Goal: Information Seeking & Learning: Learn about a topic

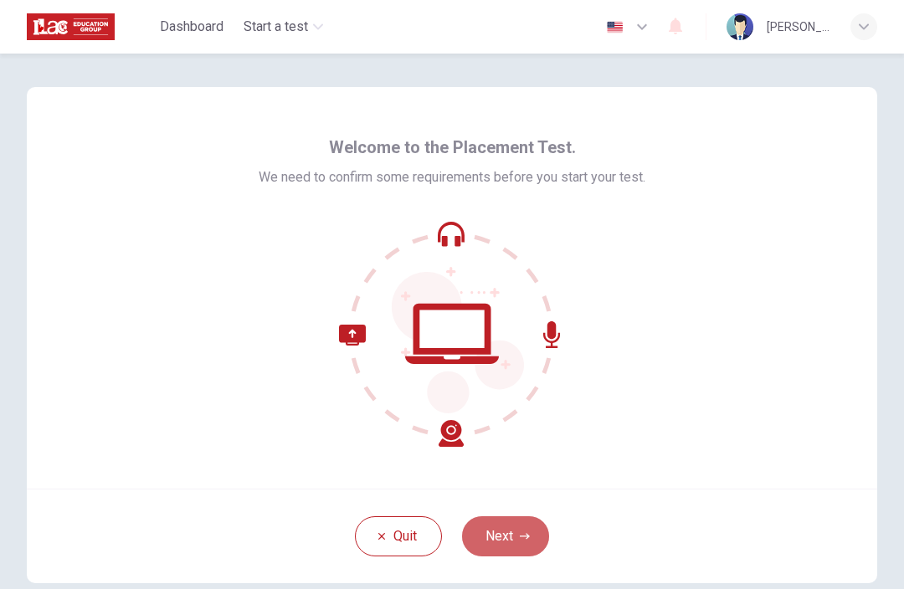
click at [512, 531] on button "Next" at bounding box center [505, 536] width 87 height 40
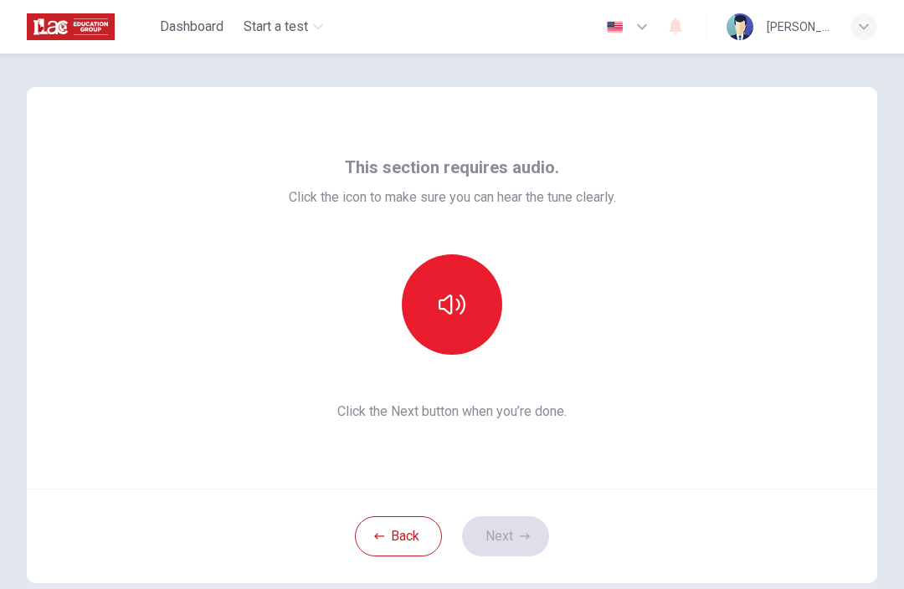
click at [433, 313] on button "button" at bounding box center [452, 304] width 100 height 100
click at [509, 524] on button "Next" at bounding box center [505, 536] width 87 height 40
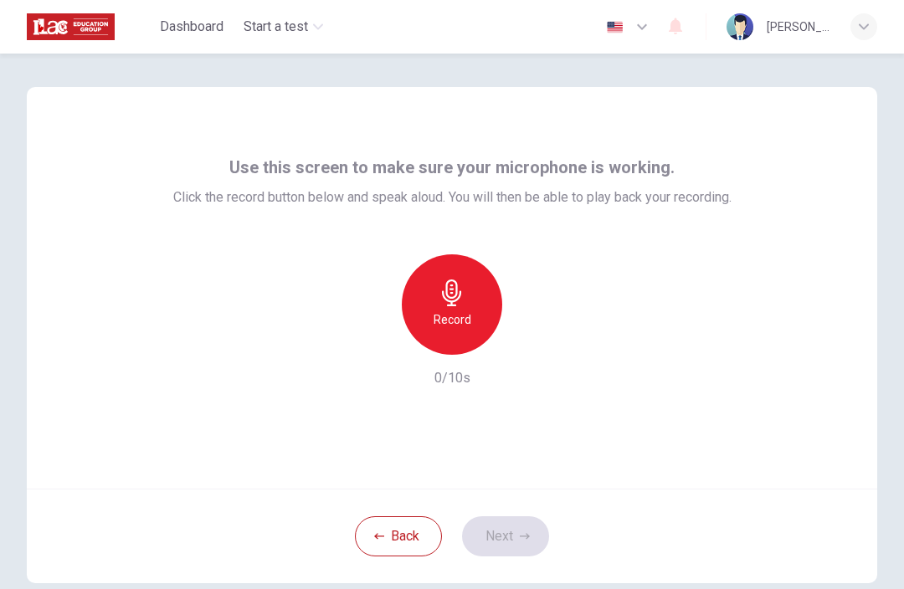
click at [461, 290] on icon "button" at bounding box center [452, 293] width 27 height 27
click at [496, 530] on button "Next" at bounding box center [505, 536] width 87 height 40
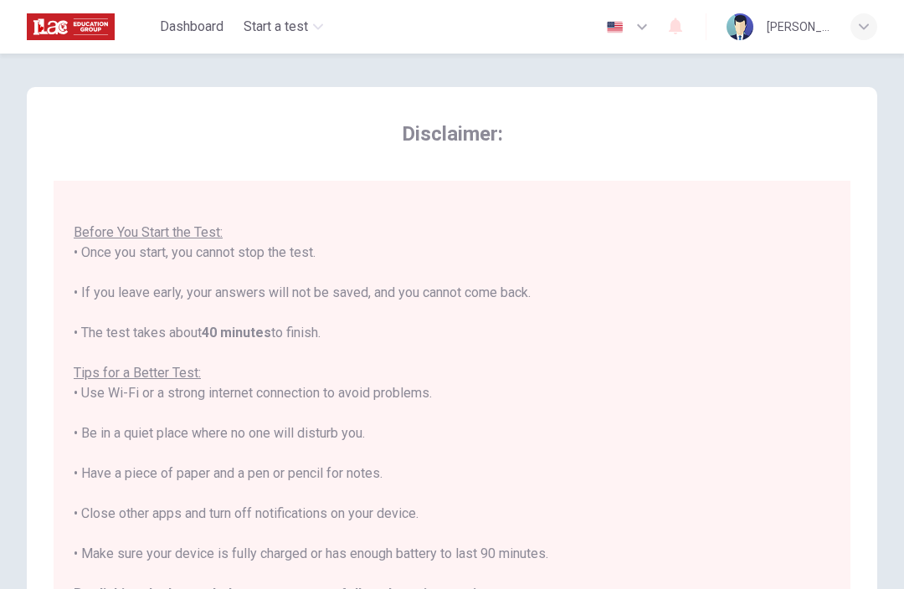
scroll to position [18, 0]
click at [847, 143] on span "Disclaimer:" at bounding box center [452, 134] width 797 height 27
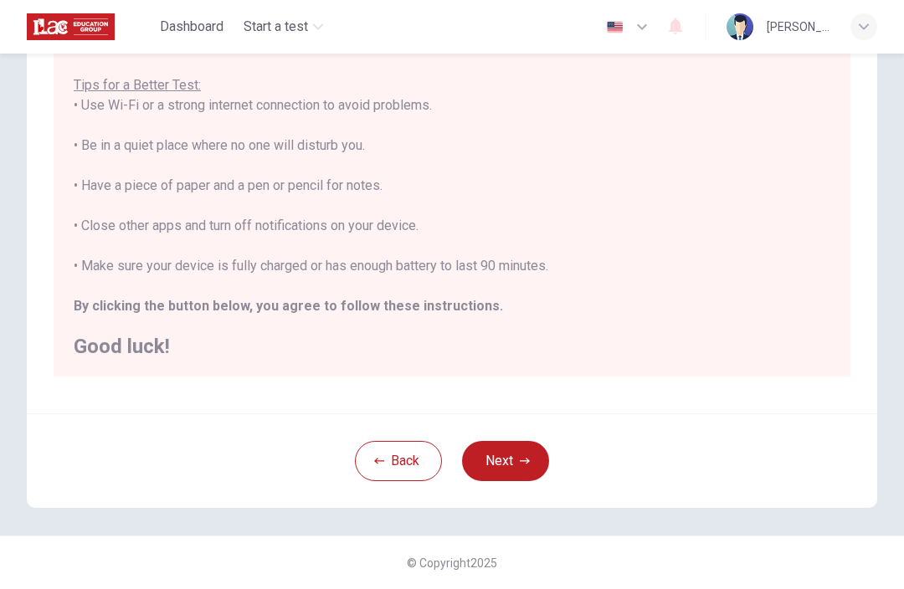
click at [515, 463] on button "Next" at bounding box center [505, 461] width 87 height 40
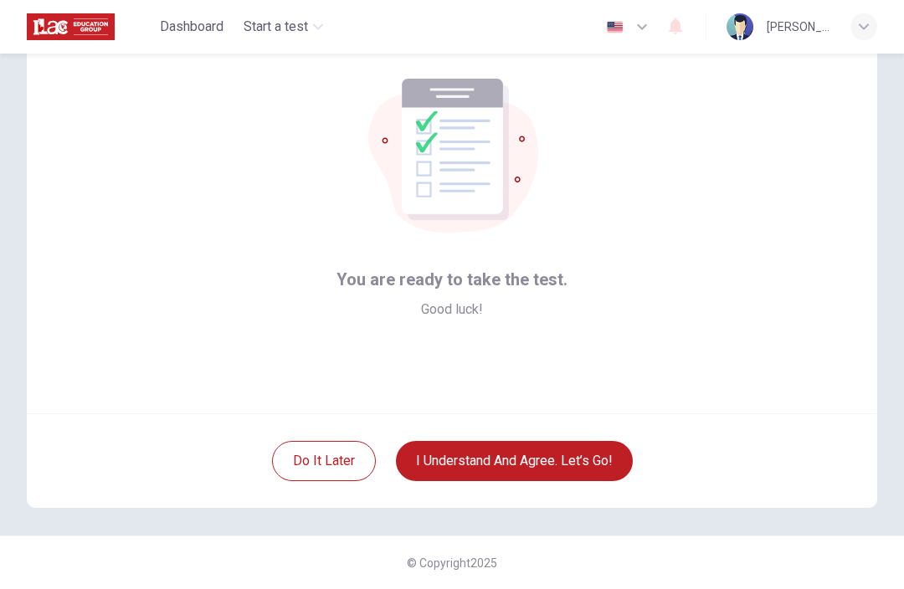
scroll to position [75, 0]
click at [566, 460] on button "I understand and agree. Let’s go!" at bounding box center [514, 461] width 237 height 40
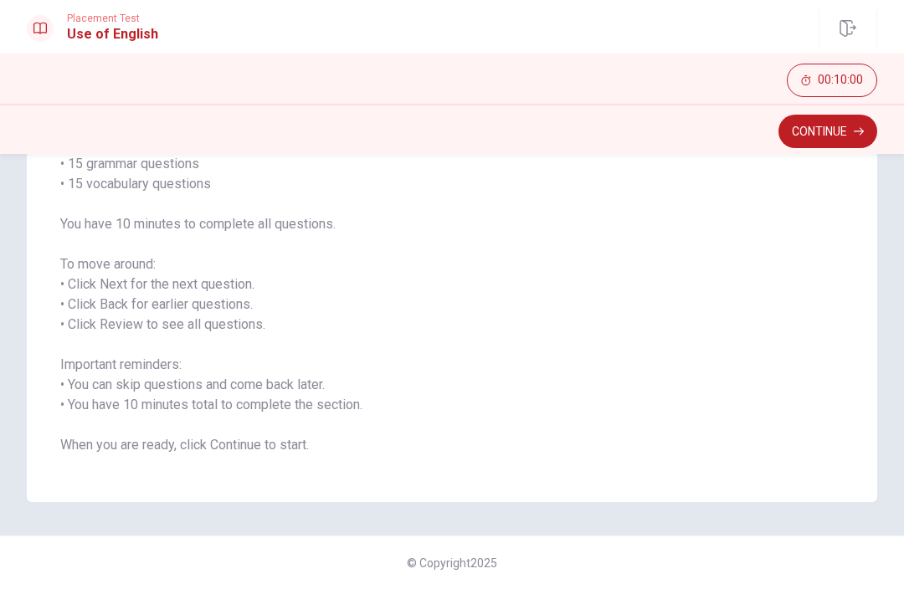
scroll to position [161, 0]
click at [825, 124] on button "Continue" at bounding box center [827, 131] width 99 height 33
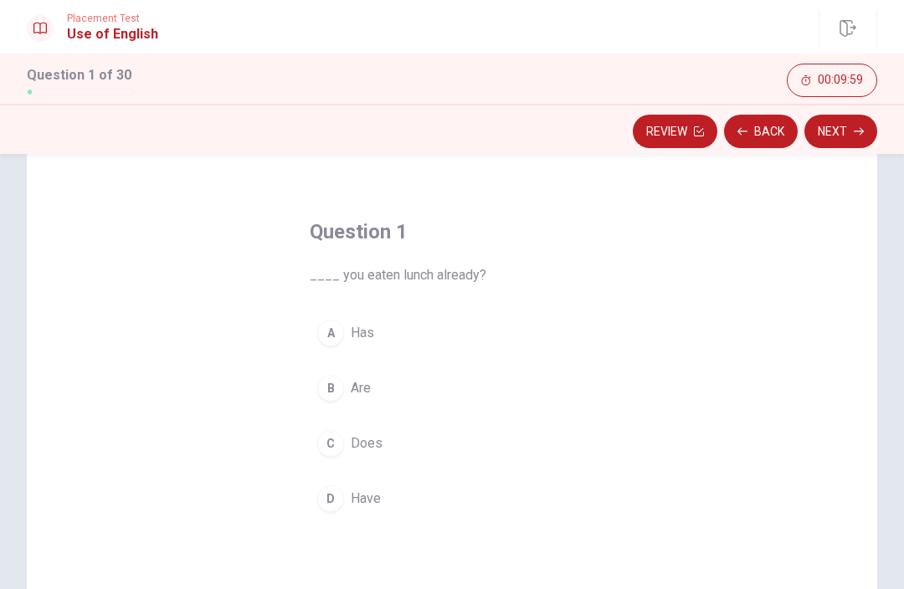
scroll to position [30, 0]
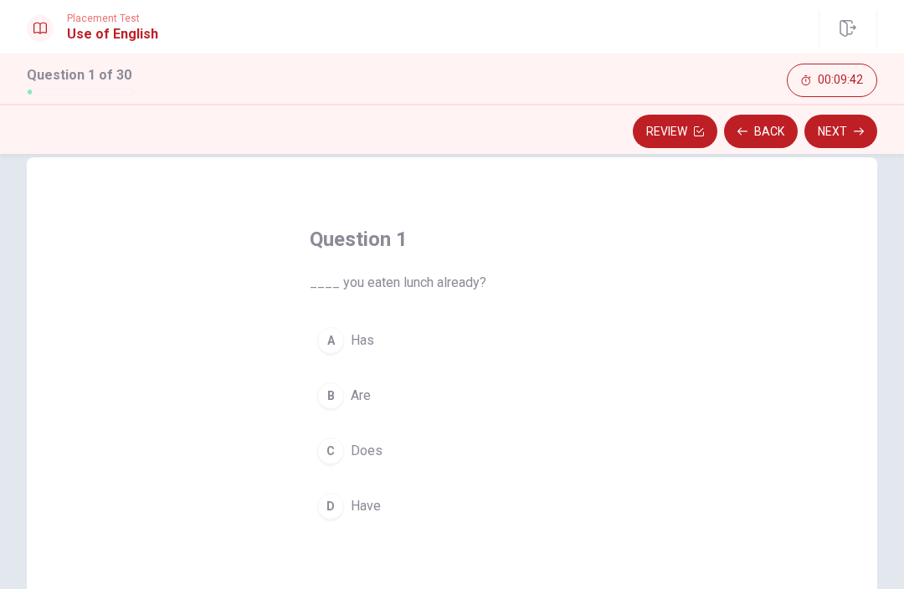
click at [342, 511] on div "D" at bounding box center [330, 506] width 27 height 27
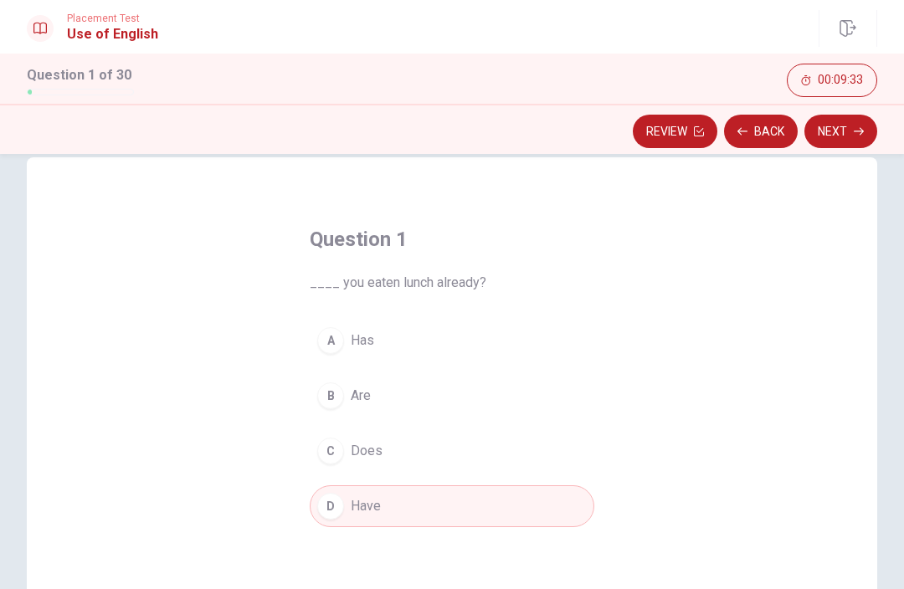
click at [846, 136] on button "Next" at bounding box center [840, 131] width 73 height 33
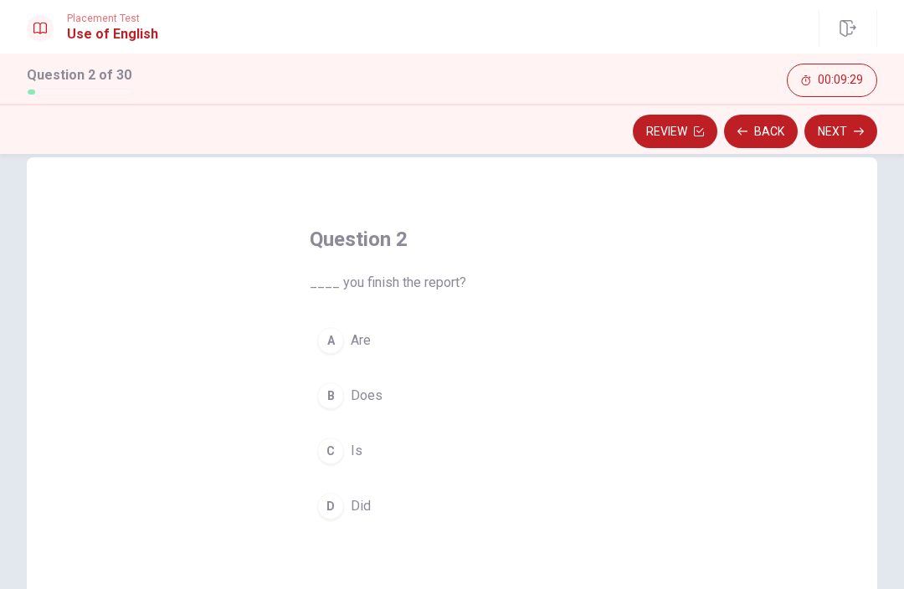
click at [338, 507] on div "D" at bounding box center [330, 506] width 27 height 27
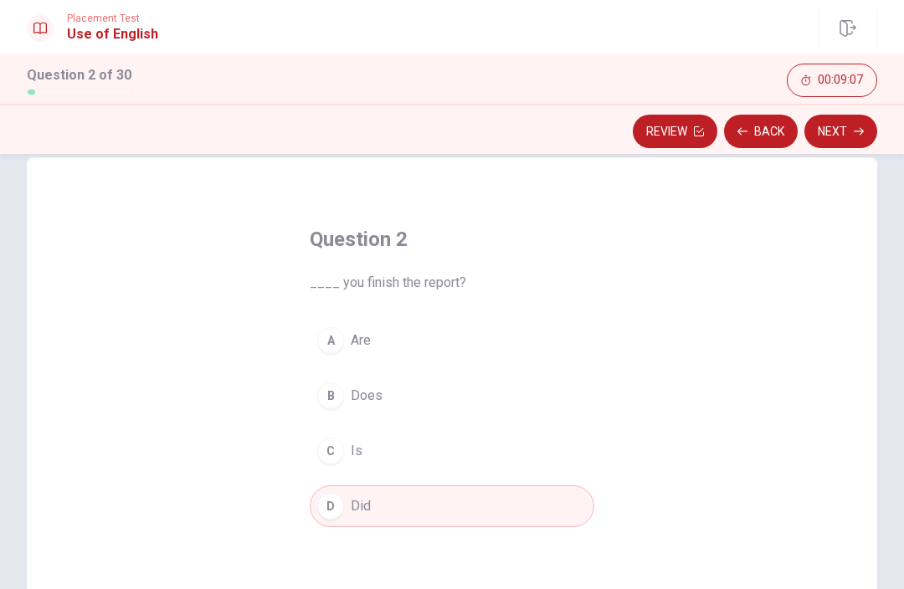
click at [843, 131] on button "Next" at bounding box center [840, 131] width 73 height 33
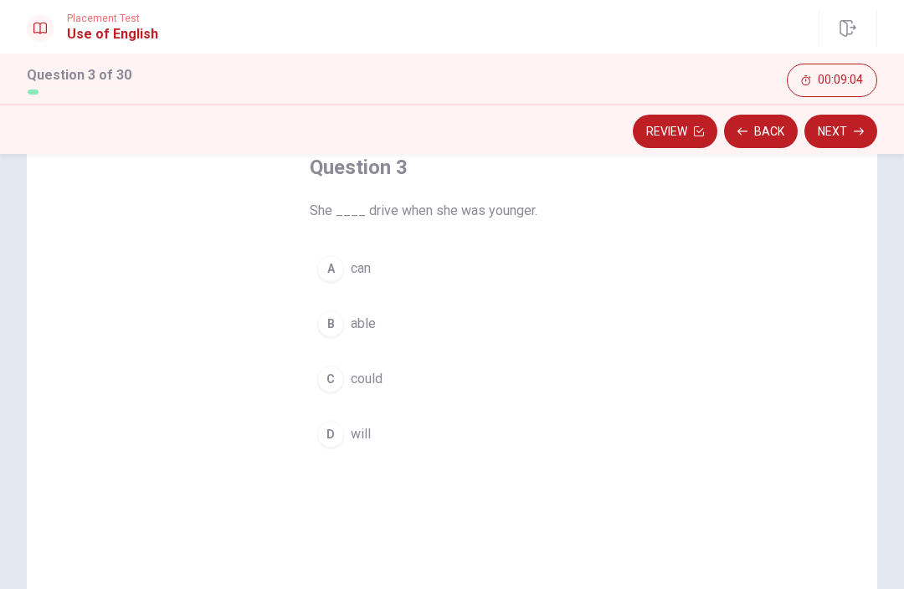
scroll to position [103, 0]
click at [387, 376] on button "C could" at bounding box center [452, 378] width 285 height 42
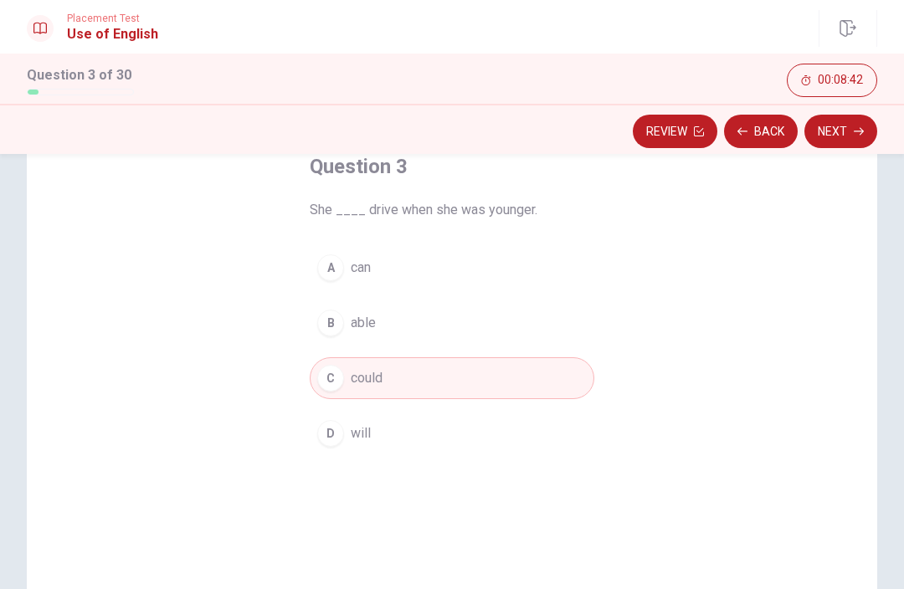
click at [843, 131] on button "Next" at bounding box center [840, 131] width 73 height 33
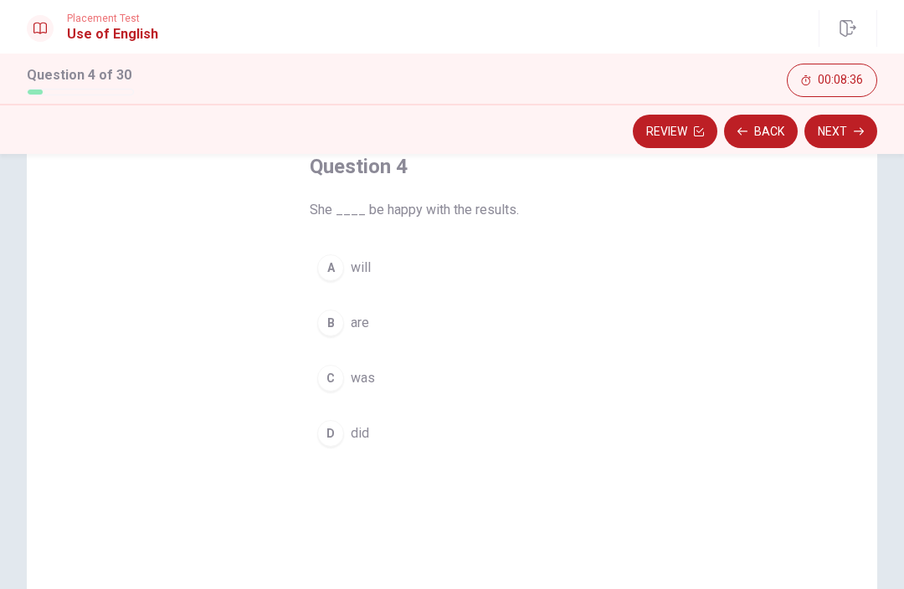
click at [345, 261] on button "A will" at bounding box center [452, 268] width 285 height 42
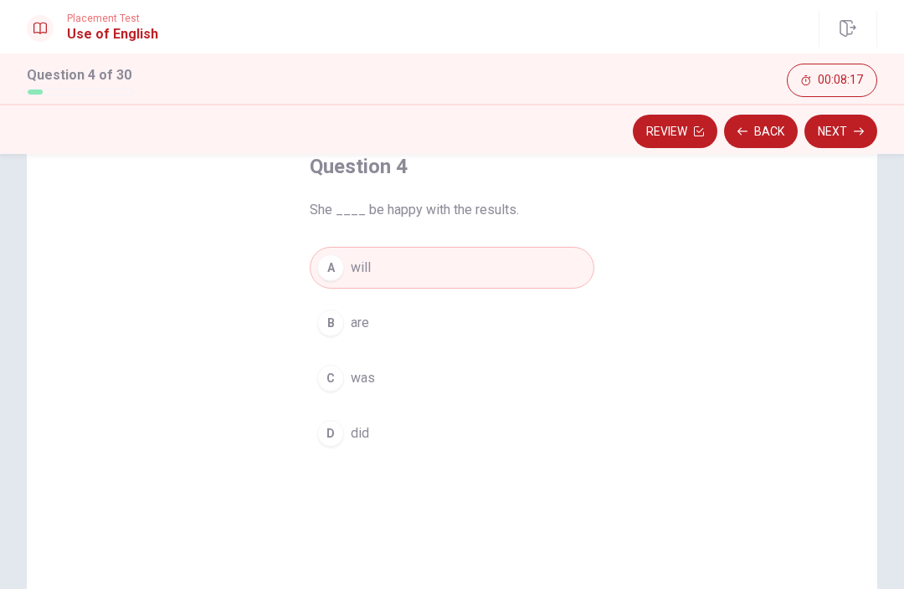
click at [840, 136] on button "Next" at bounding box center [840, 131] width 73 height 33
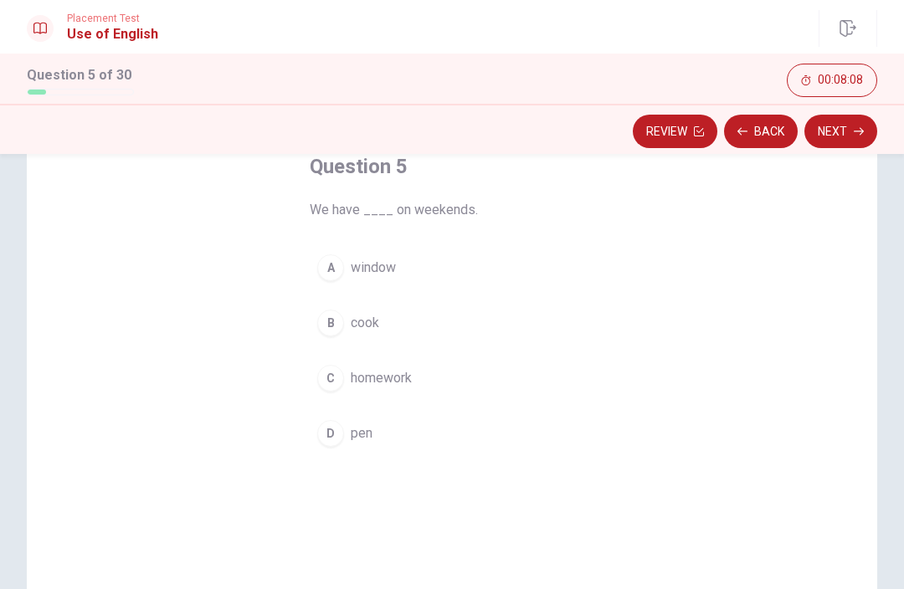
click at [327, 383] on div "C" at bounding box center [330, 378] width 27 height 27
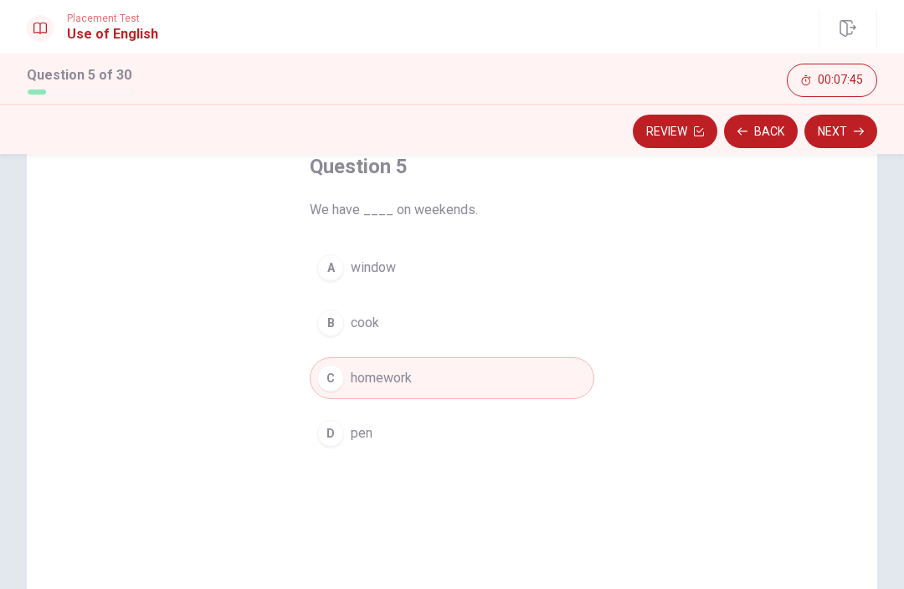
click at [839, 124] on button "Next" at bounding box center [840, 131] width 73 height 33
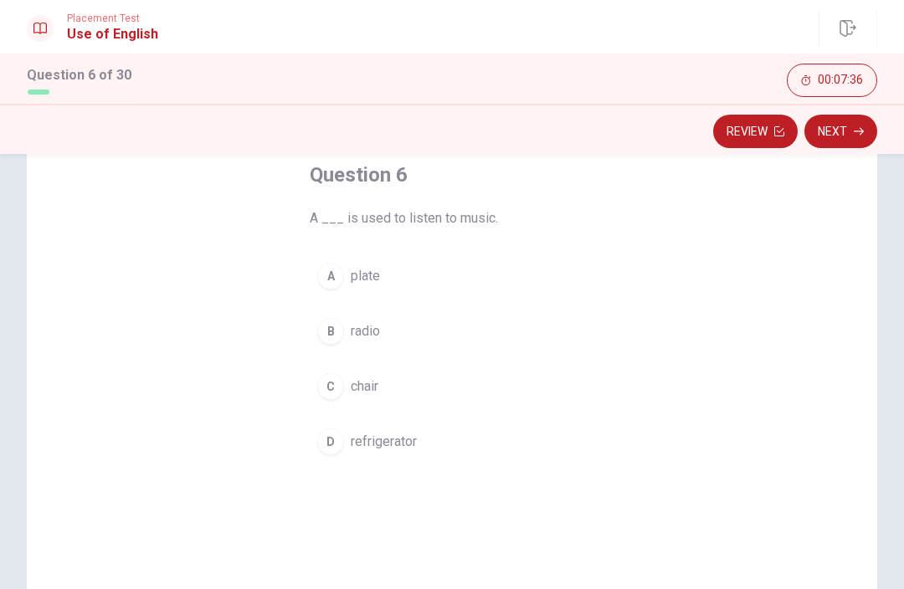
scroll to position [94, 0]
click at [340, 335] on div "B" at bounding box center [330, 332] width 27 height 27
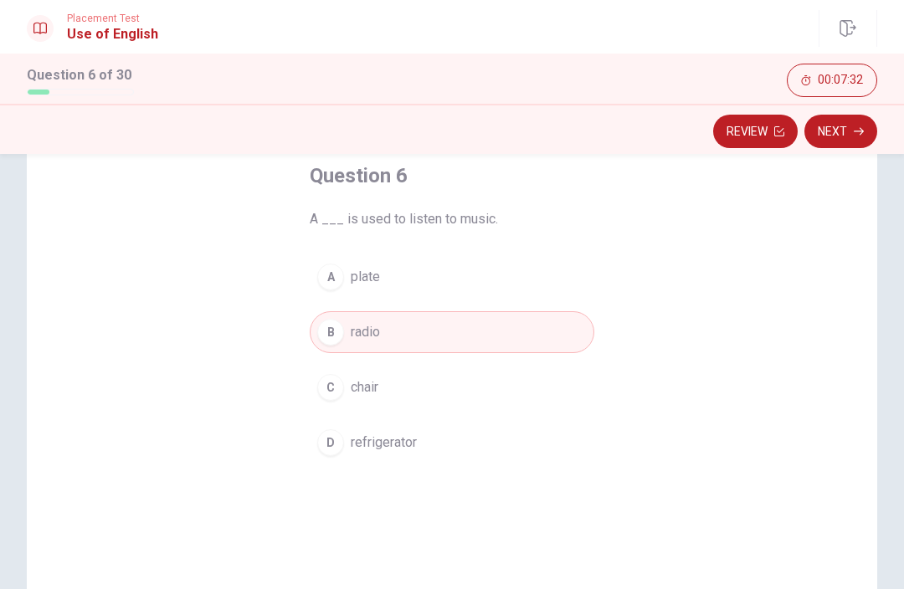
click at [845, 132] on button "Next" at bounding box center [840, 131] width 73 height 33
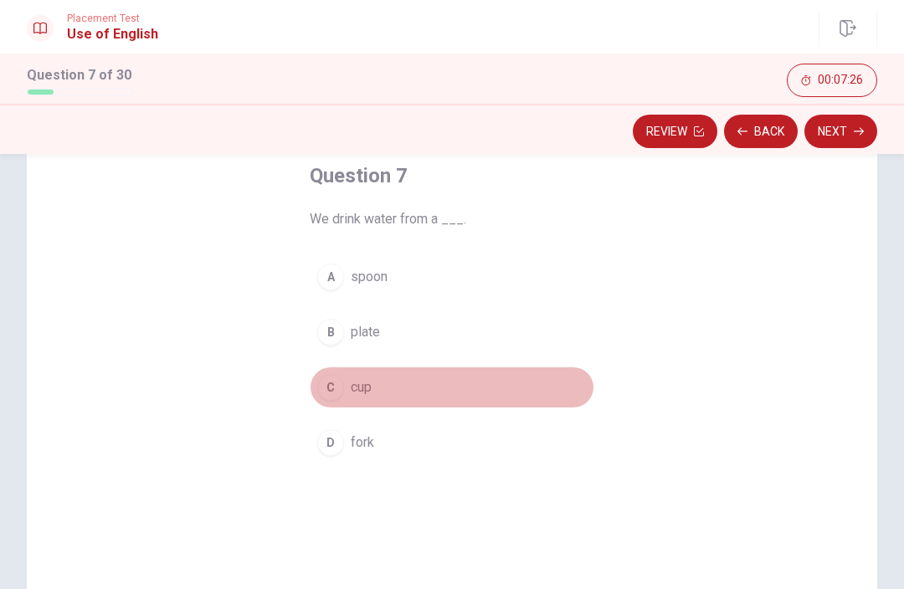
click at [327, 401] on button "C cup" at bounding box center [452, 388] width 285 height 42
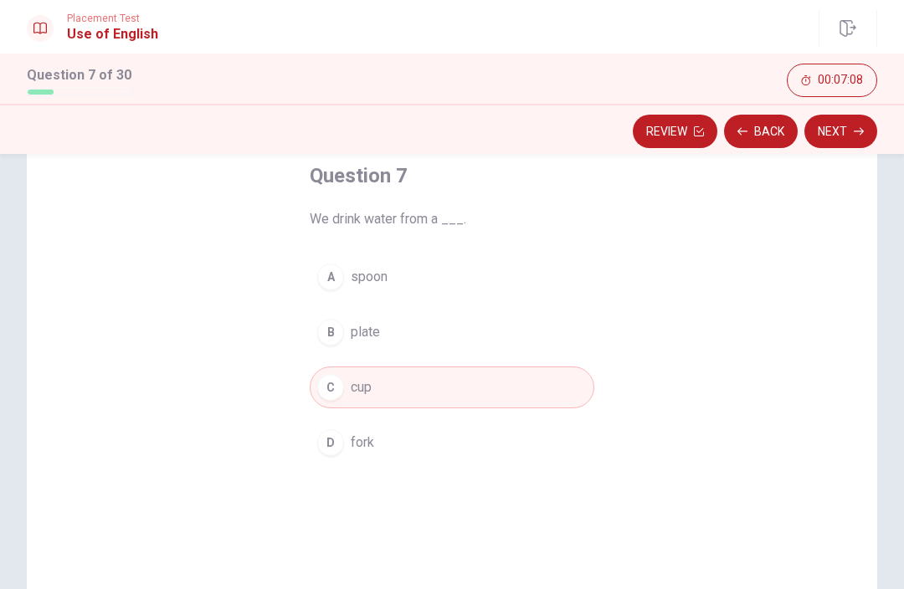
click at [859, 131] on icon "button" at bounding box center [859, 132] width 10 height 8
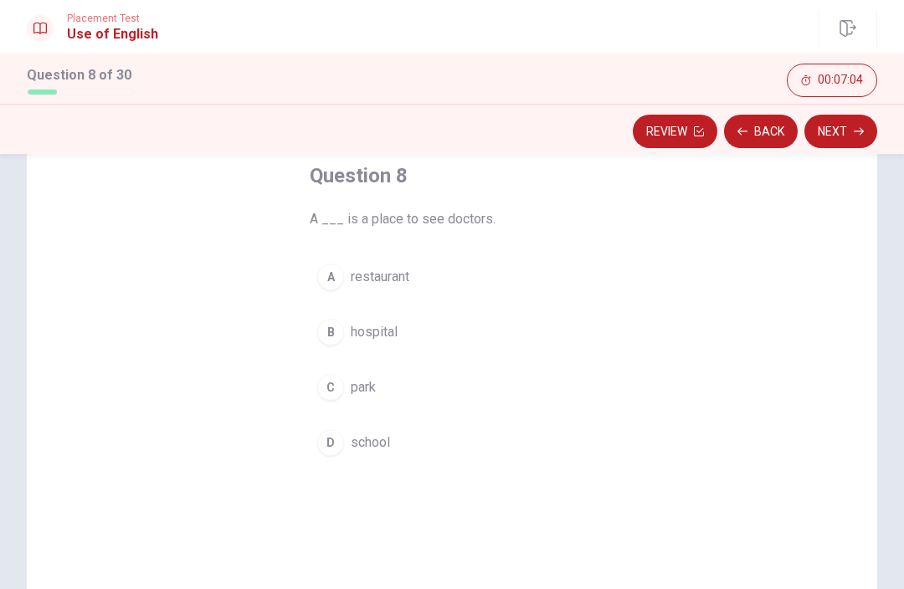
click at [377, 324] on span "hospital" at bounding box center [374, 332] width 47 height 20
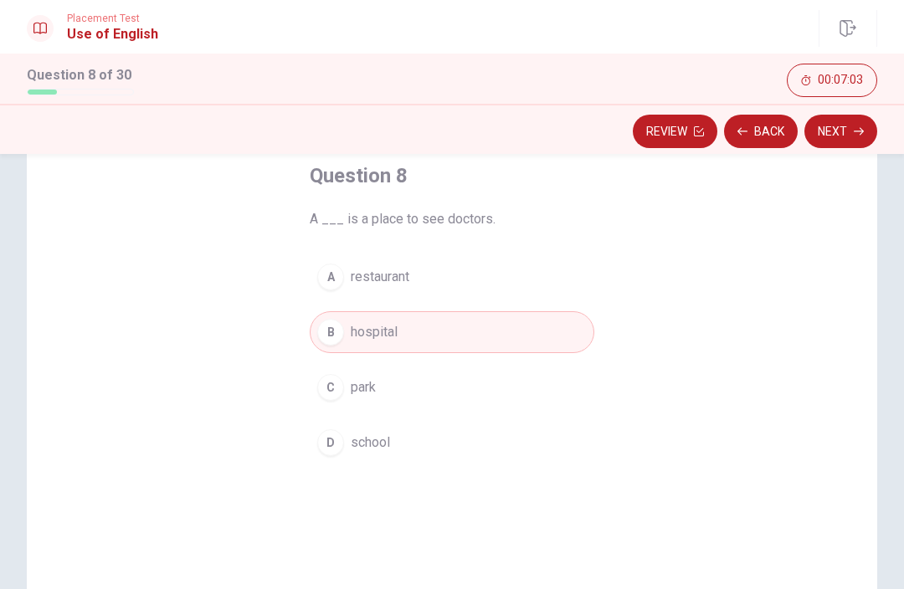
click at [825, 145] on button "Next" at bounding box center [840, 131] width 73 height 33
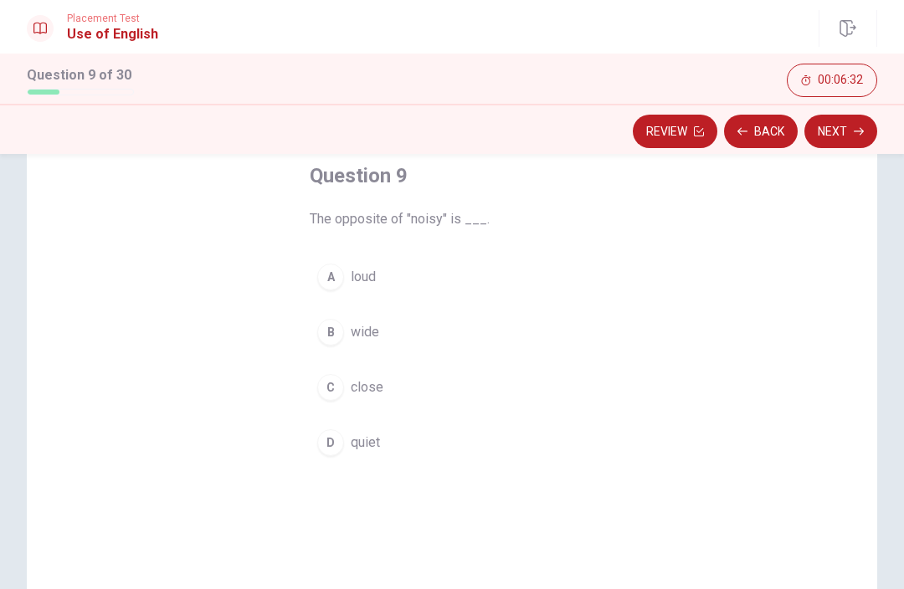
click at [325, 456] on button "D quiet" at bounding box center [452, 443] width 285 height 42
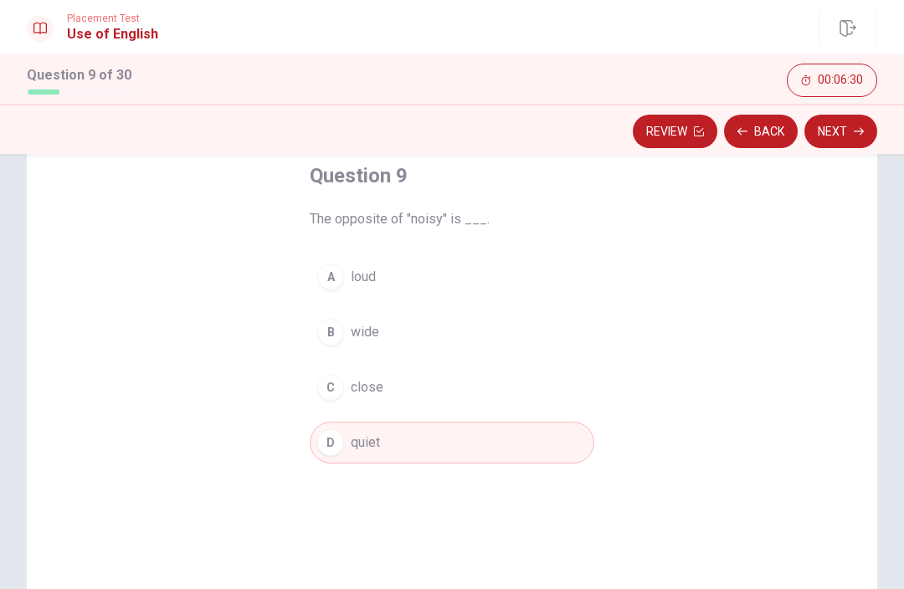
click at [846, 132] on button "Next" at bounding box center [840, 131] width 73 height 33
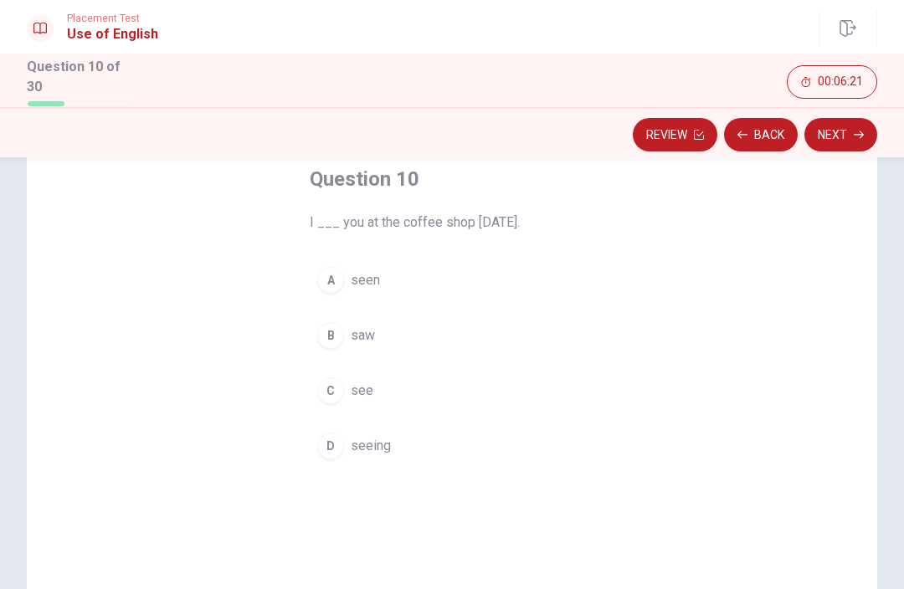
click at [331, 402] on button "C see" at bounding box center [452, 391] width 285 height 42
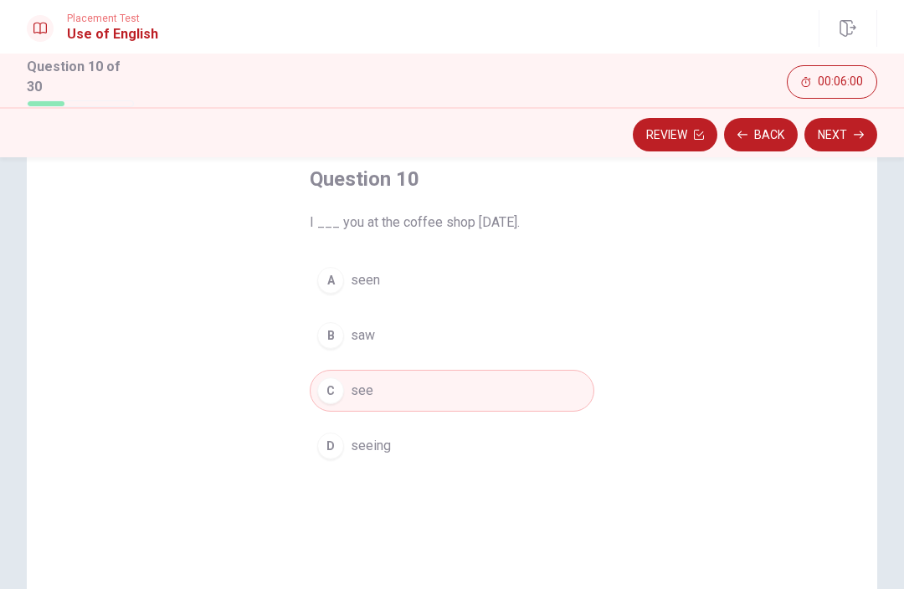
click at [350, 336] on button "B saw" at bounding box center [452, 336] width 285 height 42
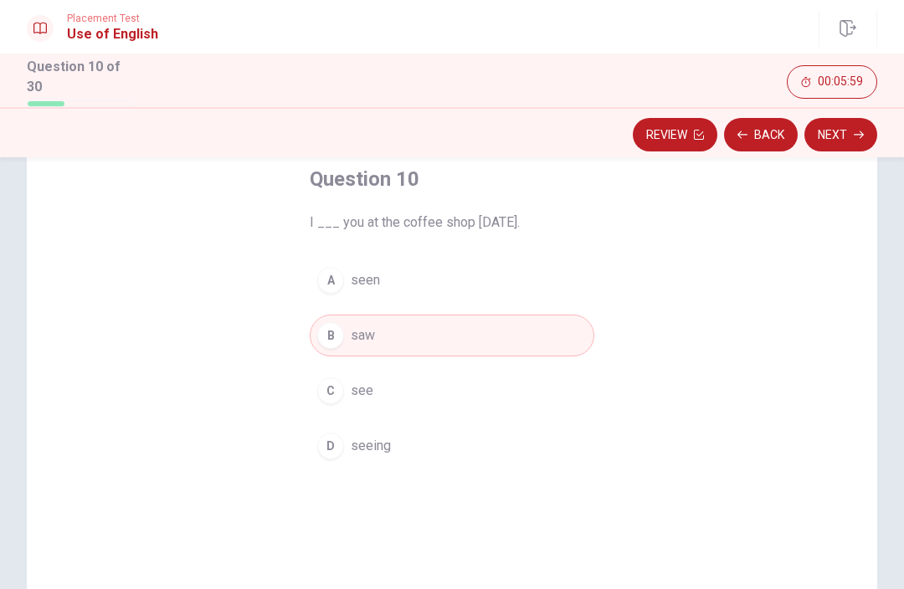
click at [850, 137] on button "Next" at bounding box center [840, 134] width 73 height 33
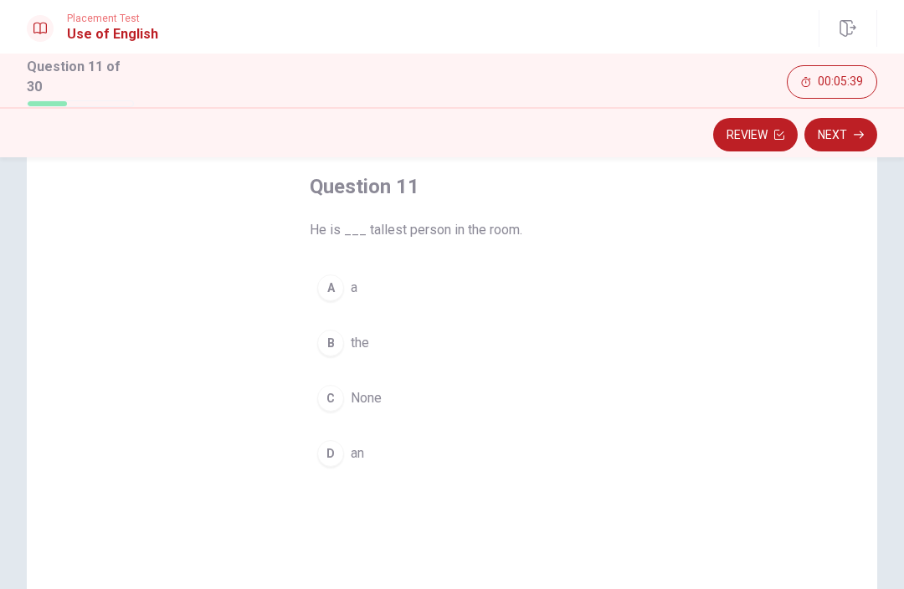
scroll to position [87, 0]
click at [351, 338] on span "the" at bounding box center [360, 342] width 18 height 20
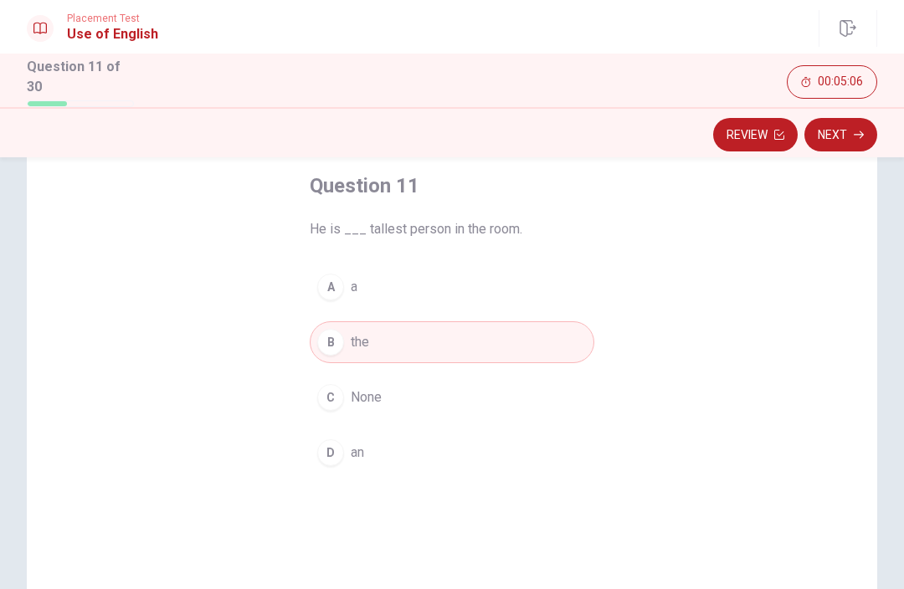
click at [851, 127] on button "Next" at bounding box center [840, 134] width 73 height 33
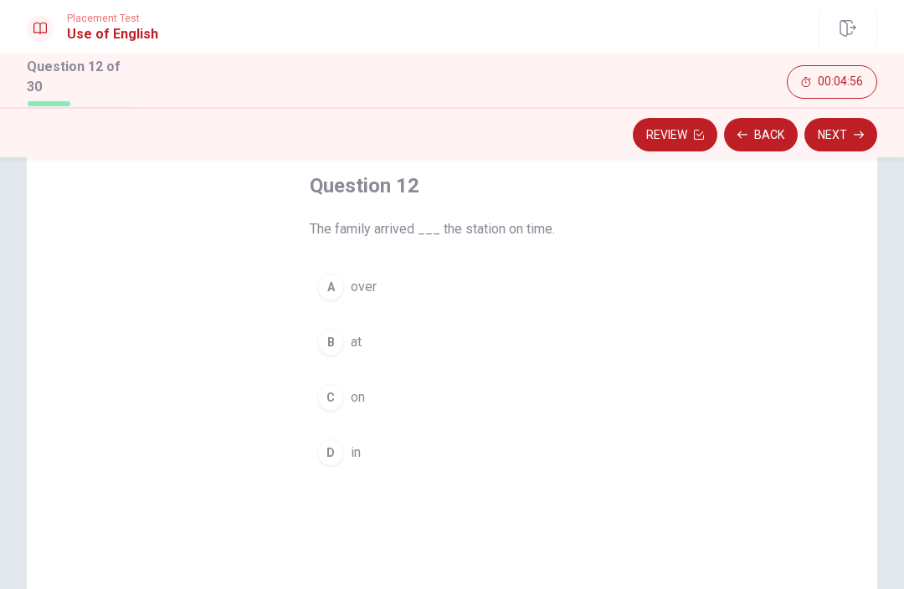
click at [323, 447] on div "D" at bounding box center [330, 452] width 27 height 27
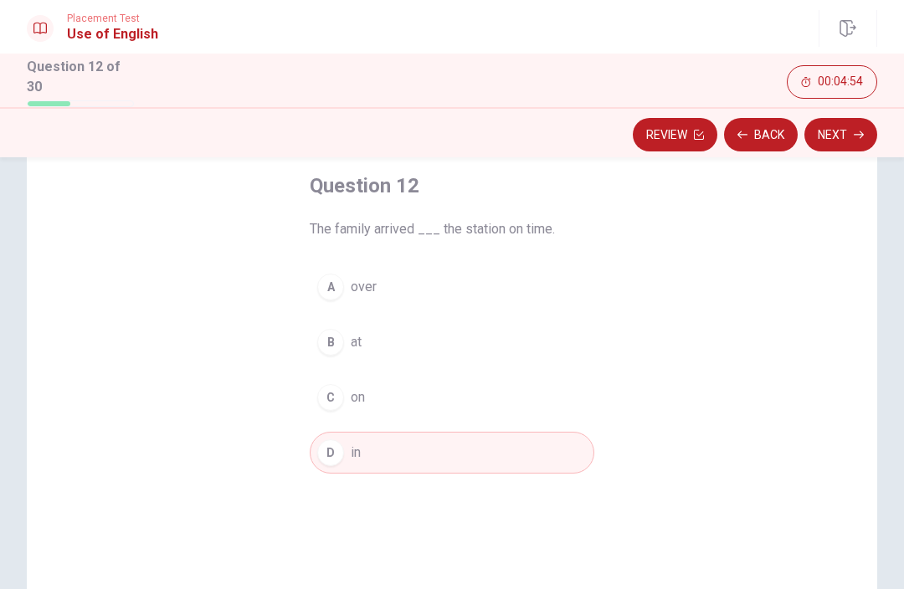
click at [841, 135] on button "Next" at bounding box center [840, 134] width 73 height 33
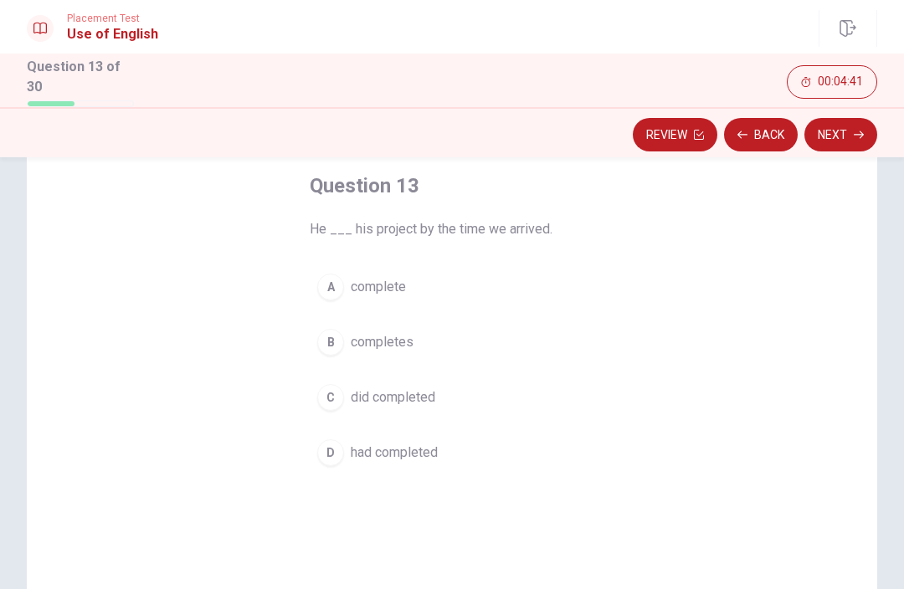
click at [317, 291] on button "A complete" at bounding box center [452, 287] width 285 height 42
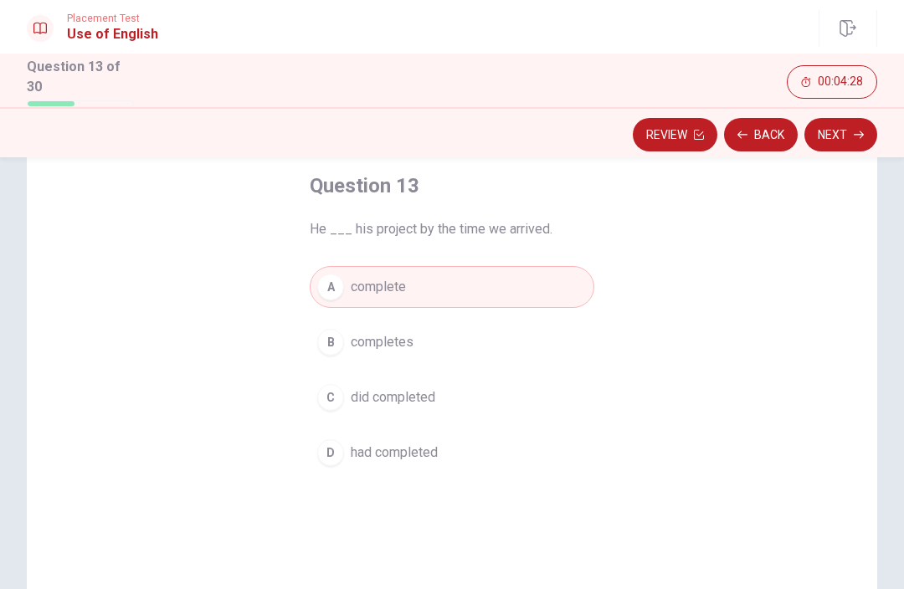
click at [427, 443] on span "had completed" at bounding box center [394, 453] width 87 height 20
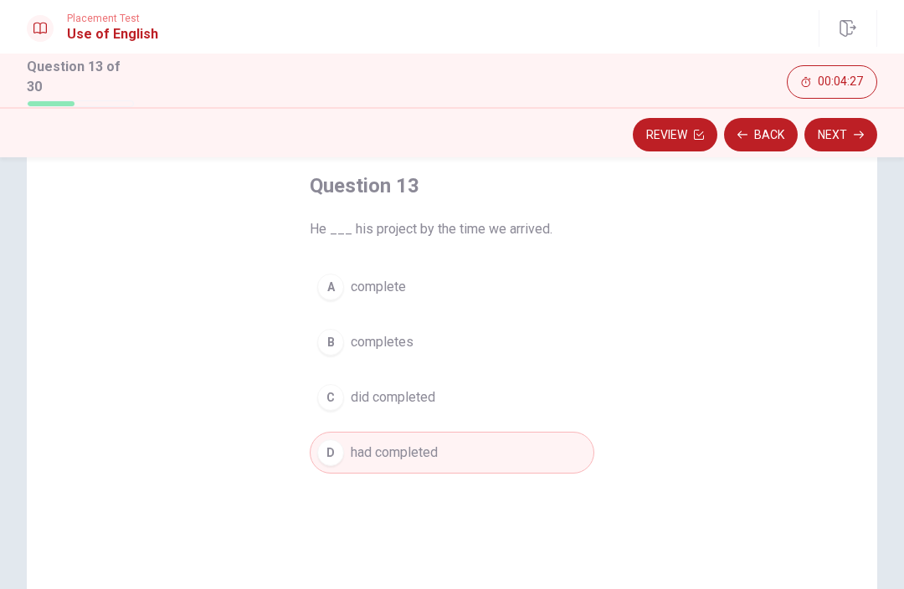
click at [839, 143] on button "Next" at bounding box center [840, 134] width 73 height 33
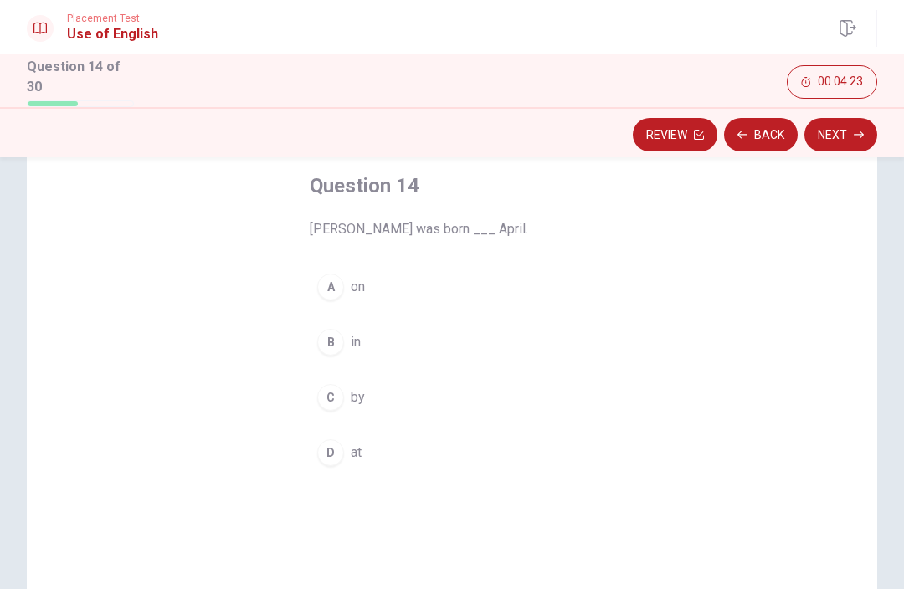
click at [330, 352] on button "B in" at bounding box center [452, 342] width 285 height 42
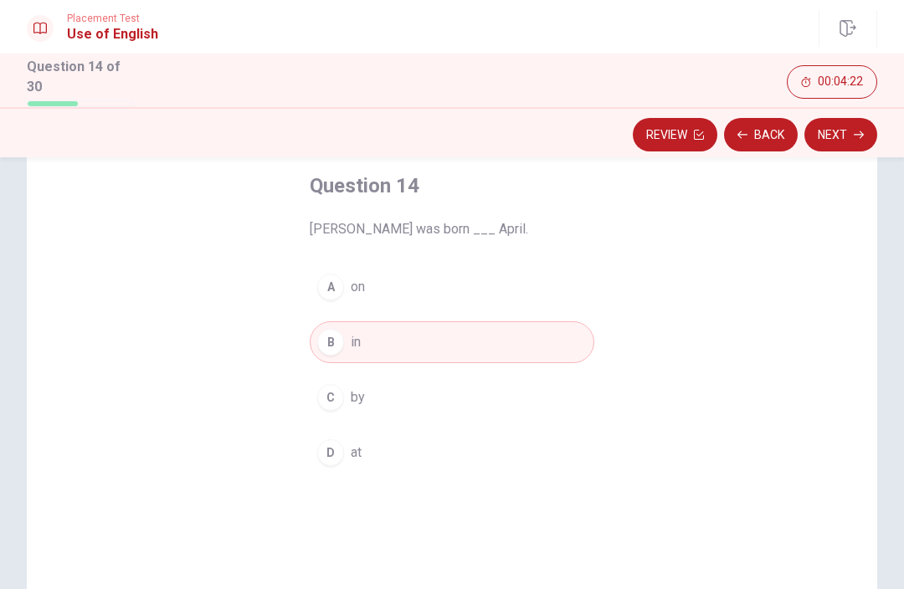
click at [836, 145] on button "Next" at bounding box center [840, 134] width 73 height 33
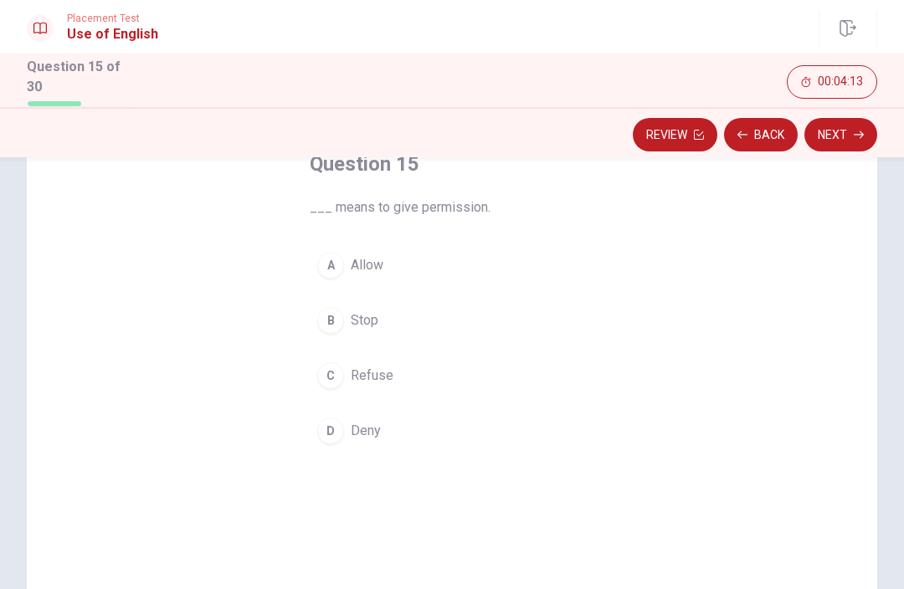
scroll to position [113, 0]
click at [376, 273] on button "A Allow" at bounding box center [452, 261] width 285 height 42
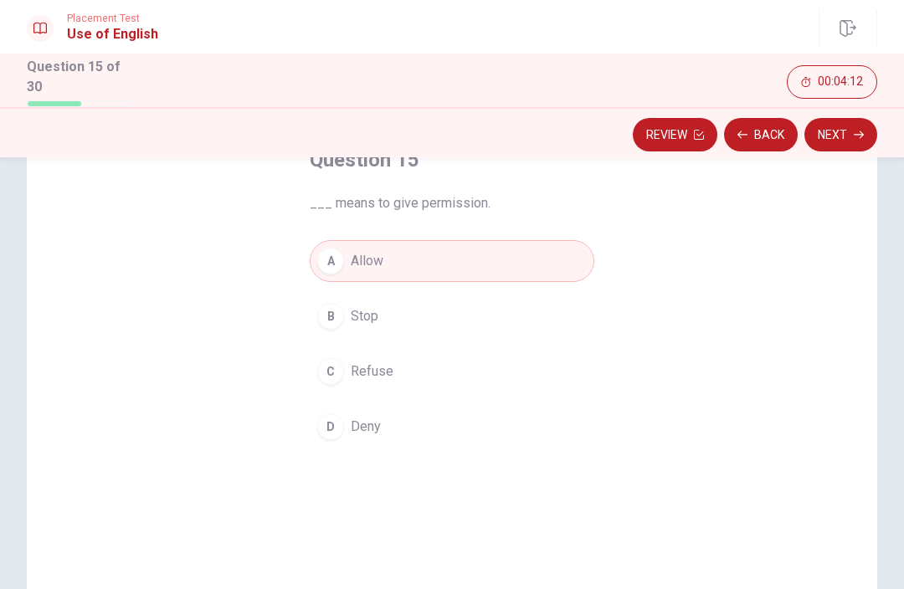
click at [845, 124] on button "Next" at bounding box center [840, 134] width 73 height 33
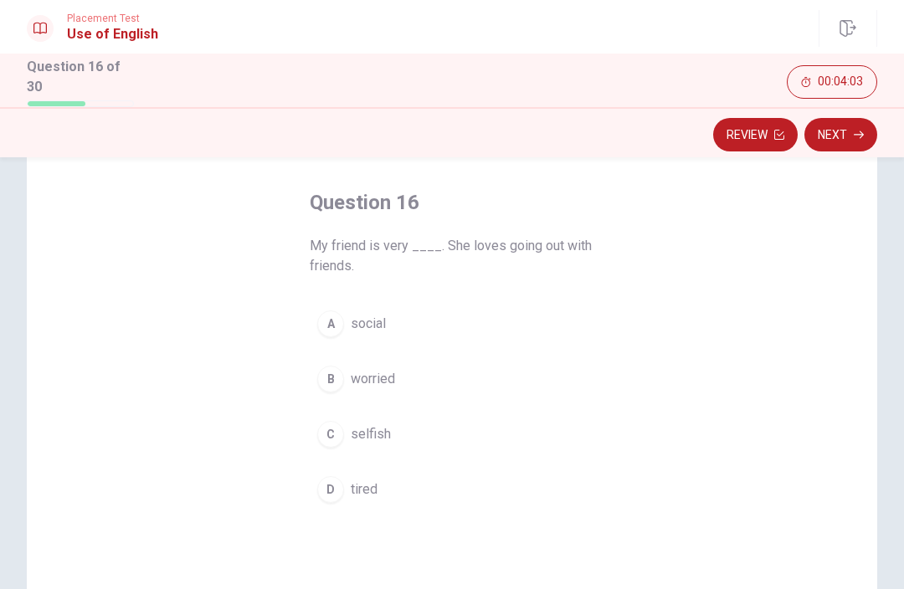
scroll to position [71, 0]
click at [375, 333] on button "A social" at bounding box center [452, 323] width 285 height 42
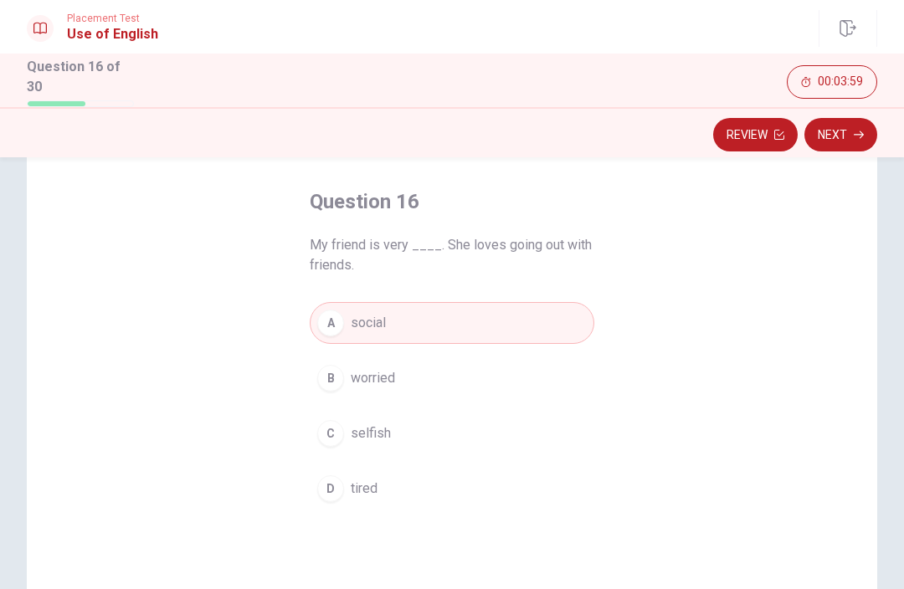
click at [839, 140] on button "Next" at bounding box center [840, 134] width 73 height 33
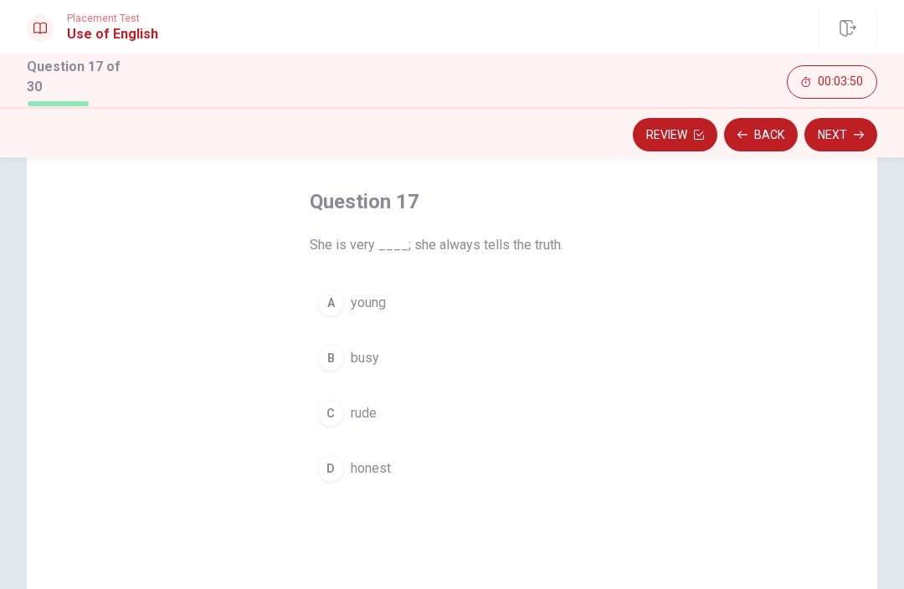
click at [354, 483] on button "D honest" at bounding box center [452, 469] width 285 height 42
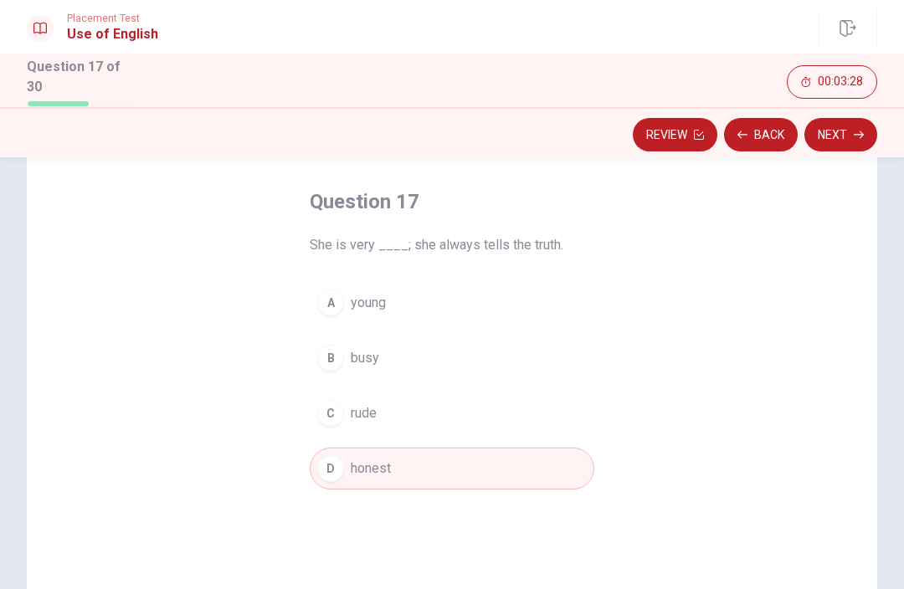
click at [842, 120] on button "Next" at bounding box center [840, 134] width 73 height 33
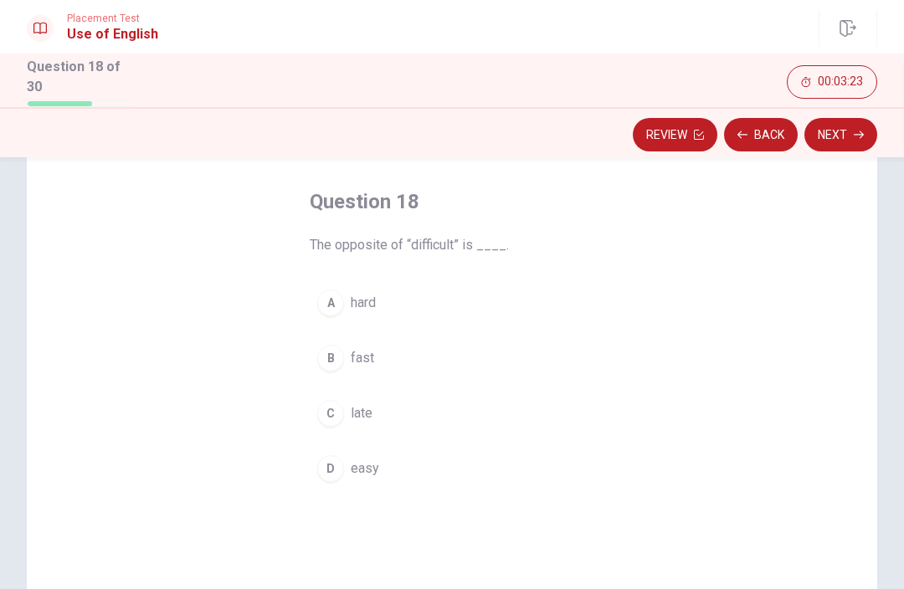
click at [345, 467] on button "D easy" at bounding box center [452, 469] width 285 height 42
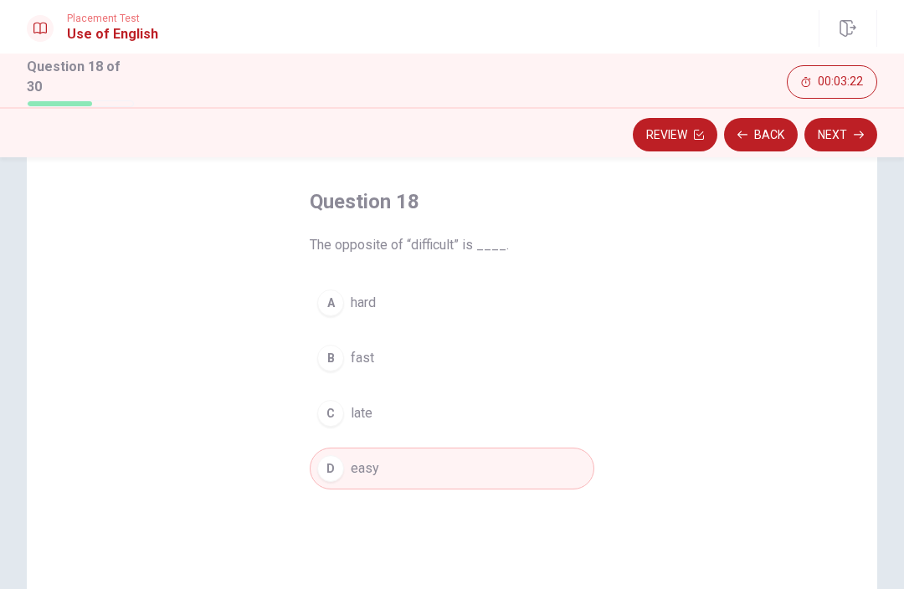
click at [845, 142] on button "Next" at bounding box center [840, 134] width 73 height 33
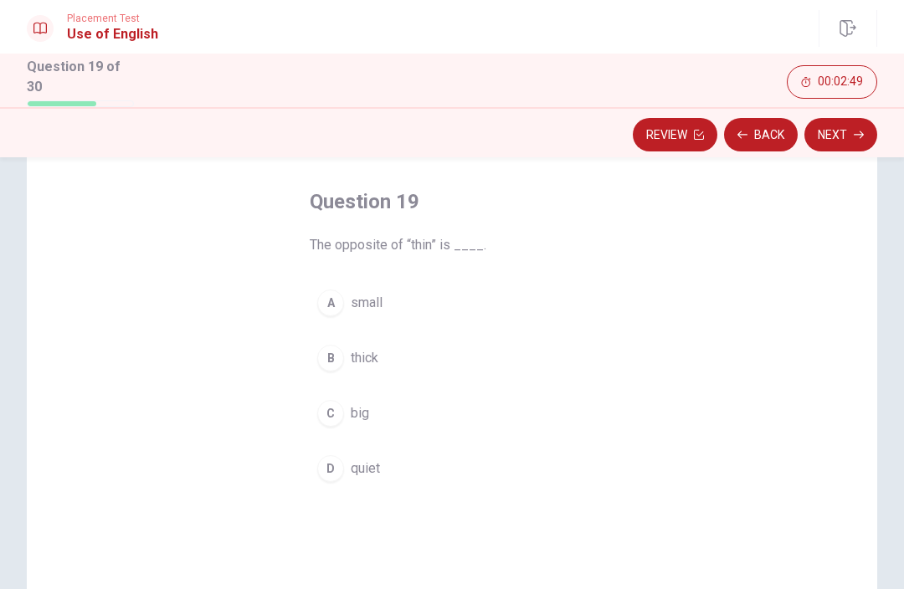
click at [337, 359] on div "B" at bounding box center [330, 358] width 27 height 27
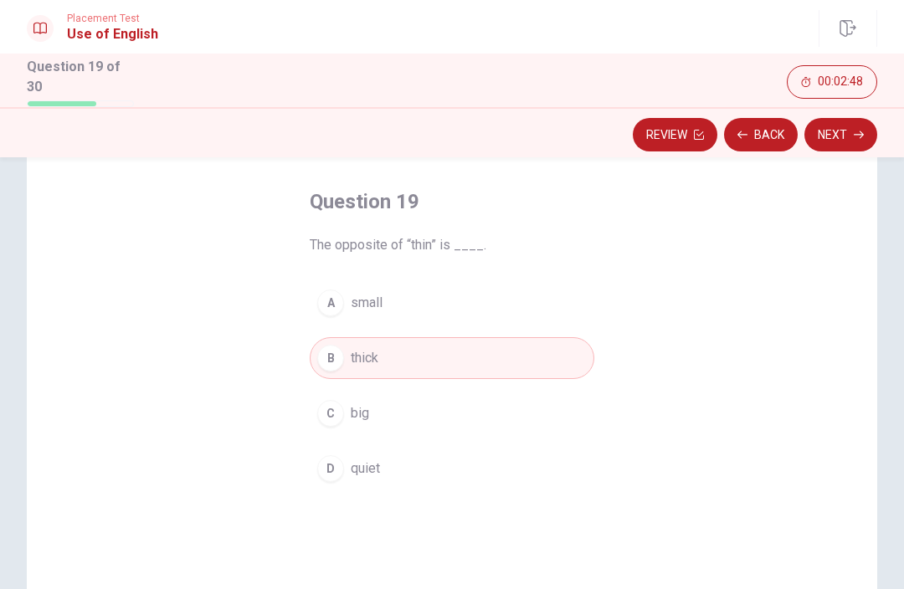
click at [831, 144] on button "Next" at bounding box center [840, 134] width 73 height 33
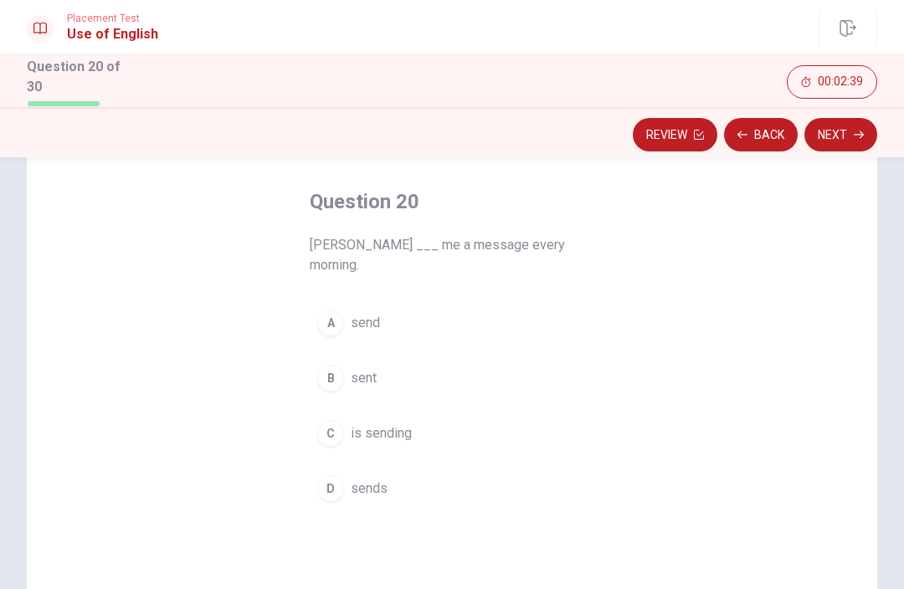
click at [378, 313] on span "send" at bounding box center [365, 323] width 29 height 20
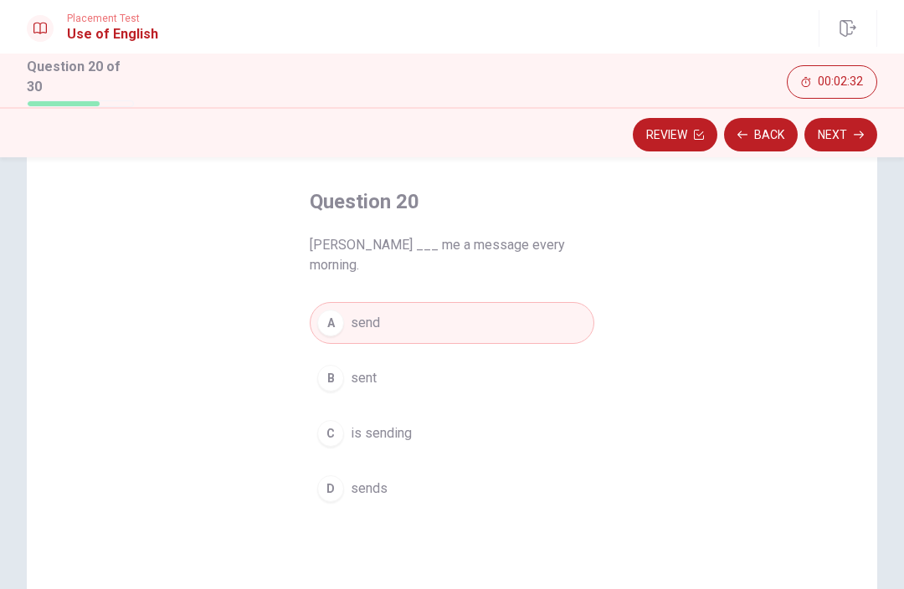
click at [830, 132] on button "Next" at bounding box center [840, 134] width 73 height 33
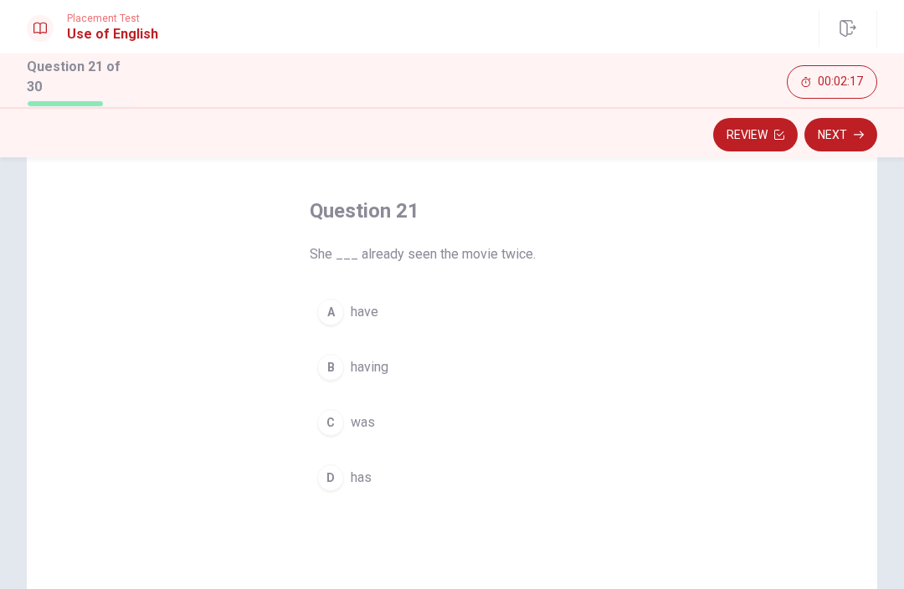
scroll to position [63, 0]
click at [325, 483] on div "D" at bounding box center [330, 477] width 27 height 27
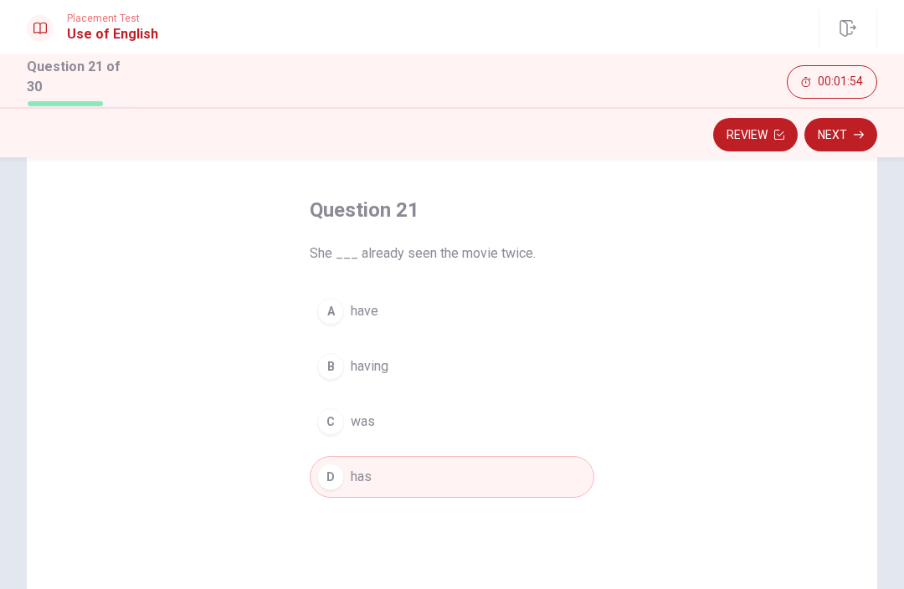
click at [845, 135] on button "Next" at bounding box center [840, 134] width 73 height 33
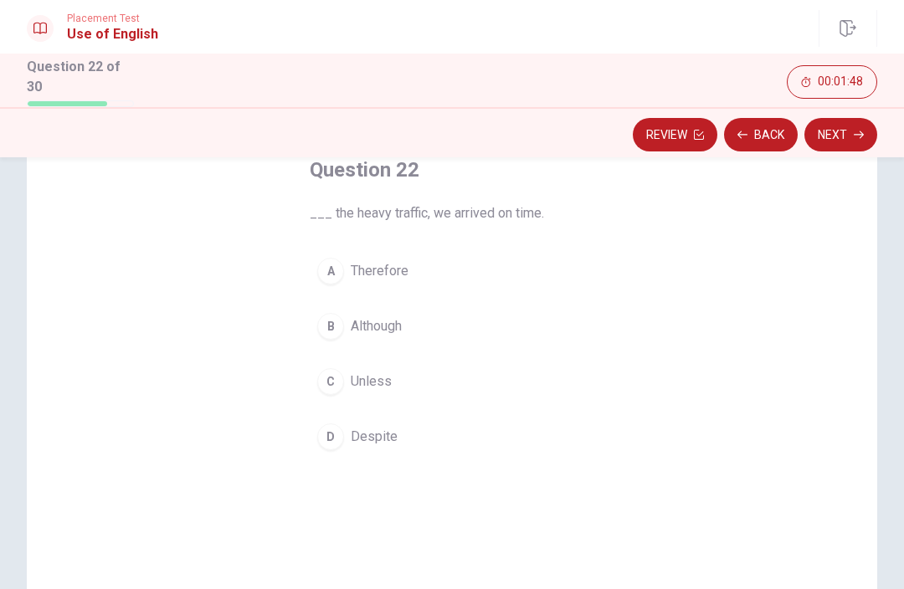
scroll to position [102, 0]
click at [362, 434] on span "Despite" at bounding box center [374, 438] width 47 height 20
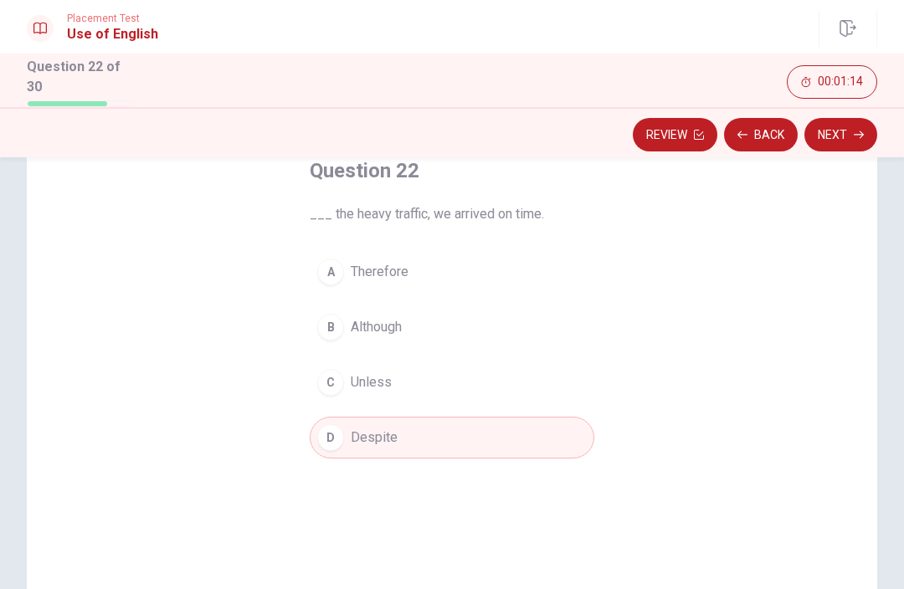
click at [841, 129] on button "Next" at bounding box center [840, 134] width 73 height 33
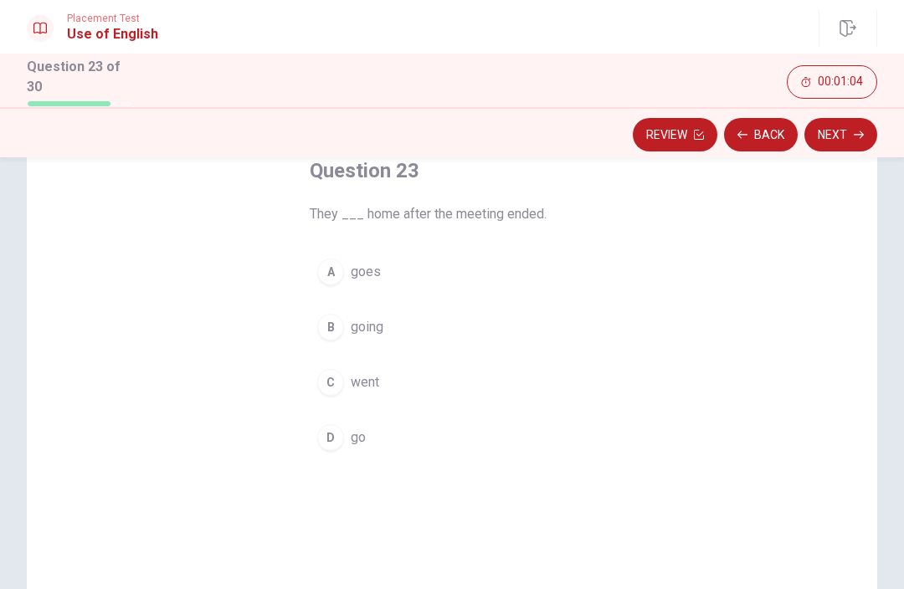
click at [328, 453] on button "D go" at bounding box center [452, 438] width 285 height 42
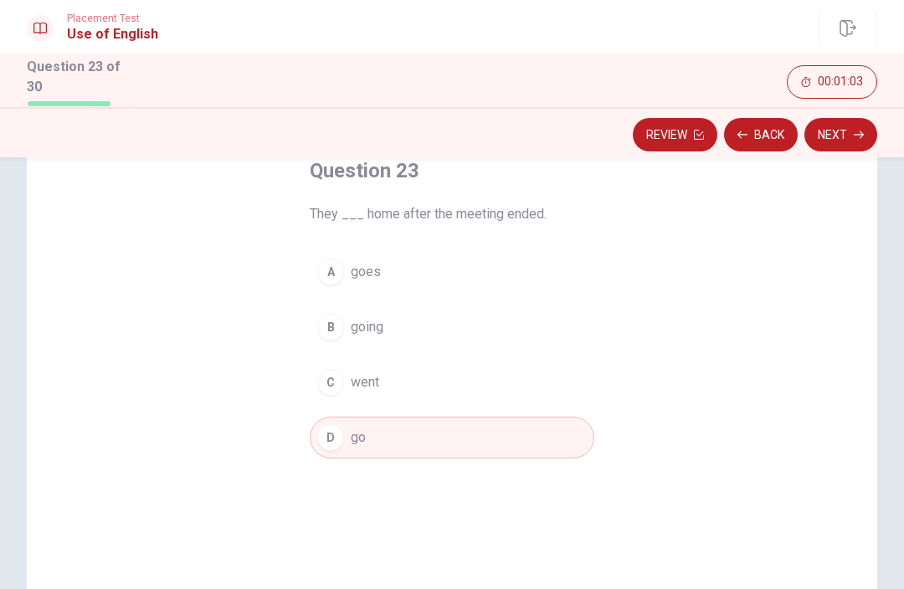
click at [832, 135] on button "Next" at bounding box center [840, 134] width 73 height 33
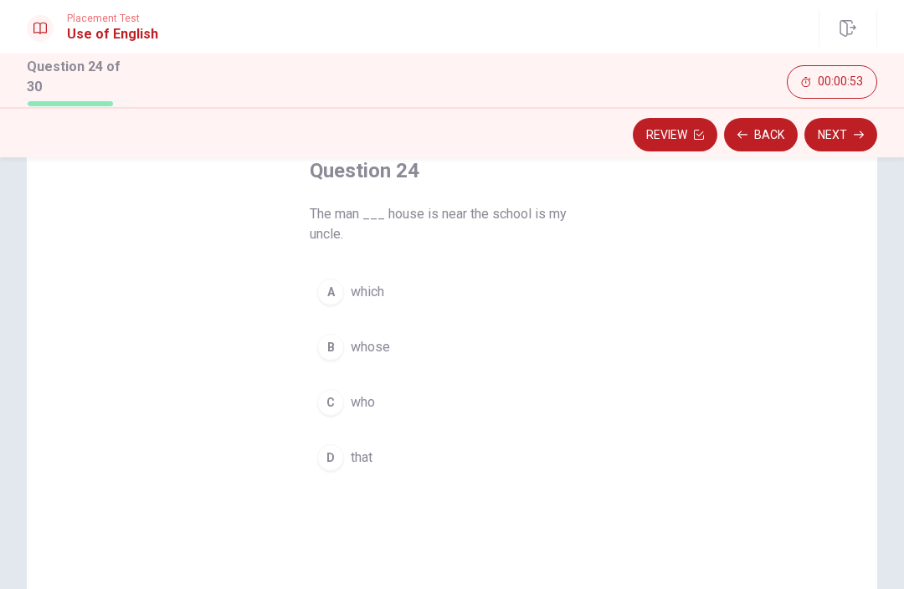
click at [326, 463] on div "D" at bounding box center [330, 457] width 27 height 27
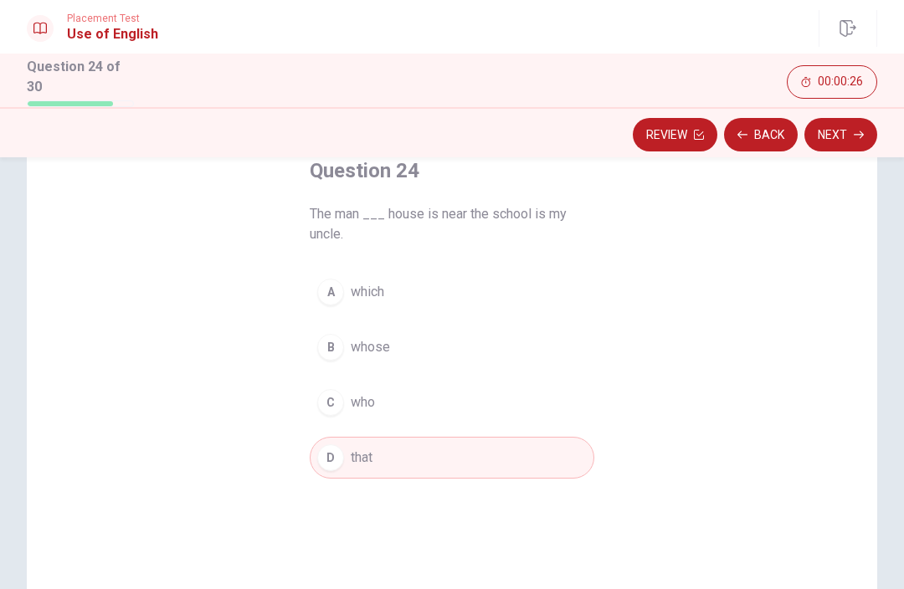
click at [845, 131] on button "Next" at bounding box center [840, 134] width 73 height 33
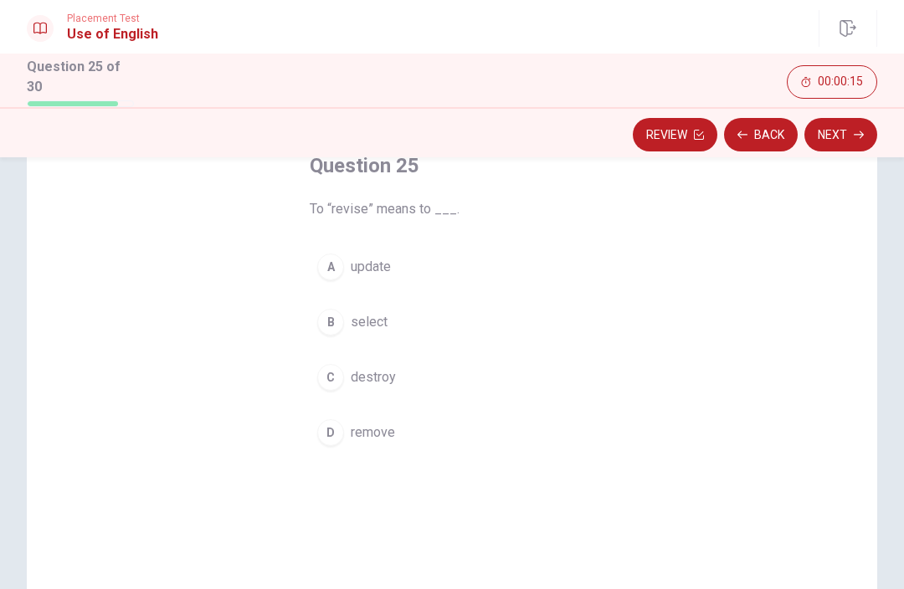
scroll to position [108, 0]
click at [353, 272] on span "update" at bounding box center [371, 266] width 40 height 20
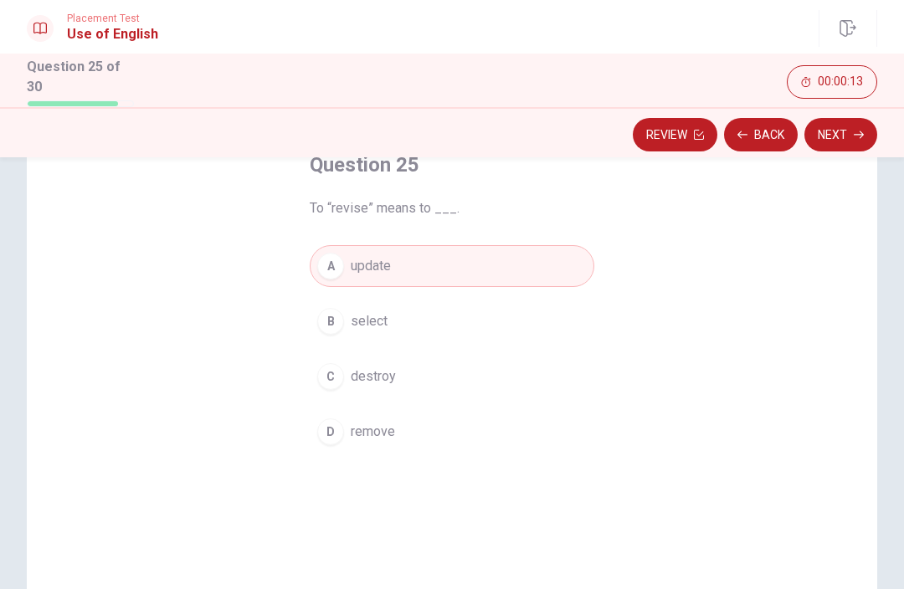
click at [846, 134] on button "Next" at bounding box center [840, 134] width 73 height 33
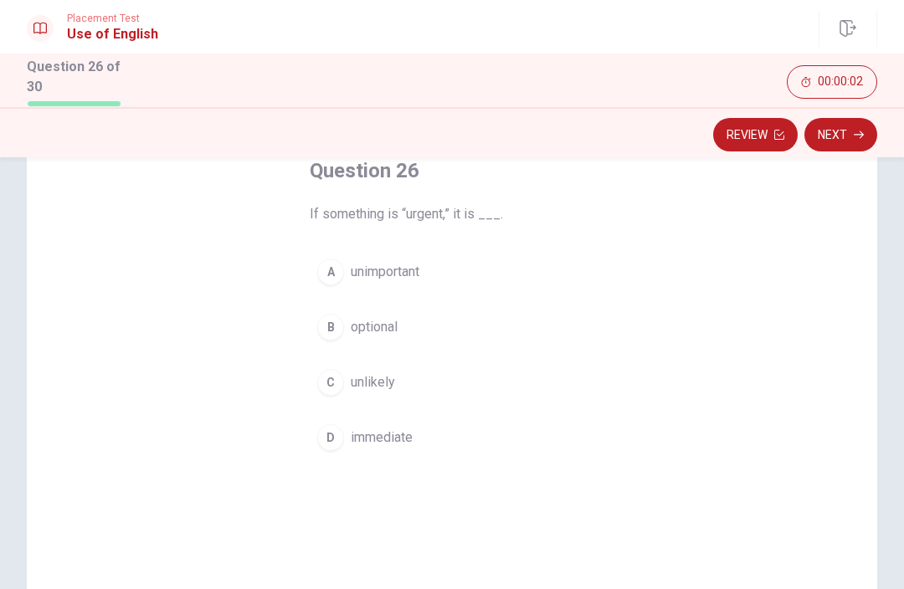
scroll to position [103, 0]
click at [372, 444] on button "D immediate" at bounding box center [452, 437] width 285 height 42
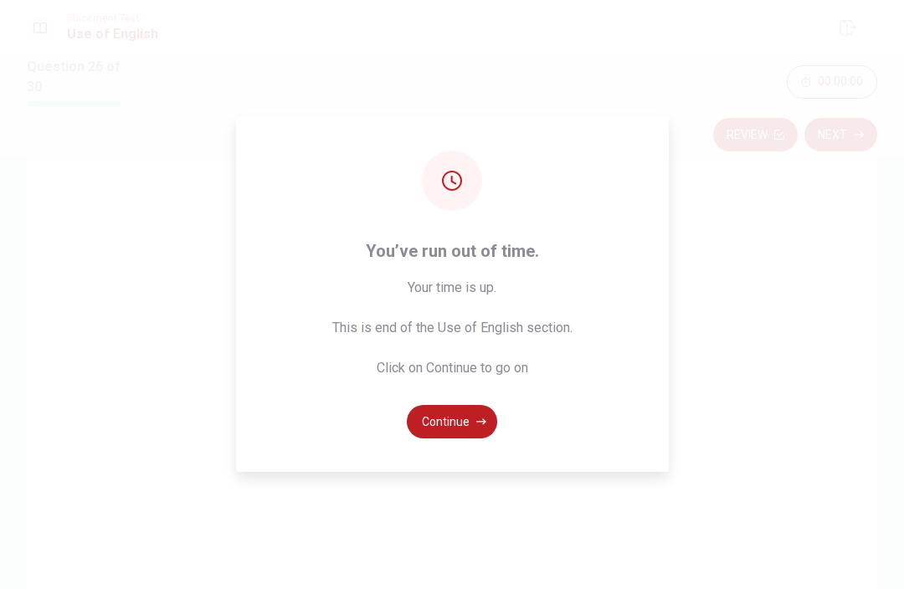
click at [446, 439] on button "Continue" at bounding box center [452, 421] width 90 height 33
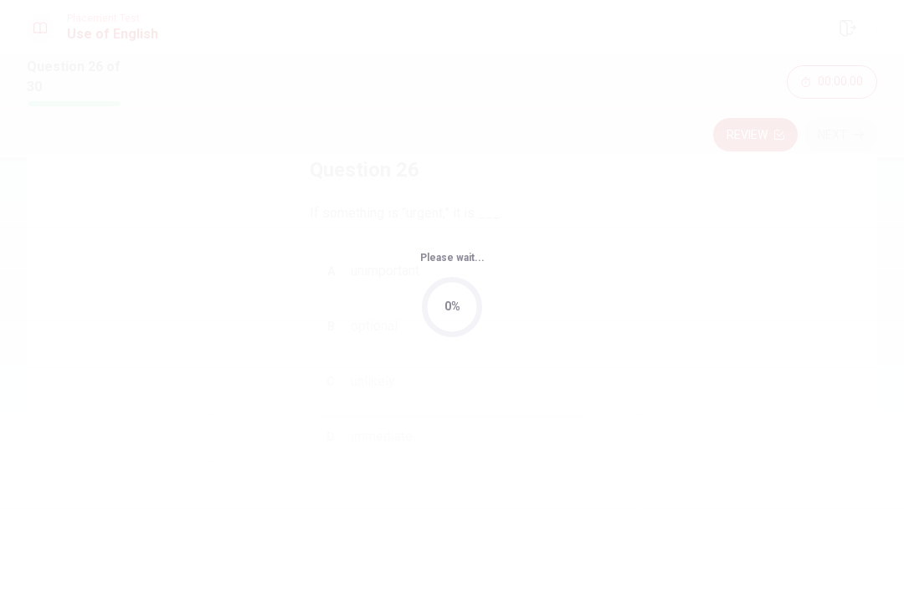
scroll to position [0, 0]
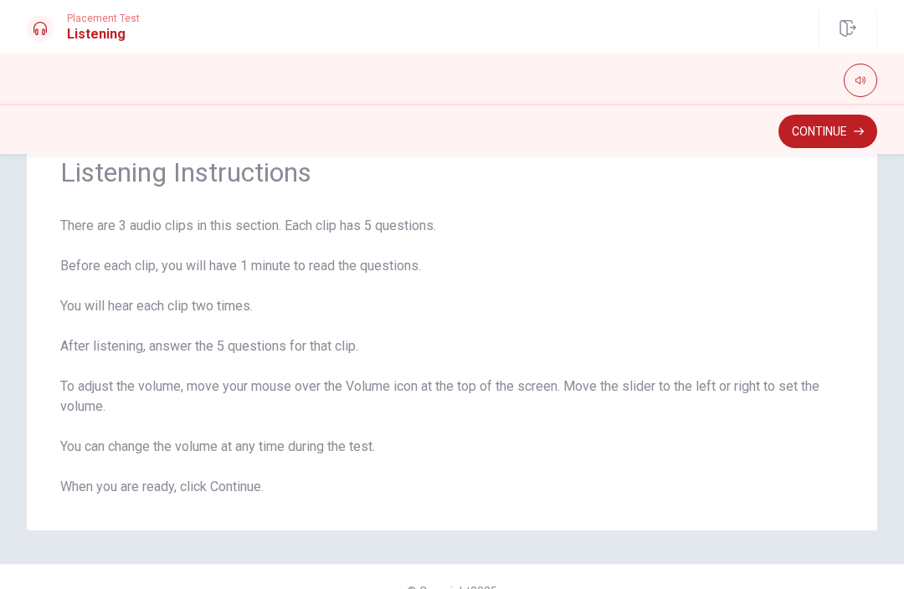
click at [841, 131] on button "Continue" at bounding box center [827, 131] width 99 height 33
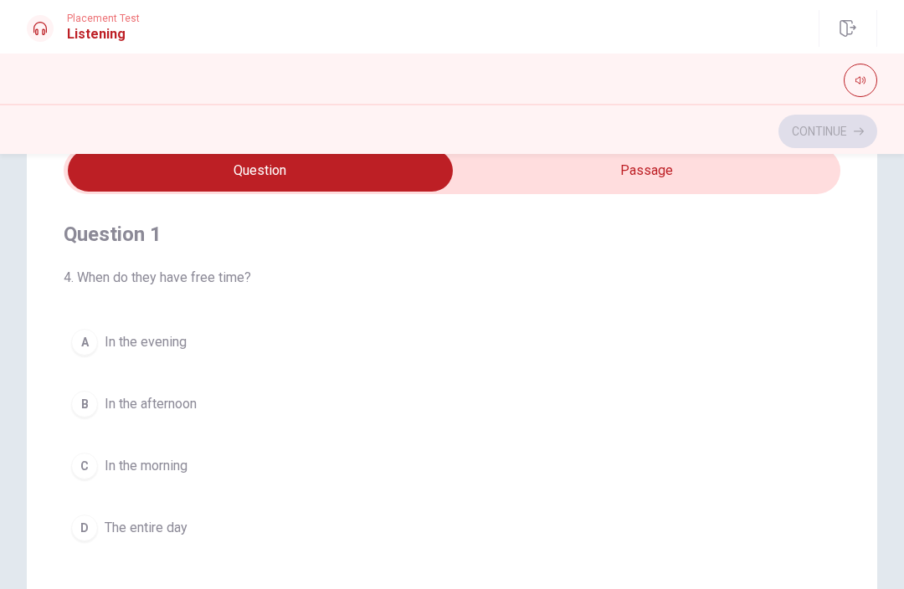
click at [869, 76] on button "button" at bounding box center [860, 80] width 33 height 33
click at [732, 408] on button "B In the afternoon" at bounding box center [452, 404] width 777 height 42
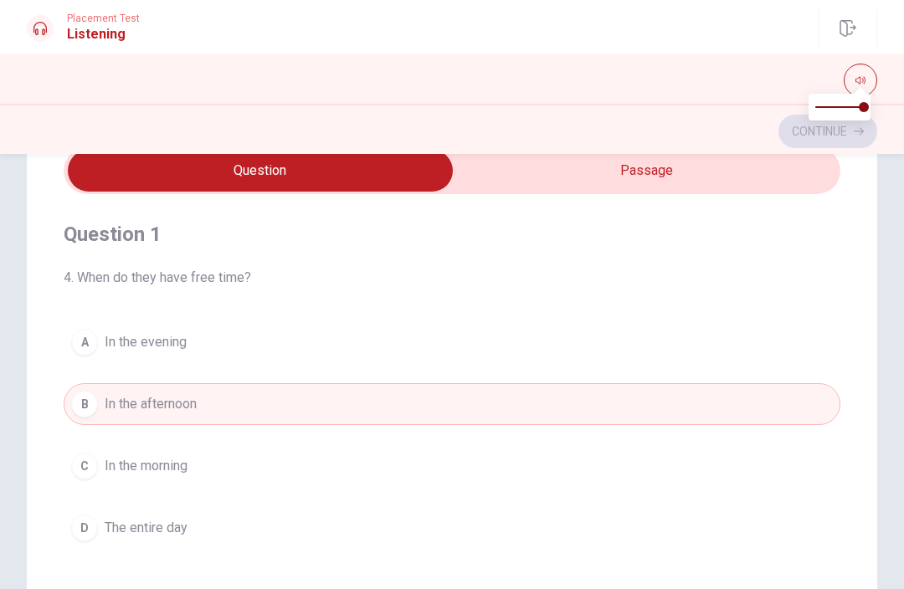
click at [897, 271] on div "Question 1 4. When do they have free time? A In the evening B In the afternoon …" at bounding box center [452, 446] width 904 height 673
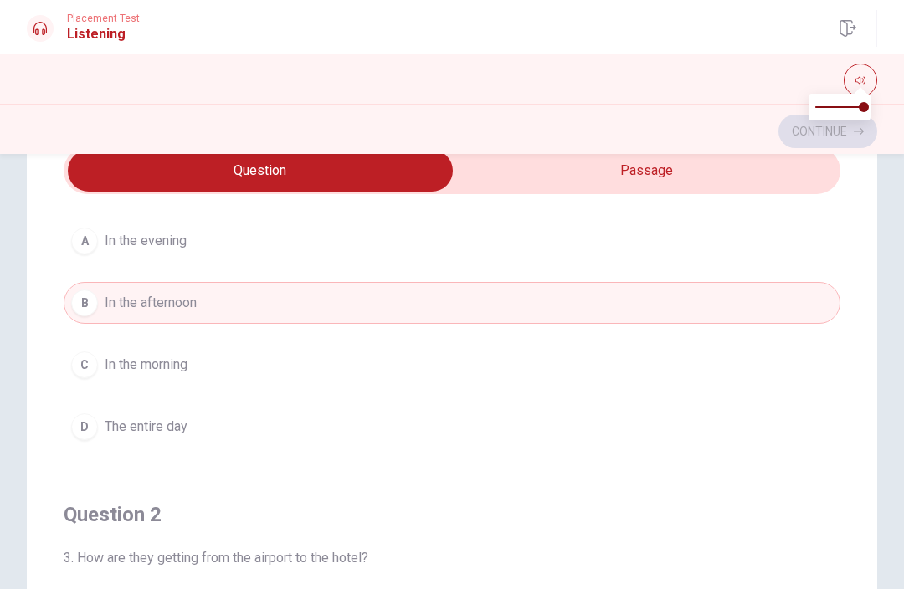
scroll to position [100, 0]
click at [167, 244] on span "In the evening" at bounding box center [146, 243] width 82 height 20
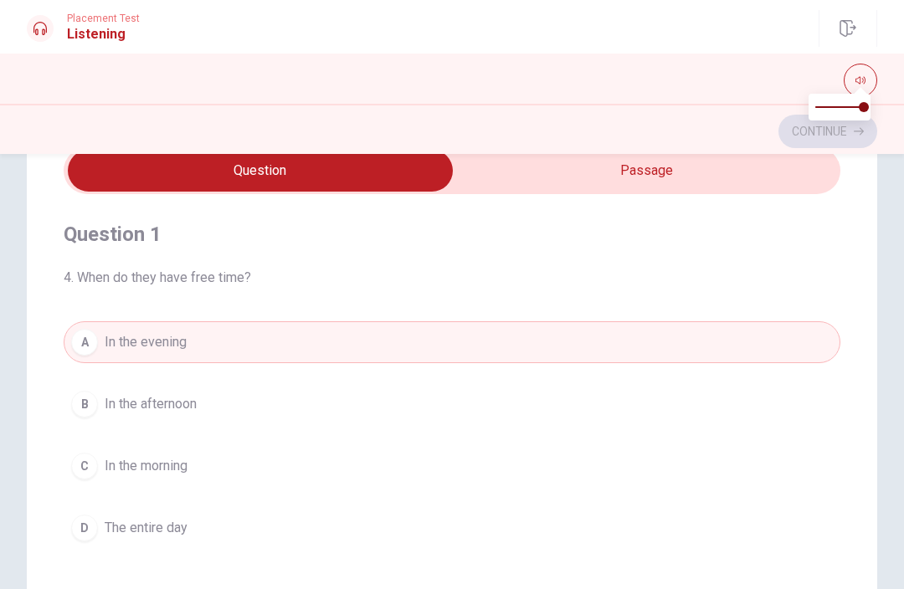
scroll to position [0, 0]
click at [668, 176] on input "checkbox" at bounding box center [260, 171] width 1165 height 42
checkbox input "true"
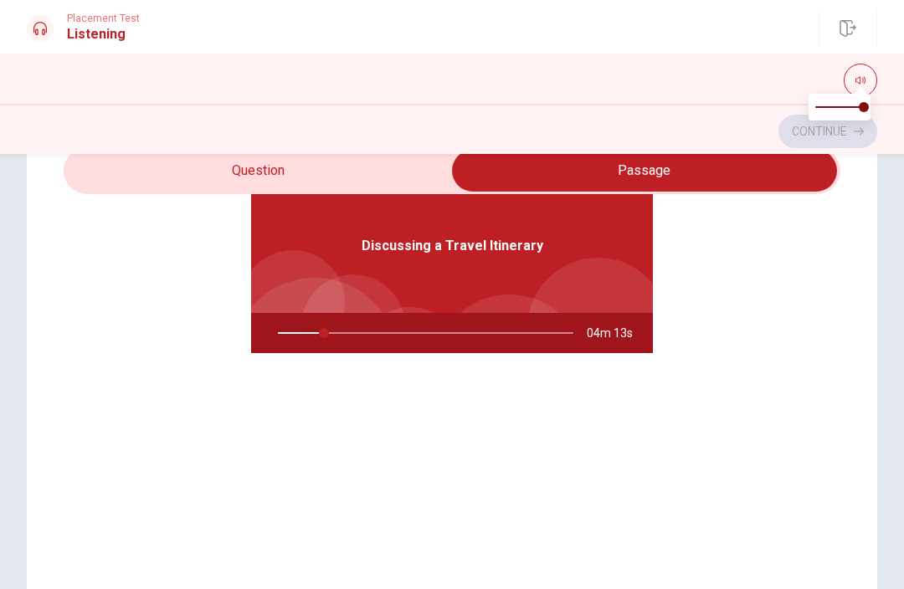
type input "16"
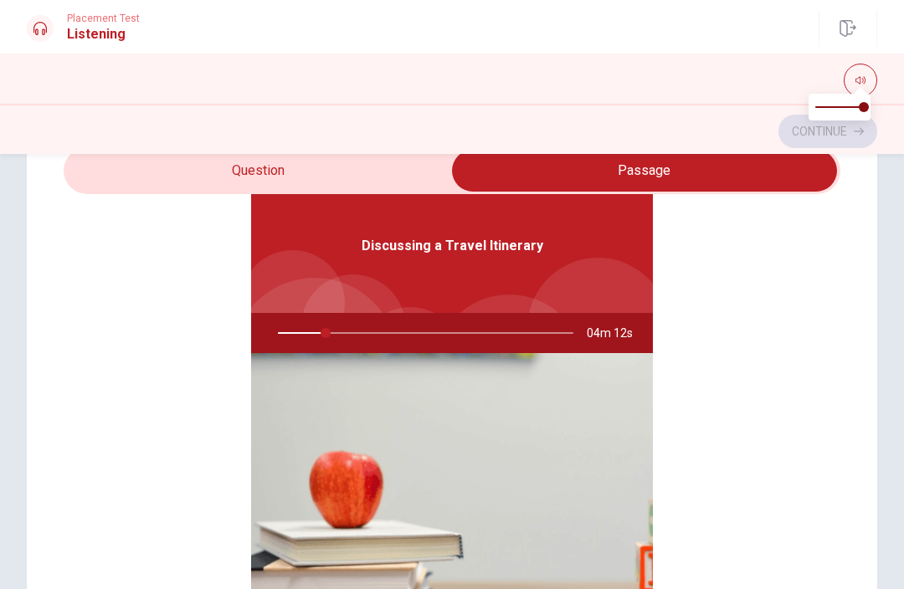
scroll to position [94, 0]
click at [288, 174] on input "checkbox" at bounding box center [644, 171] width 1165 height 42
checkbox input "false"
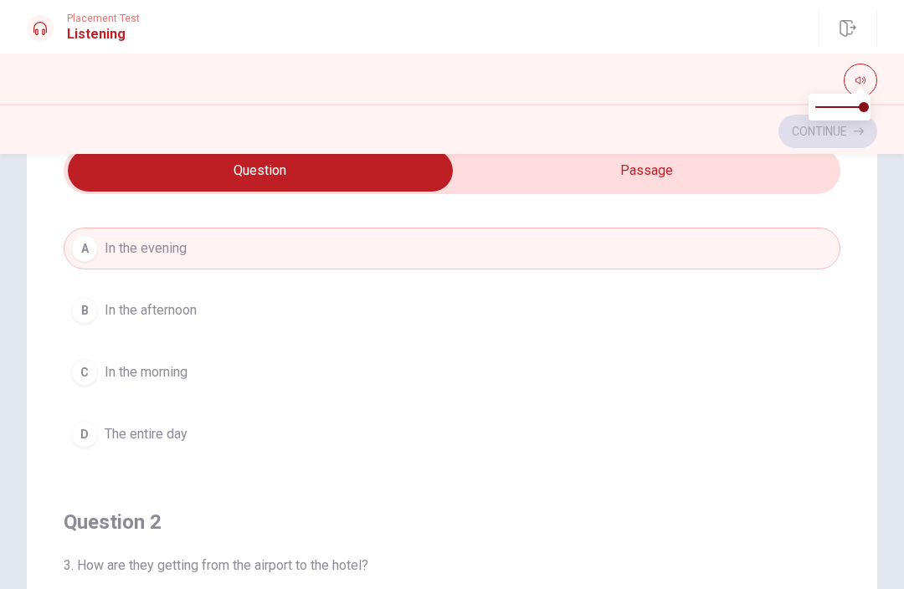
type input "17"
click at [653, 169] on input "checkbox" at bounding box center [260, 171] width 1165 height 42
checkbox input "true"
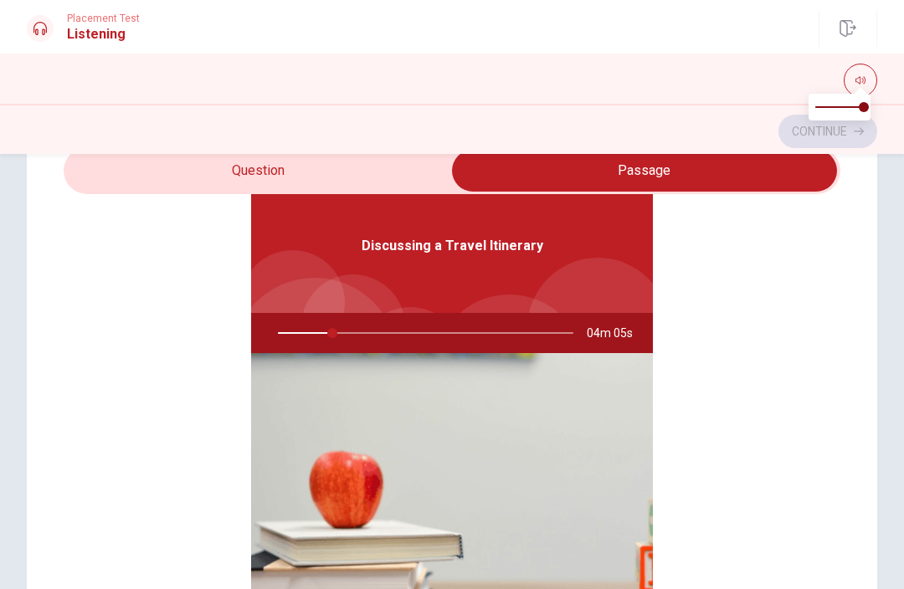
click at [753, 381] on div "Discussing a Travel Itinerary 04m 05s" at bounding box center [452, 423] width 777 height 646
type input "19"
click at [318, 169] on input "checkbox" at bounding box center [644, 171] width 1165 height 42
checkbox input "false"
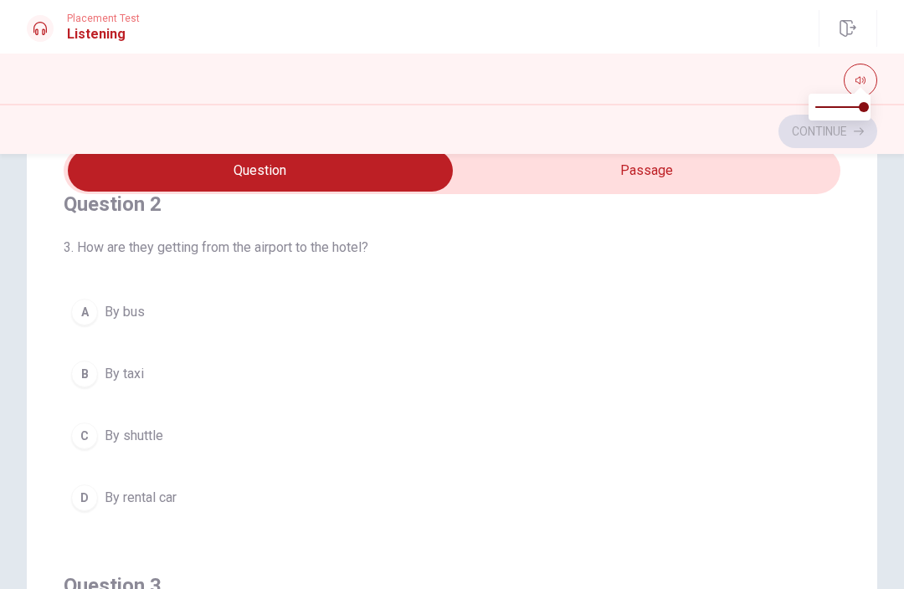
scroll to position [411, 0]
click at [75, 371] on div "B" at bounding box center [84, 375] width 27 height 27
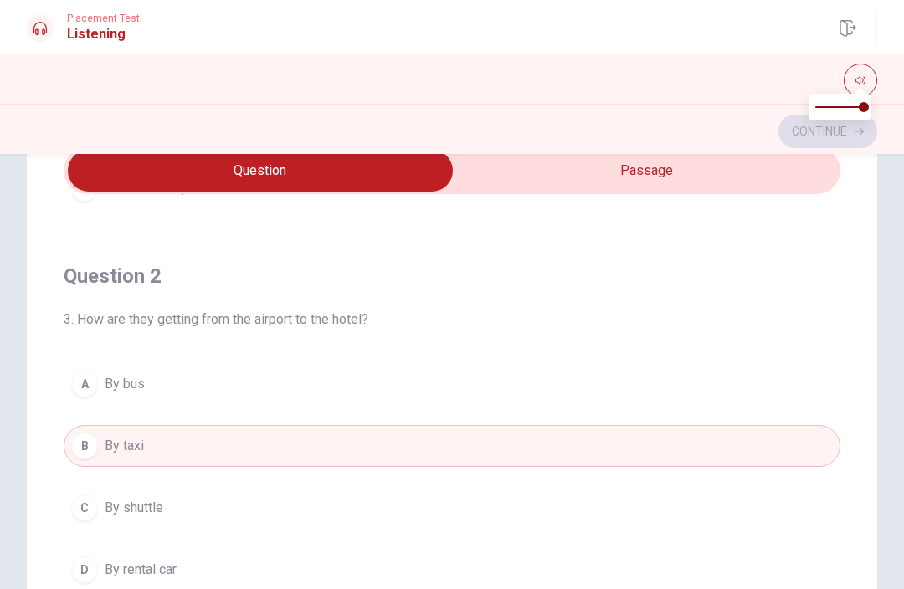
type input "53"
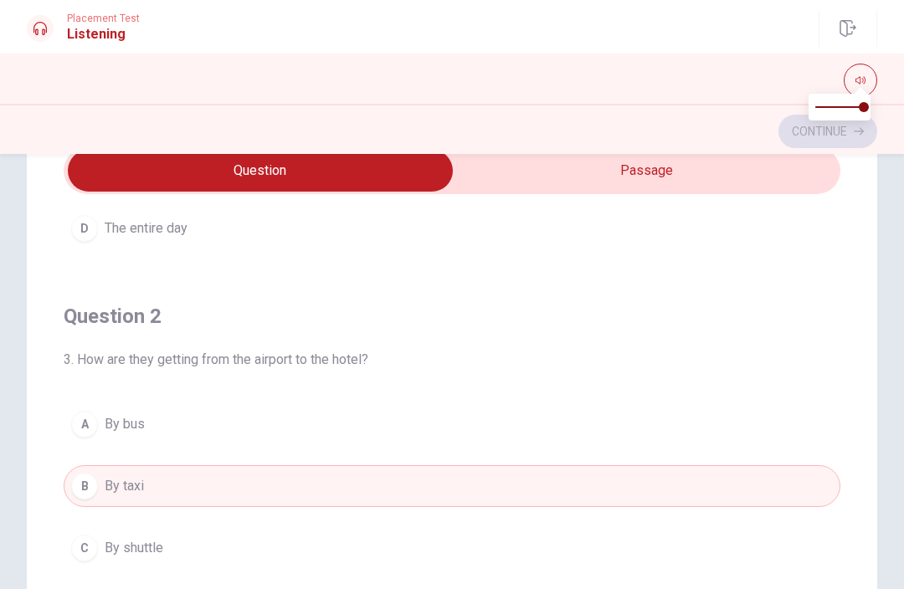
click at [671, 180] on input "checkbox" at bounding box center [260, 171] width 1165 height 42
checkbox input "true"
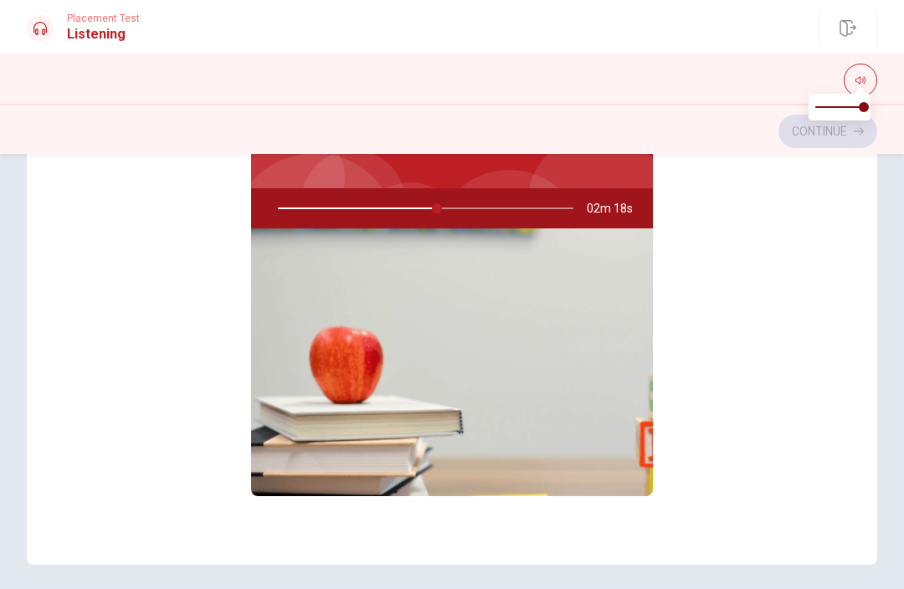
scroll to position [0, 0]
click at [754, 247] on div "Discussing a Travel Itinerary 02m 17s" at bounding box center [452, 299] width 777 height 646
type input "54"
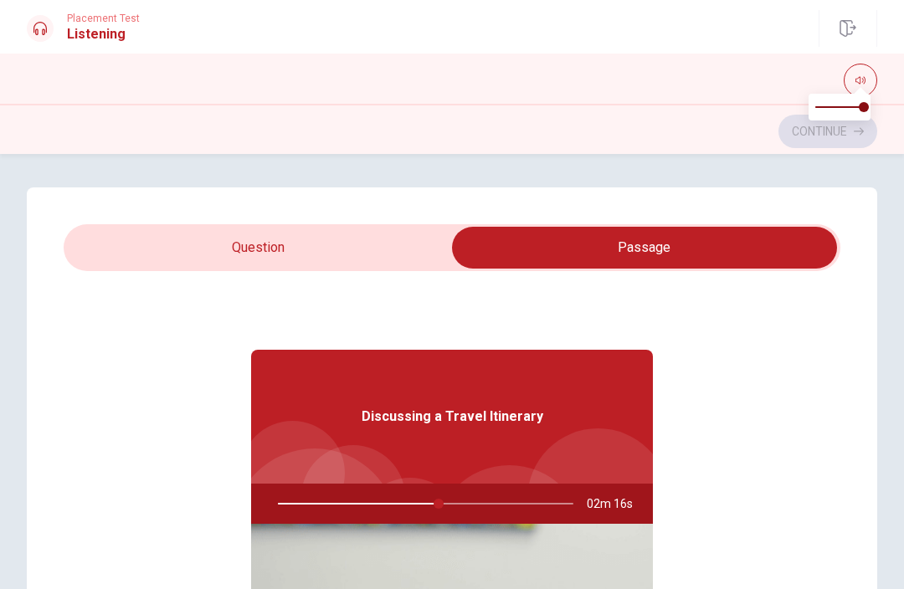
click at [292, 246] on input "checkbox" at bounding box center [644, 248] width 1165 height 42
checkbox input "false"
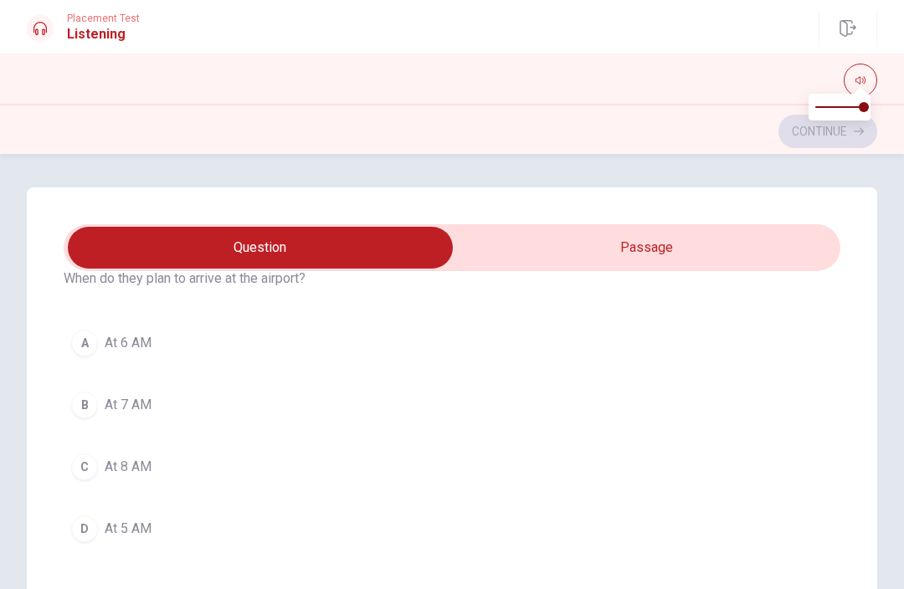
scroll to position [839, 0]
click at [110, 350] on span "At 6 AM" at bounding box center [128, 344] width 47 height 20
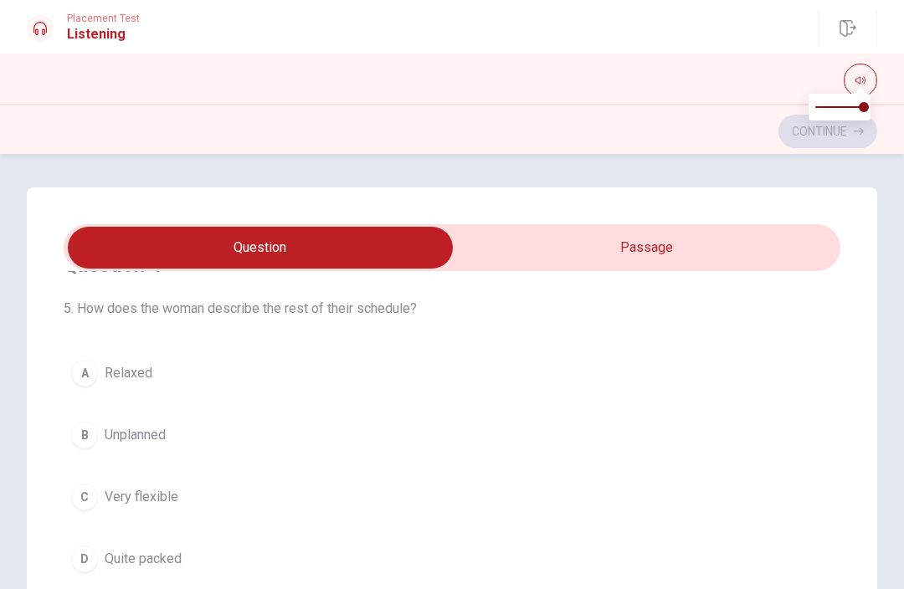
scroll to position [1192, 0]
click at [85, 442] on div "B" at bounding box center [84, 434] width 27 height 27
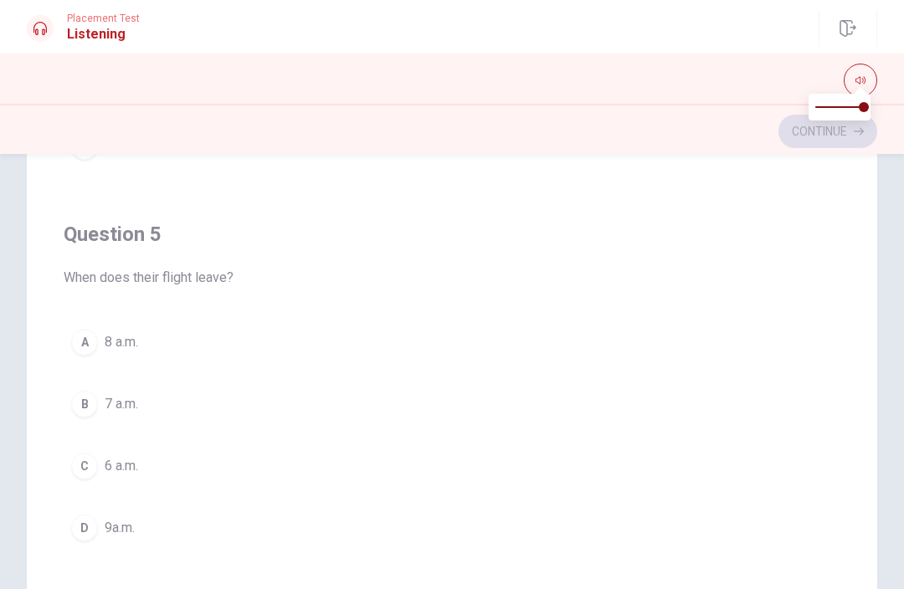
scroll to position [250, 0]
click at [82, 464] on div "C" at bounding box center [84, 463] width 27 height 27
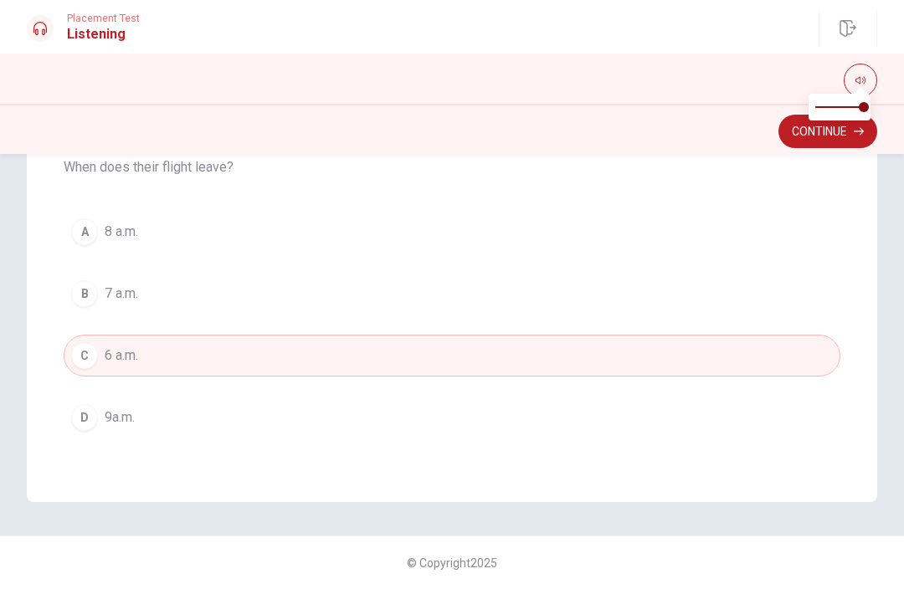
scroll to position [358, 0]
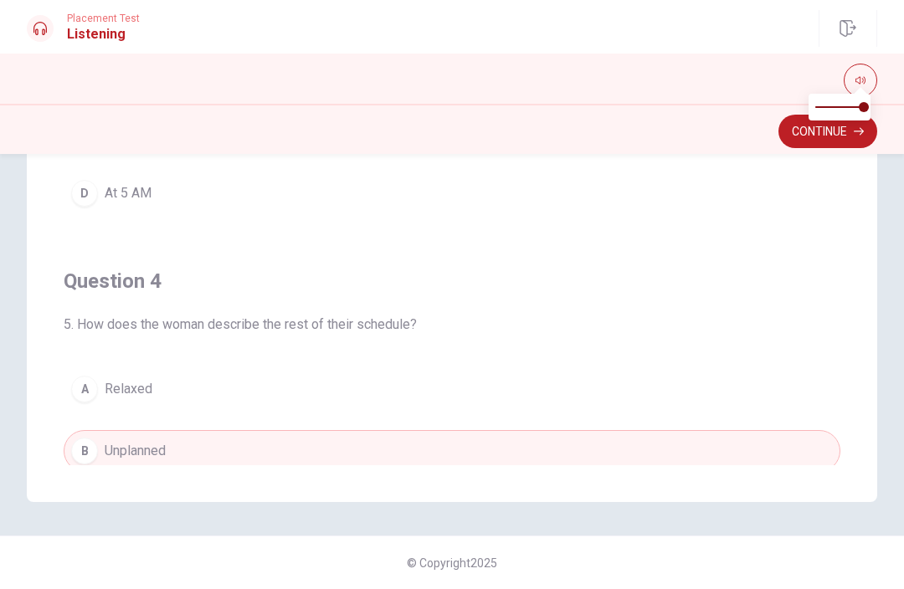
click at [803, 129] on button "Continue" at bounding box center [827, 131] width 99 height 33
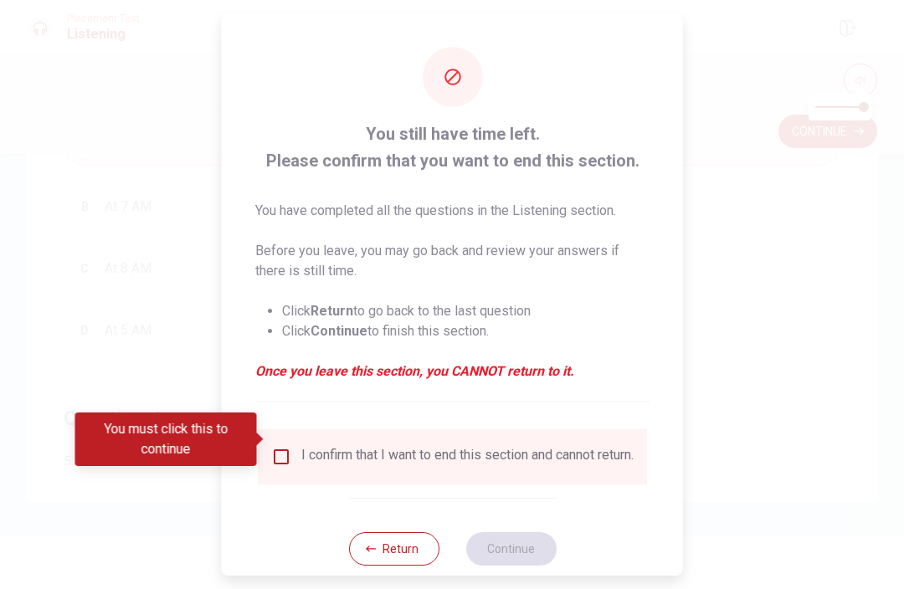
scroll to position [678, 0]
click at [280, 447] on input "You must click this to continue" at bounding box center [281, 457] width 20 height 20
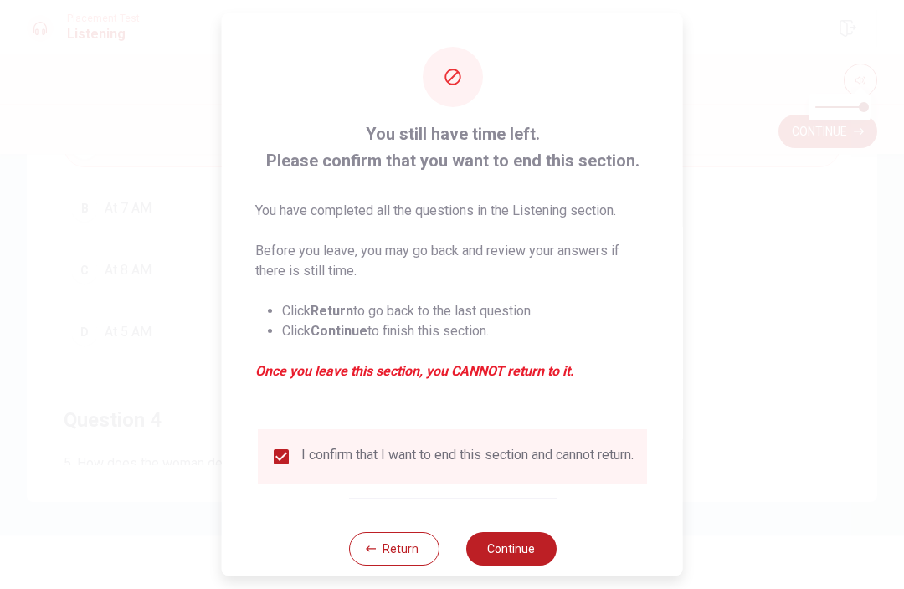
click at [511, 551] on button "Continue" at bounding box center [510, 548] width 90 height 33
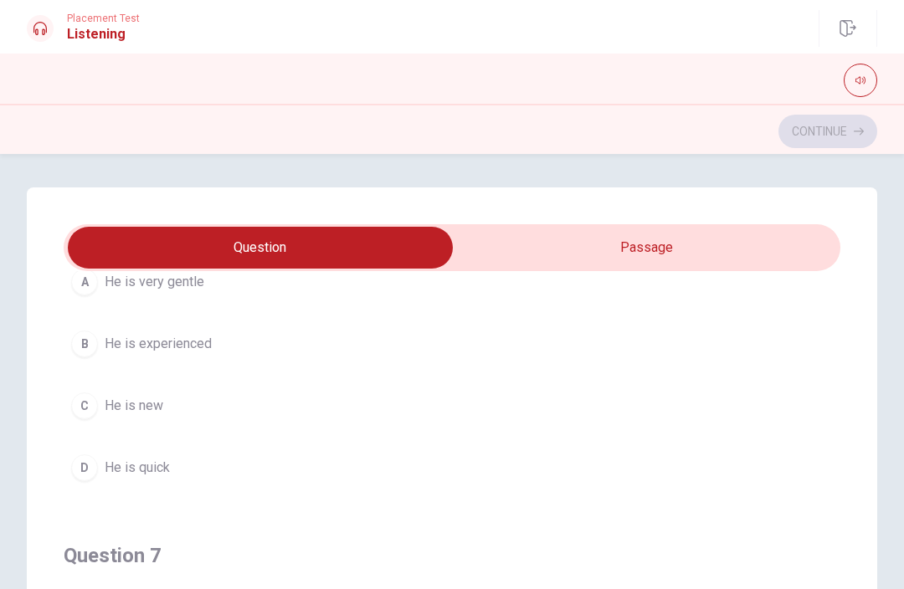
scroll to position [138, 0]
click at [90, 466] on div "D" at bounding box center [84, 467] width 27 height 27
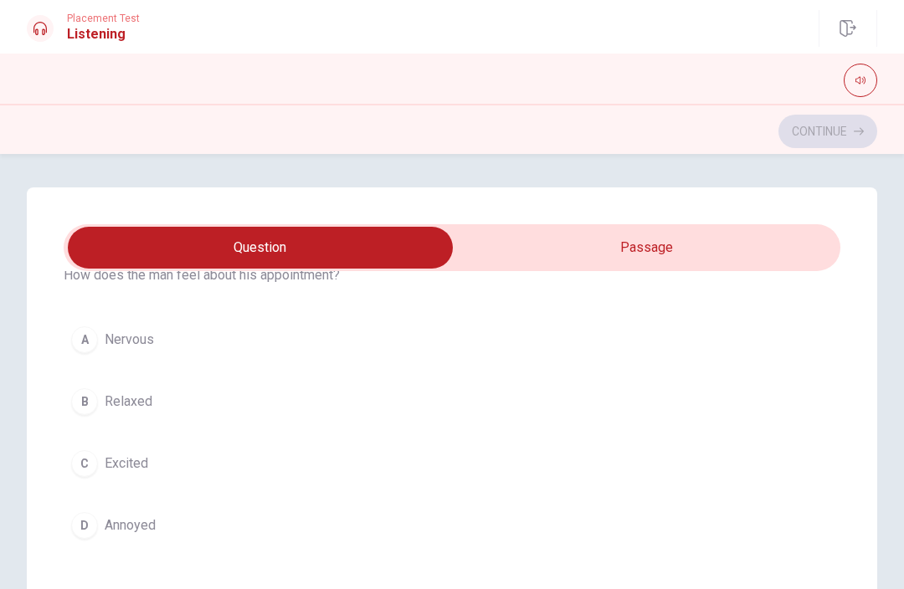
scroll to position [462, 0]
click at [79, 466] on div "C" at bounding box center [84, 463] width 27 height 27
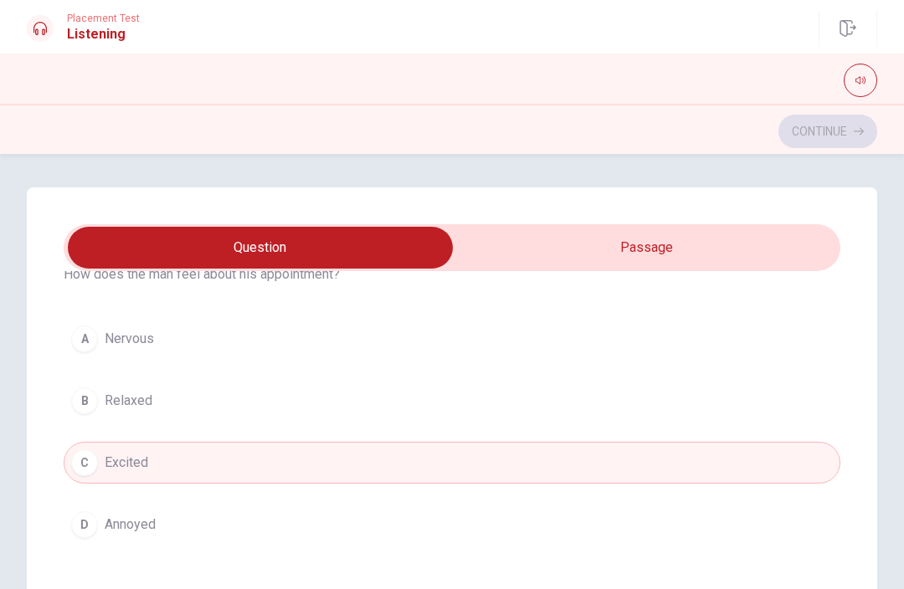
click at [74, 403] on div "B" at bounding box center [84, 401] width 27 height 27
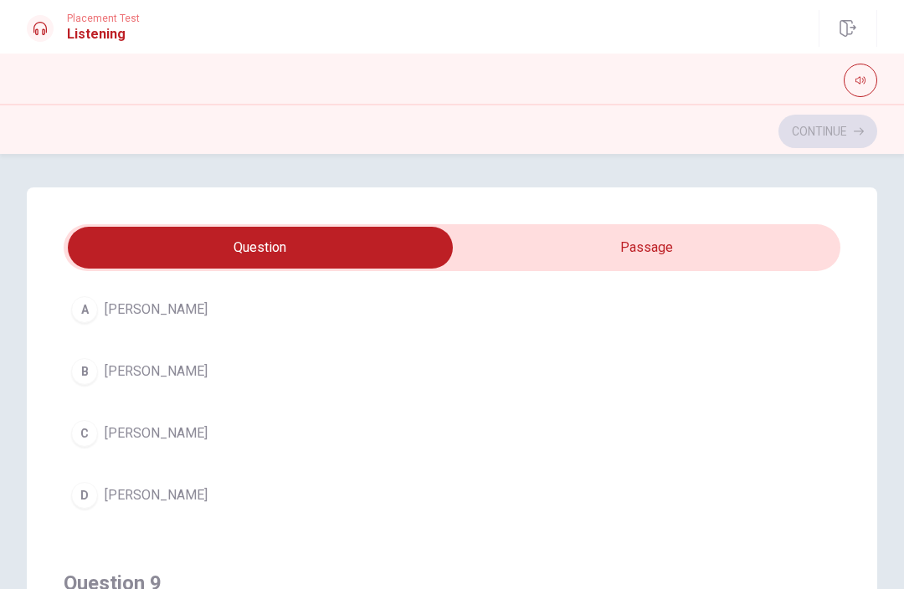
scroll to position [871, 0]
click at [80, 426] on div "C" at bounding box center [84, 436] width 27 height 27
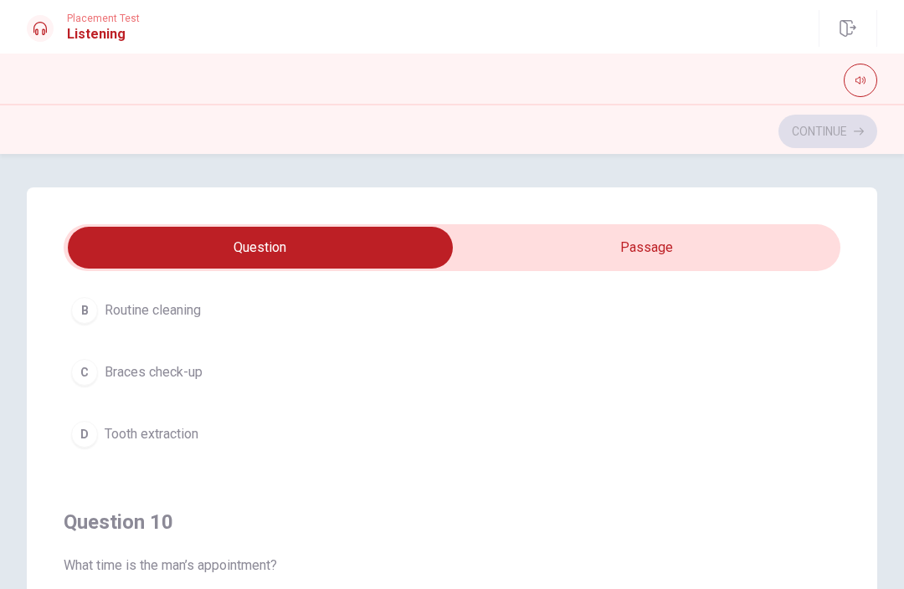
scroll to position [1282, 0]
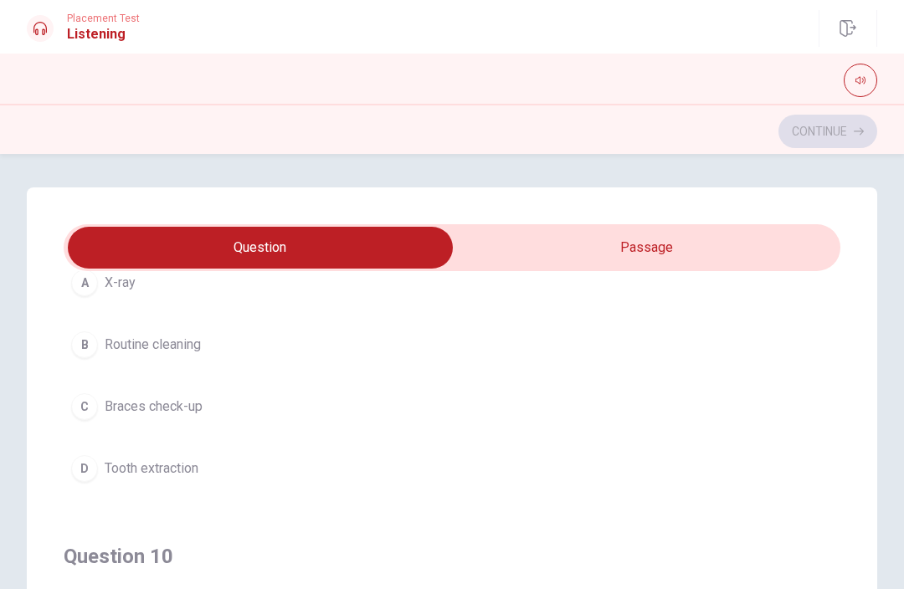
click at [78, 467] on div "D" at bounding box center [84, 468] width 27 height 27
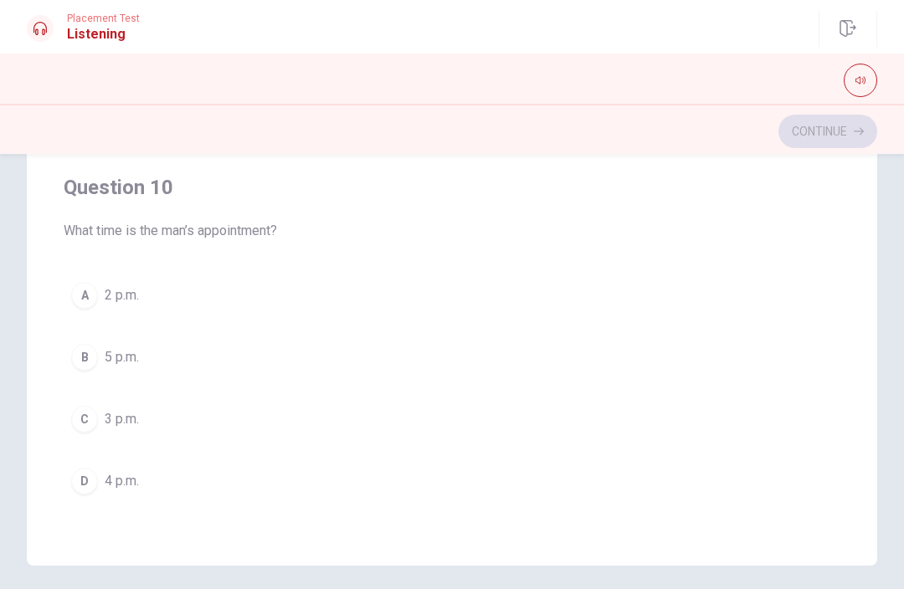
scroll to position [294, 0]
click at [80, 353] on div "B" at bounding box center [84, 358] width 27 height 27
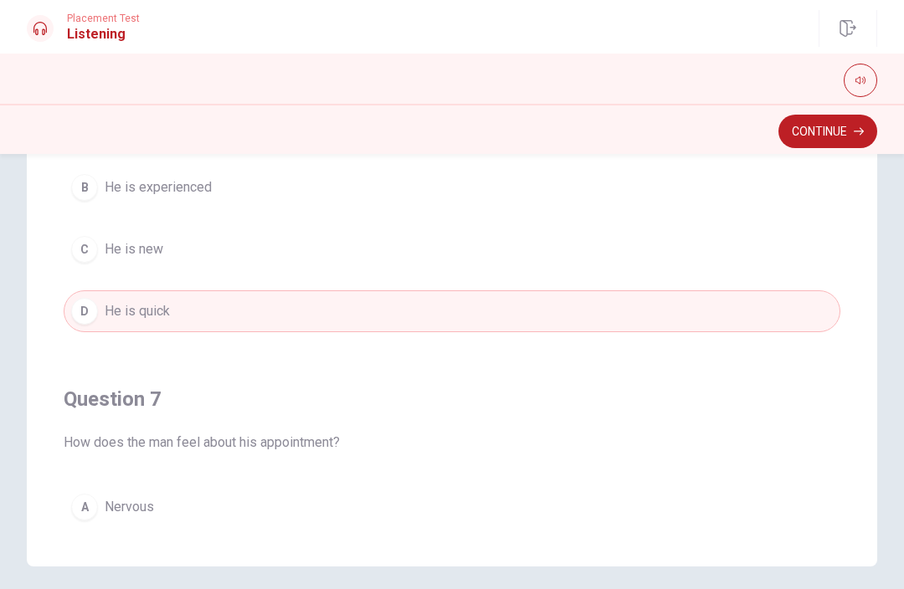
scroll to position [0, 0]
click at [836, 132] on button "Continue" at bounding box center [827, 131] width 99 height 33
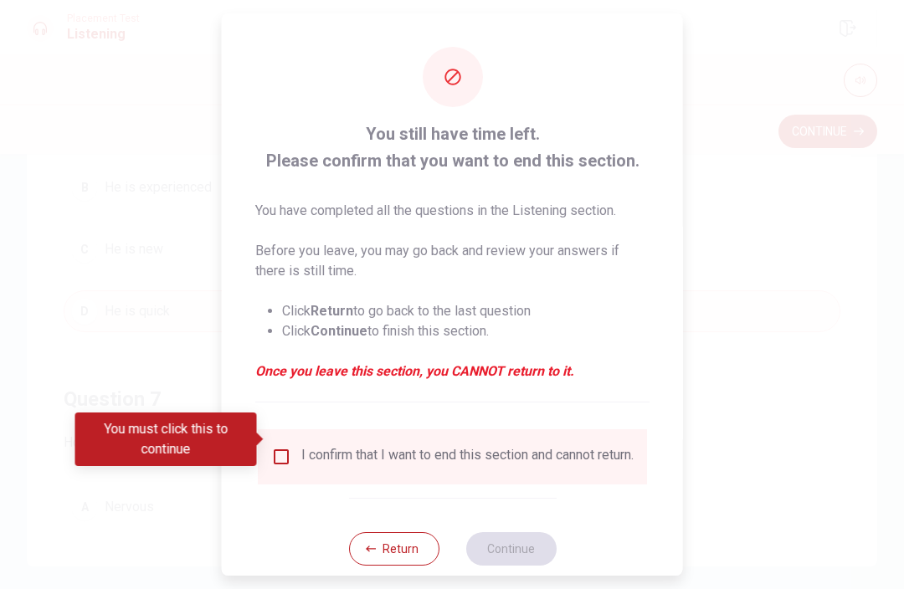
click at [781, 376] on div at bounding box center [452, 294] width 904 height 589
click at [396, 547] on button "Return" at bounding box center [393, 548] width 90 height 33
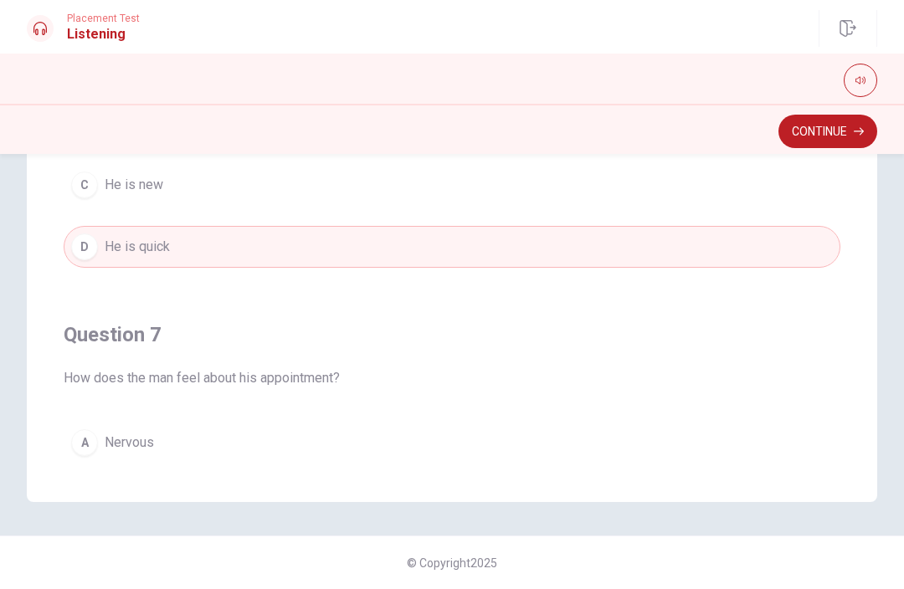
scroll to position [358, 0]
click at [102, 451] on button "A Nervous" at bounding box center [452, 443] width 777 height 42
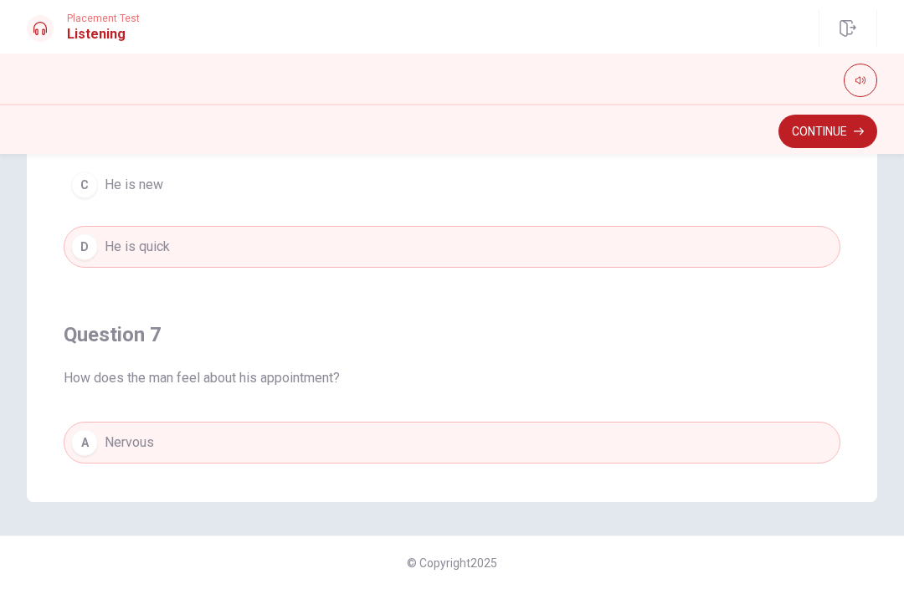
click at [830, 135] on button "Continue" at bounding box center [827, 131] width 99 height 33
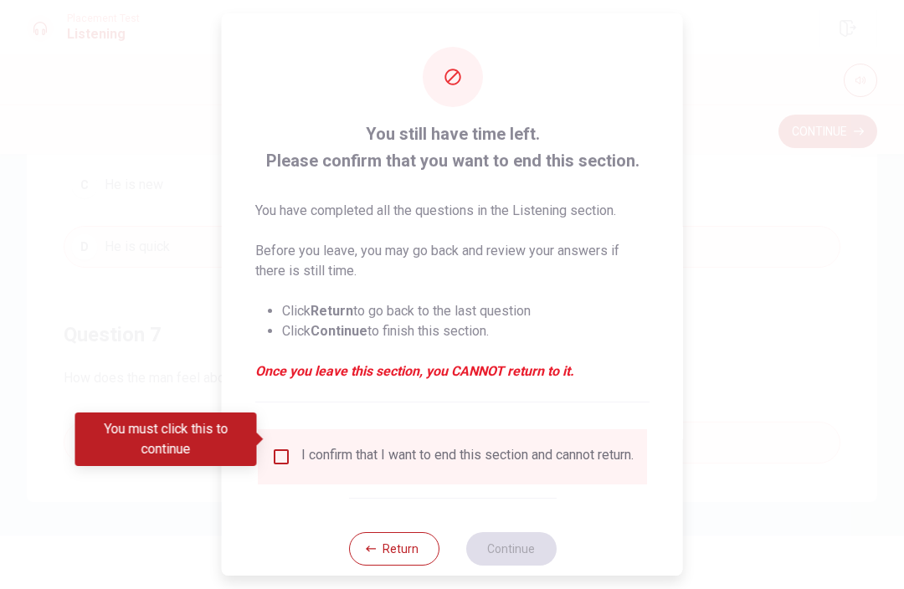
click at [288, 429] on div "I confirm that I want to end this section and cannot return." at bounding box center [452, 456] width 389 height 55
click at [285, 447] on input "You must click this to continue" at bounding box center [281, 457] width 20 height 20
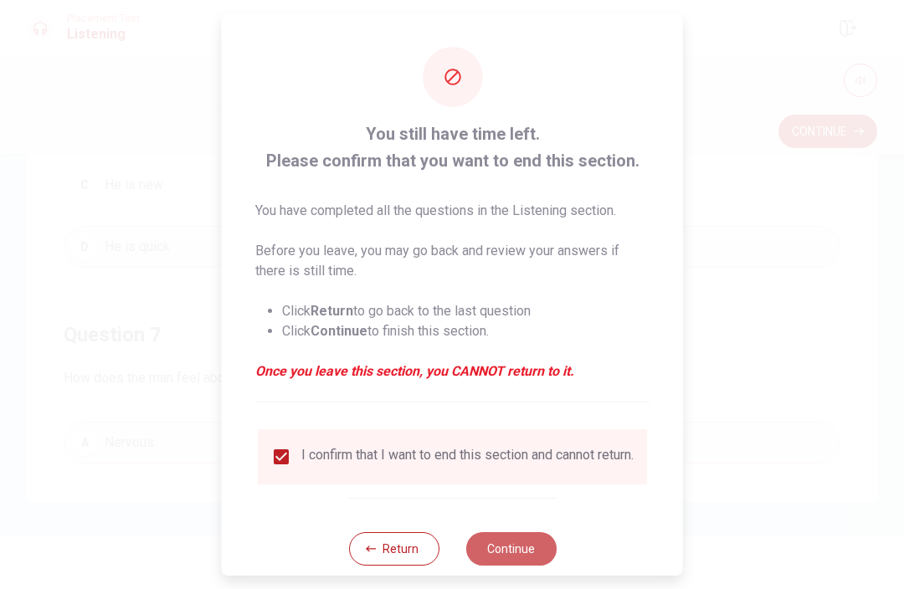
click at [522, 545] on button "Continue" at bounding box center [510, 548] width 90 height 33
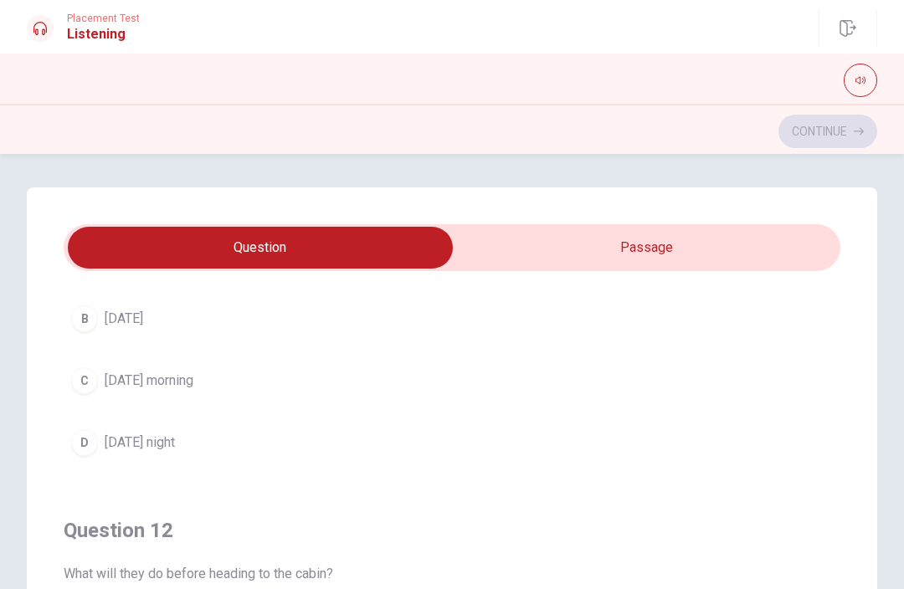
scroll to position [162, 0]
click at [76, 331] on button "B [DATE]" at bounding box center [452, 320] width 777 height 42
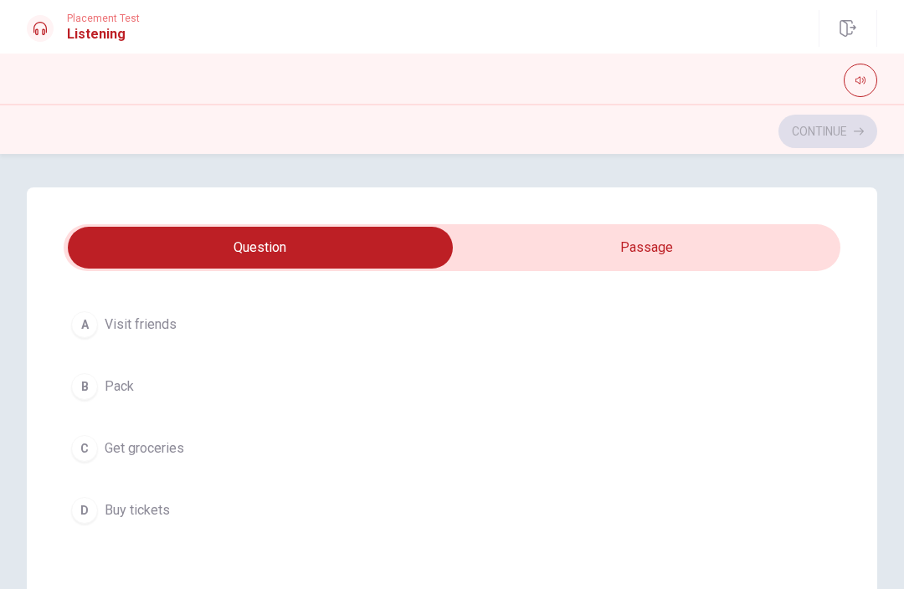
scroll to position [478, 0]
click at [67, 520] on button "D Buy tickets" at bounding box center [452, 509] width 777 height 42
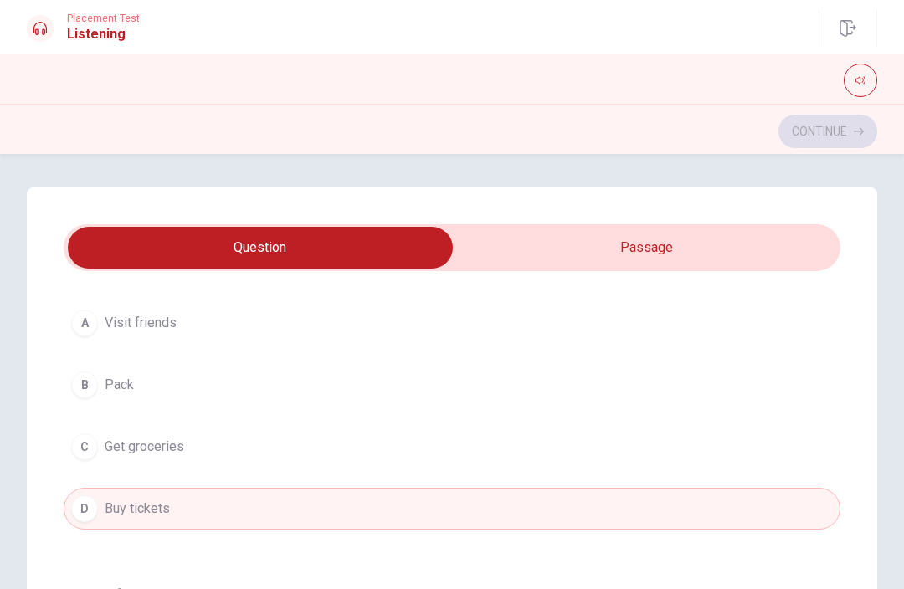
type input "11"
click at [660, 259] on input "checkbox" at bounding box center [260, 248] width 1165 height 42
checkbox input "true"
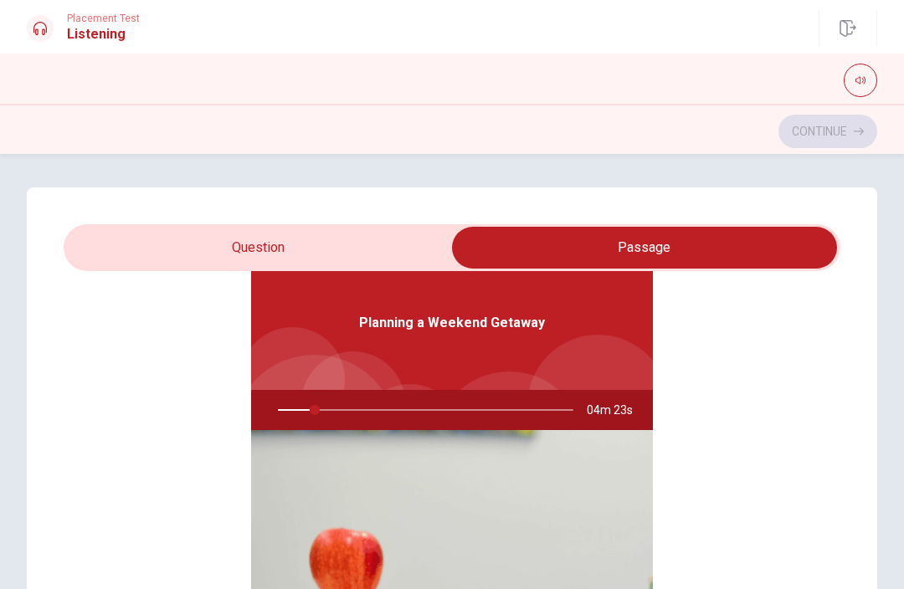
type input "13"
click at [261, 251] on input "checkbox" at bounding box center [644, 248] width 1165 height 42
checkbox input "false"
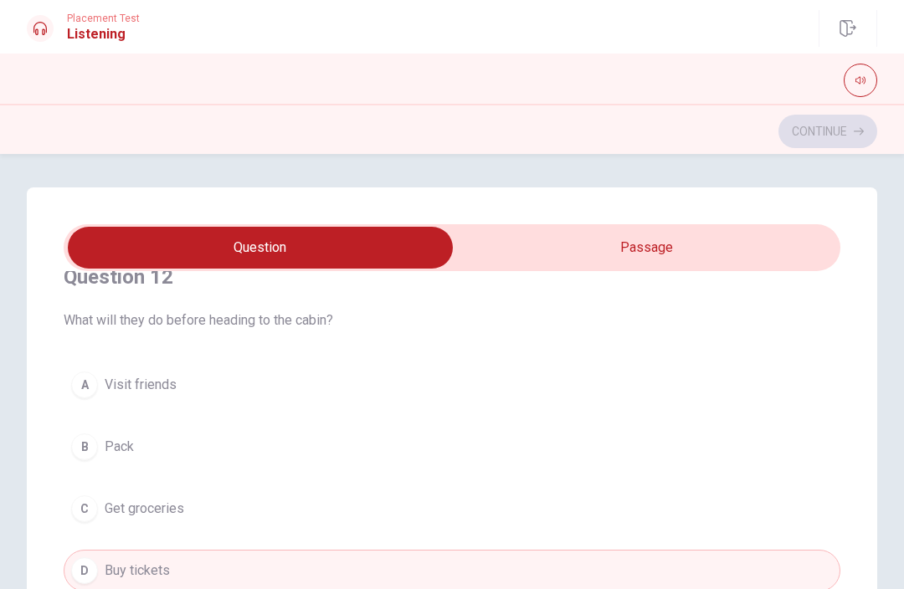
scroll to position [418, 0]
click at [86, 388] on div "A" at bounding box center [84, 383] width 27 height 27
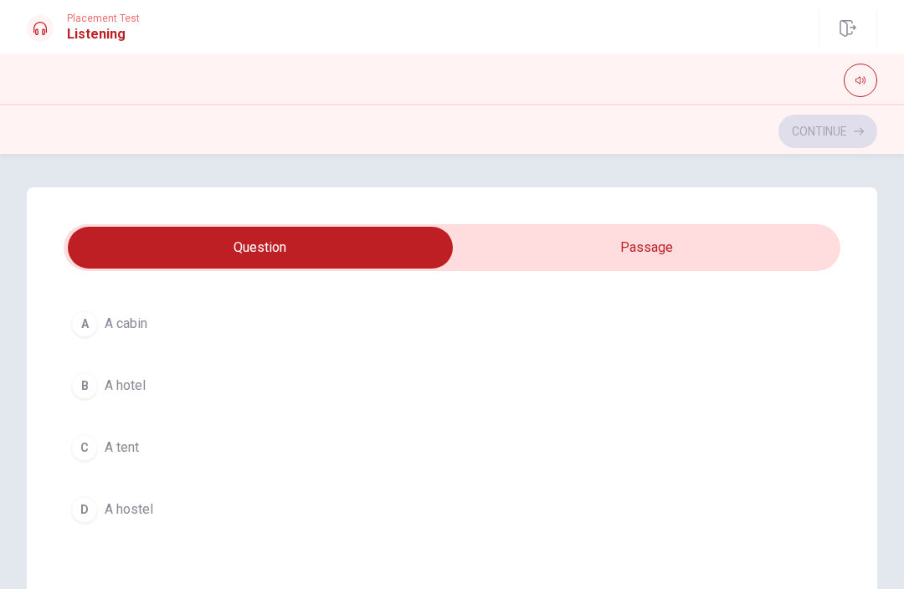
scroll to position [858, 0]
click at [91, 328] on div "A" at bounding box center [84, 324] width 27 height 27
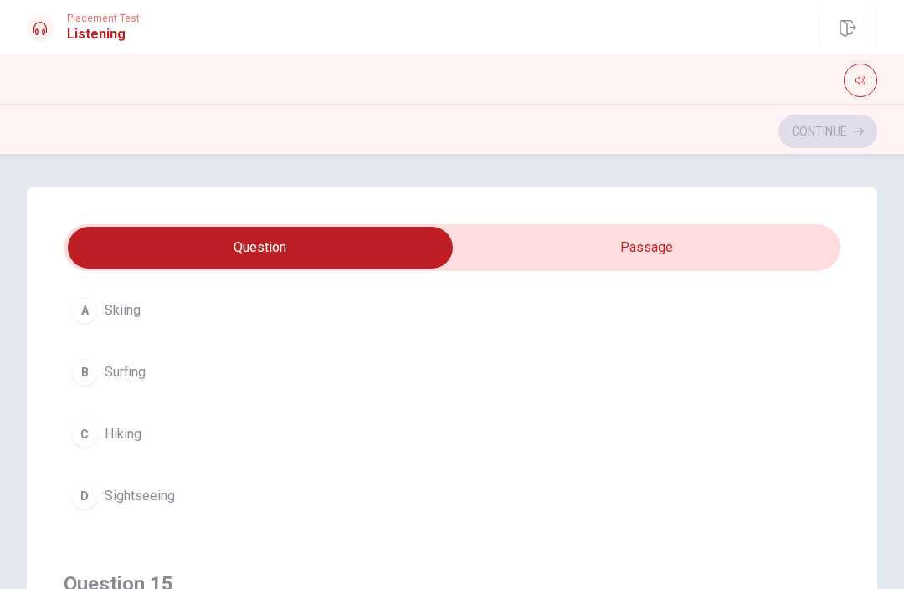
scroll to position [1250, 0]
click at [90, 378] on div "B" at bounding box center [84, 376] width 27 height 27
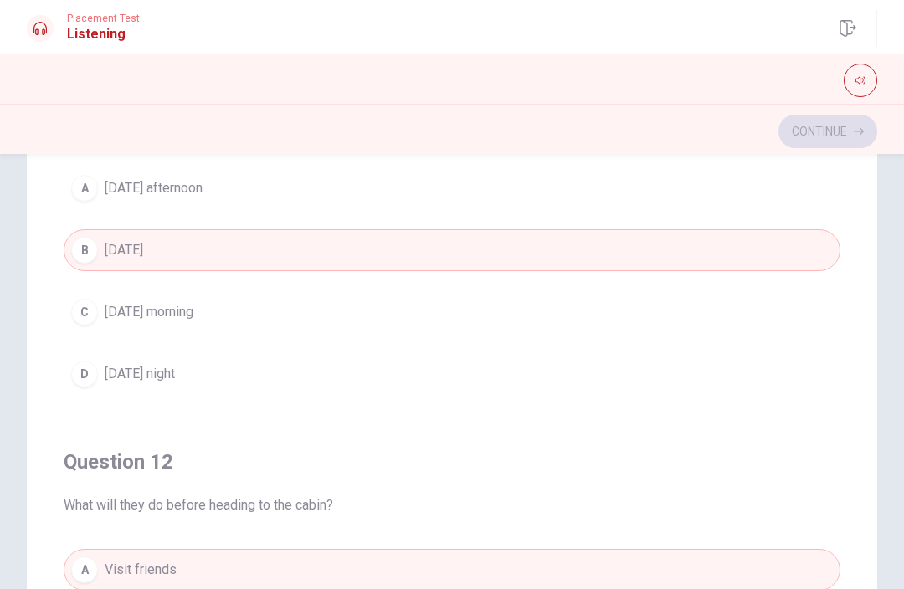
scroll to position [12, 0]
click at [104, 384] on button "D [DATE] night" at bounding box center [452, 378] width 777 height 42
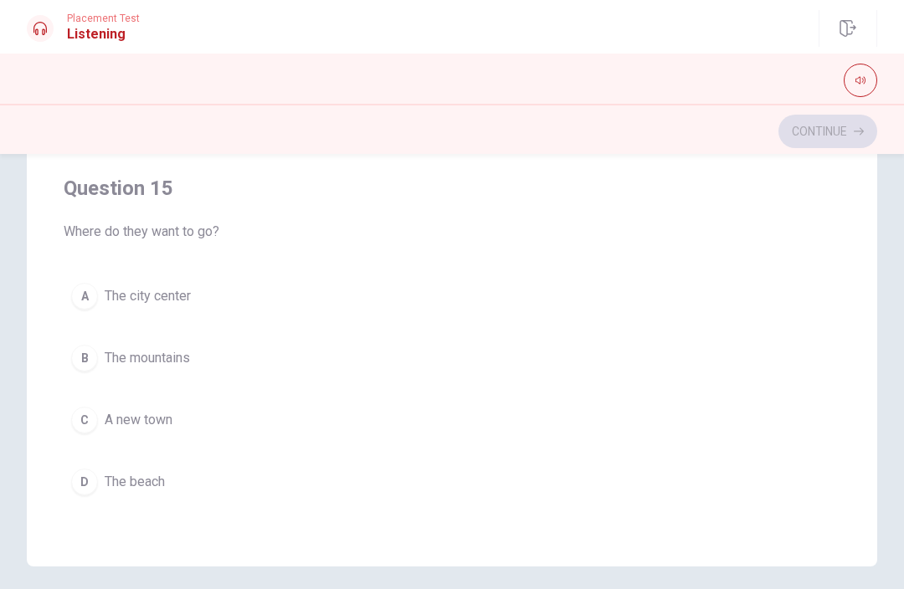
scroll to position [295, 0]
click at [147, 311] on button "A The city center" at bounding box center [452, 295] width 777 height 42
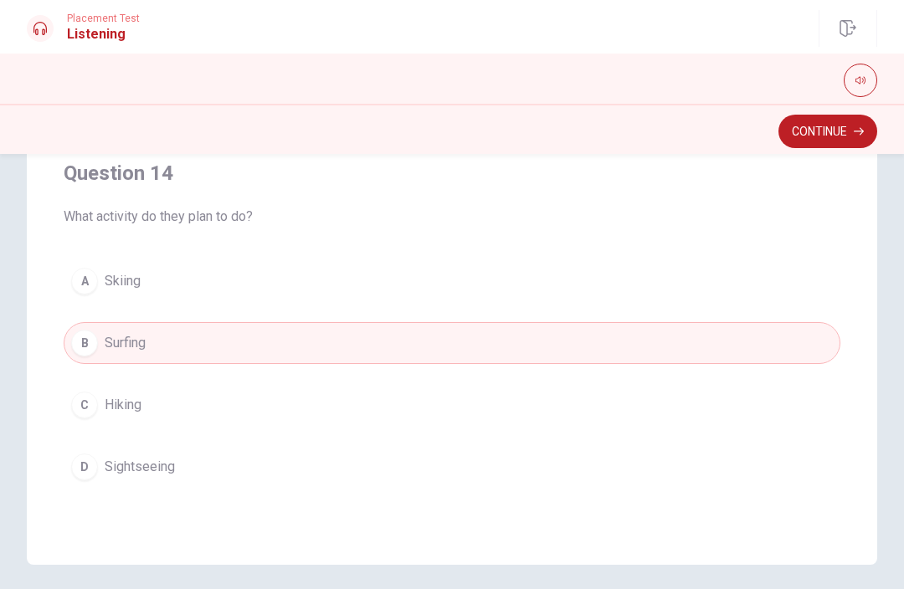
scroll to position [987, 0]
click at [165, 466] on span "Sightseeing" at bounding box center [140, 468] width 70 height 20
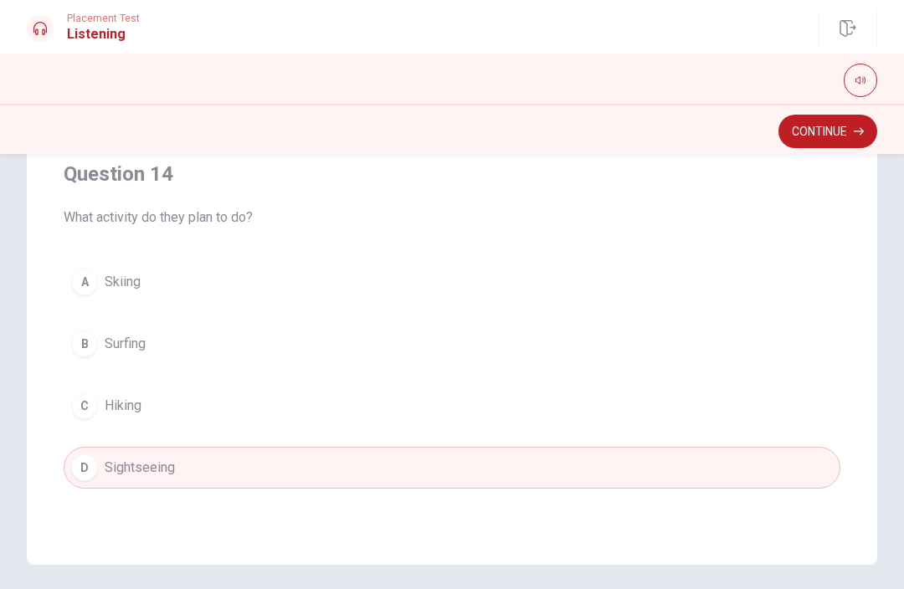
click at [98, 401] on button "C Hiking" at bounding box center [452, 406] width 777 height 42
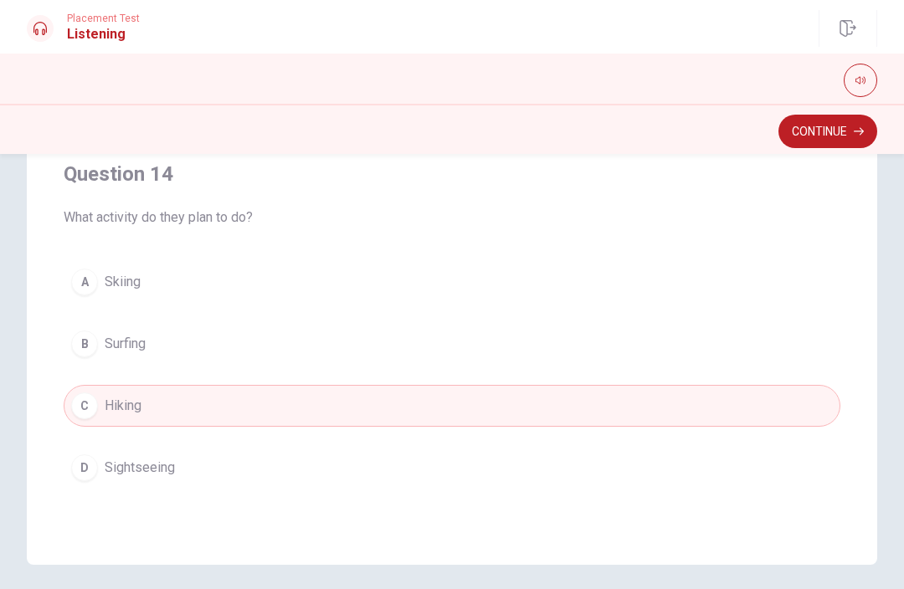
click at [833, 131] on button "Continue" at bounding box center [827, 131] width 99 height 33
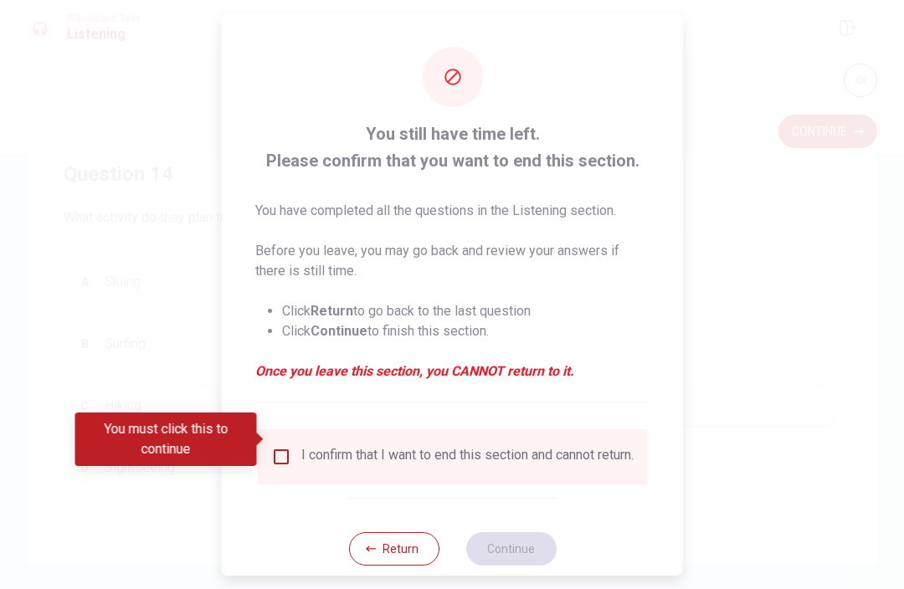
click at [259, 427] on div "You must click this to continue" at bounding box center [171, 440] width 193 height 54
click at [282, 447] on input "You must click this to continue" at bounding box center [281, 457] width 20 height 20
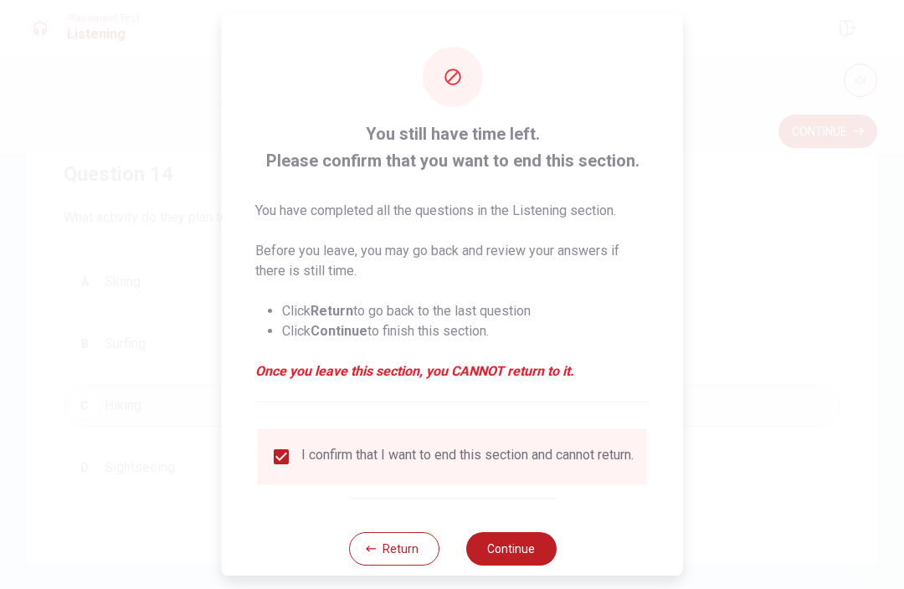
click at [530, 540] on button "Continue" at bounding box center [510, 548] width 90 height 33
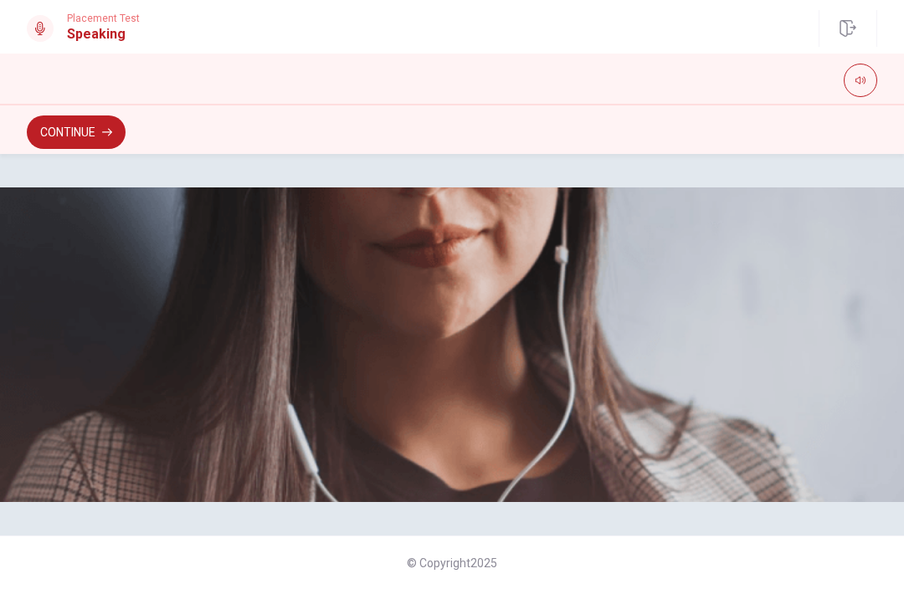
scroll to position [415, 0]
click at [81, 131] on button "Continue" at bounding box center [76, 132] width 99 height 33
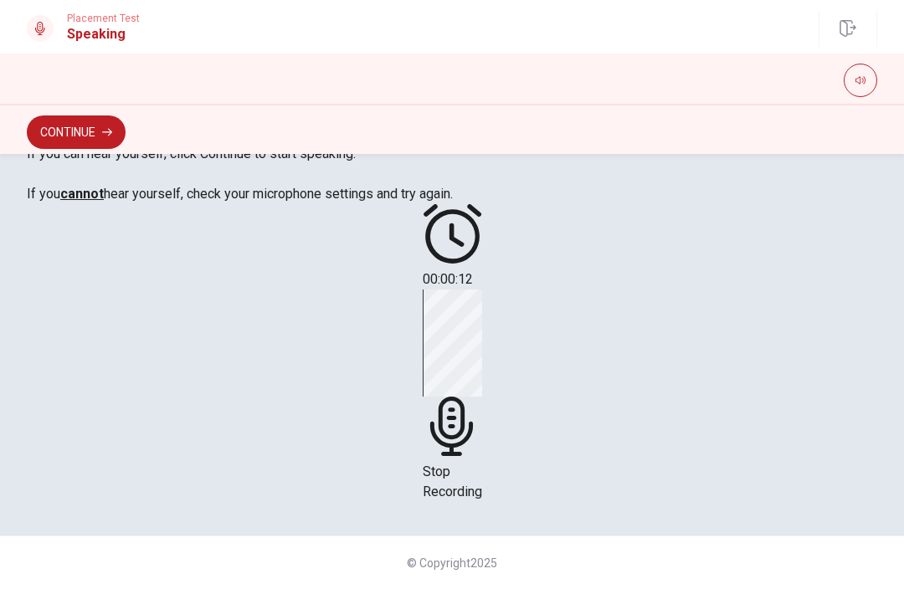
click at [454, 397] on icon at bounding box center [452, 426] width 59 height 59
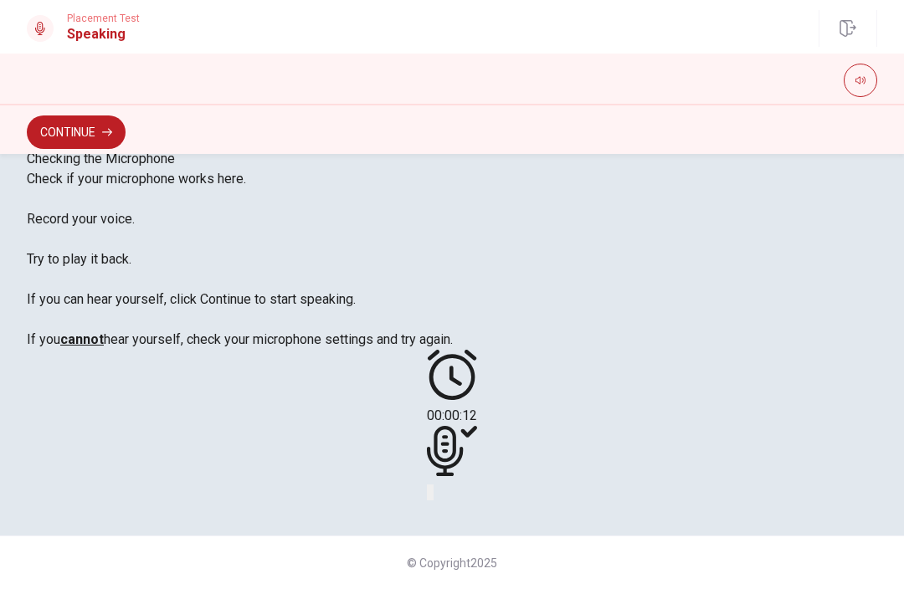
click at [465, 426] on icon at bounding box center [452, 451] width 50 height 50
click at [434, 485] on button "Play Audio" at bounding box center [431, 493] width 3 height 16
click at [432, 496] on icon "Play Audio" at bounding box center [432, 496] width 0 height 0
click at [96, 133] on button "Continue" at bounding box center [76, 132] width 99 height 33
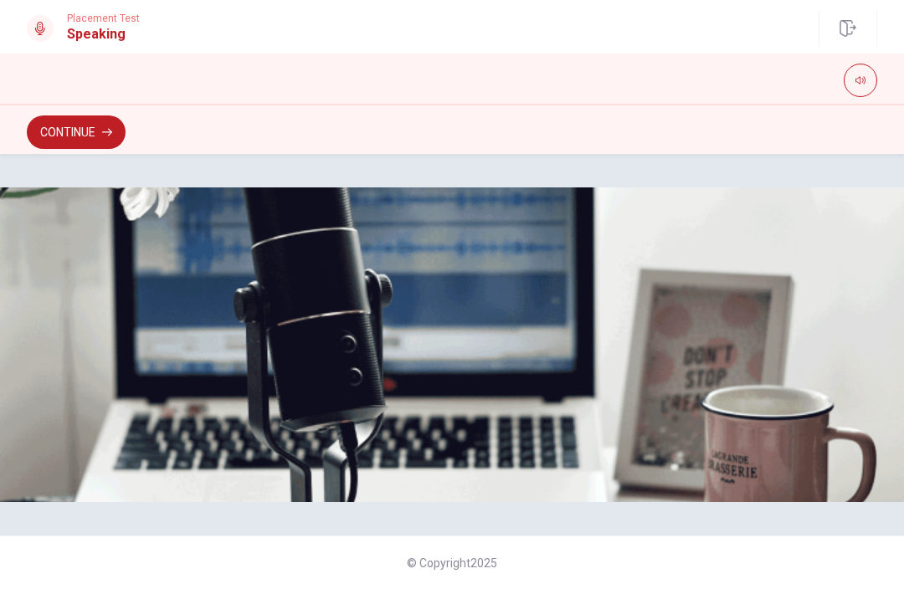
click at [107, 124] on button "Continue" at bounding box center [76, 132] width 99 height 33
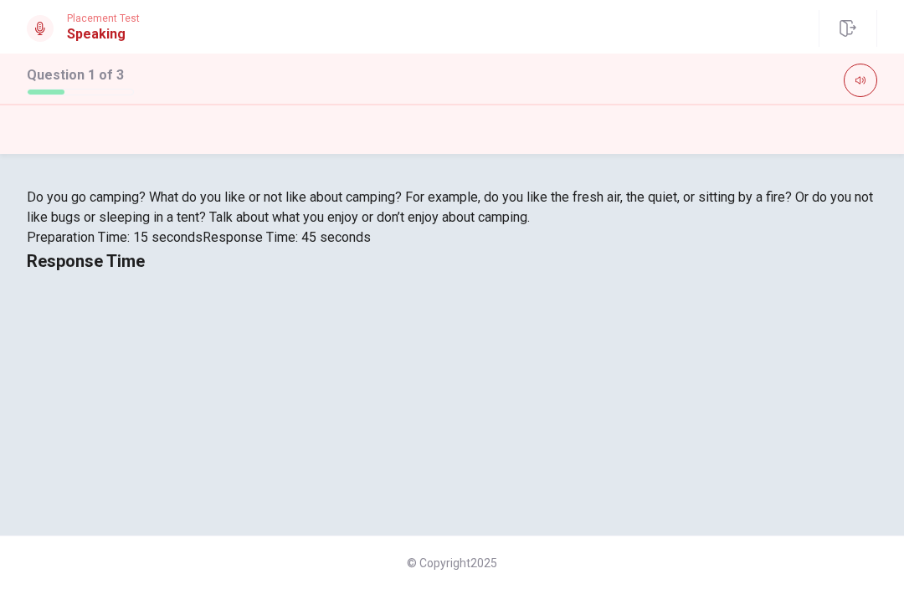
scroll to position [404, 0]
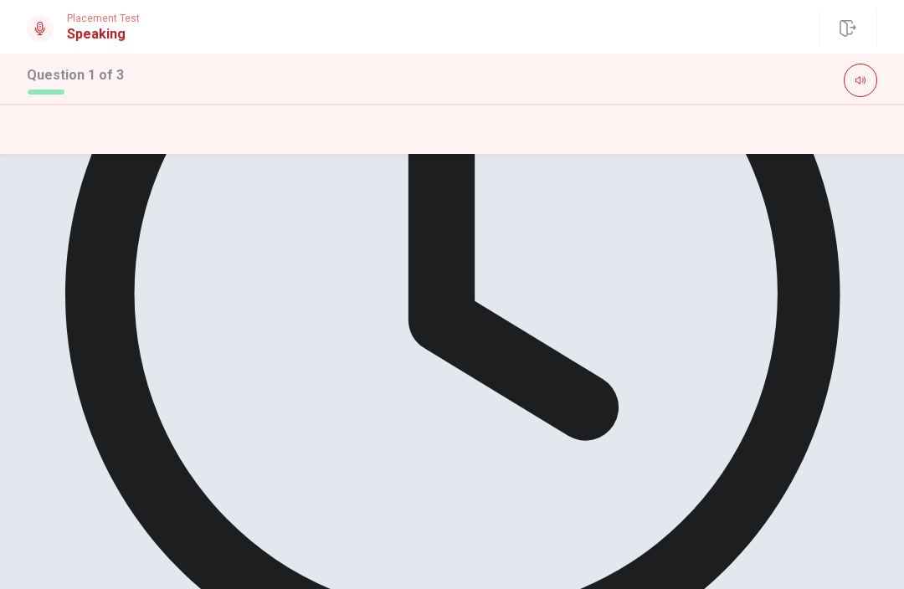
scroll to position [415, 0]
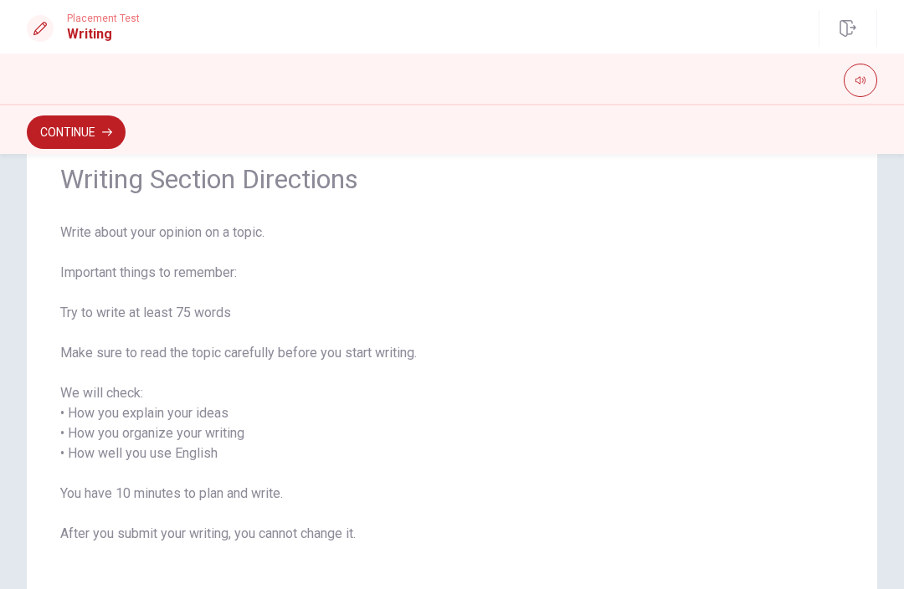
scroll to position [62, 0]
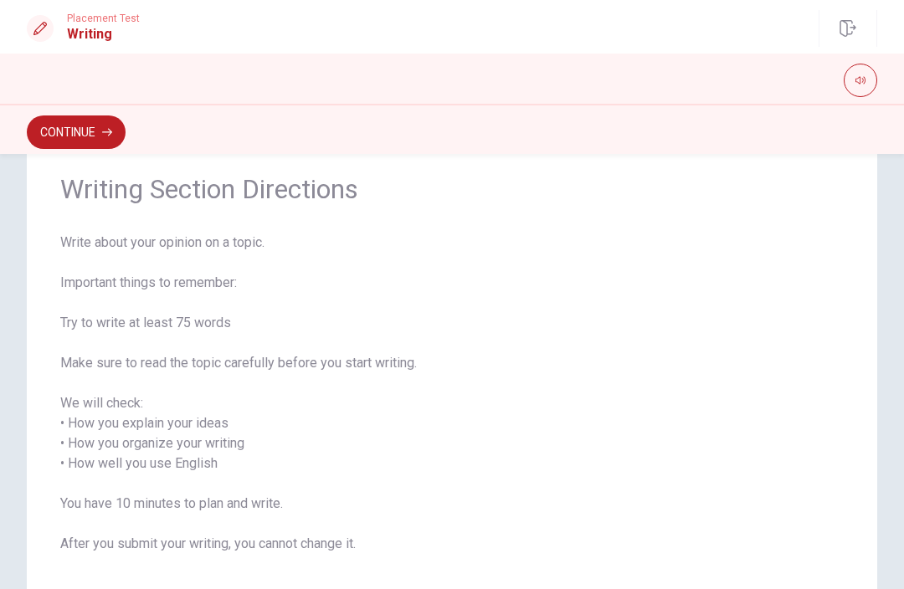
click at [126, 146] on button "Continue" at bounding box center [76, 132] width 99 height 33
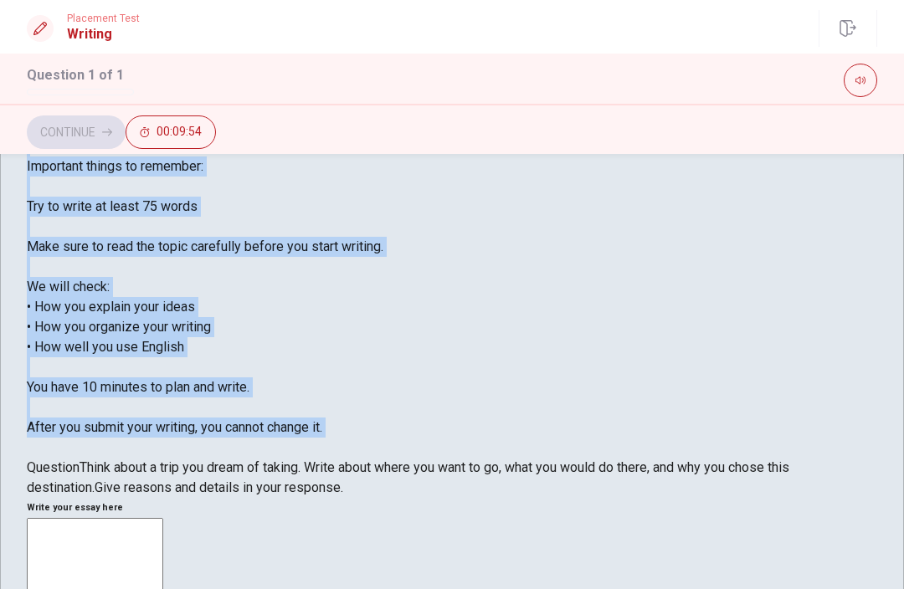
scroll to position [92, 0]
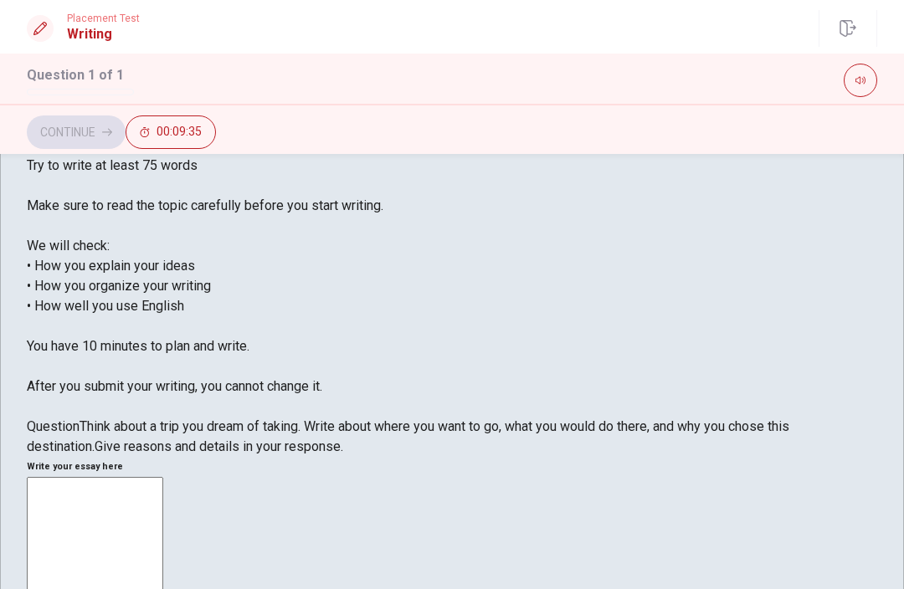
scroll to position [131, 0]
click at [383, 209] on span "Write about your opinion on a topic. Important things to remember: Try to write…" at bounding box center [205, 236] width 357 height 317
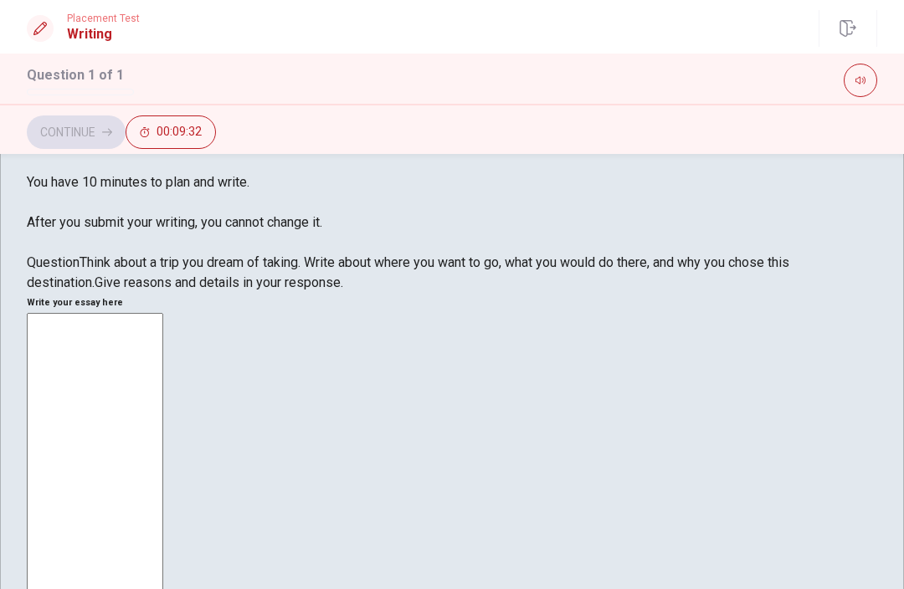
scroll to position [295, 0]
click at [163, 314] on textarea at bounding box center [95, 580] width 136 height 532
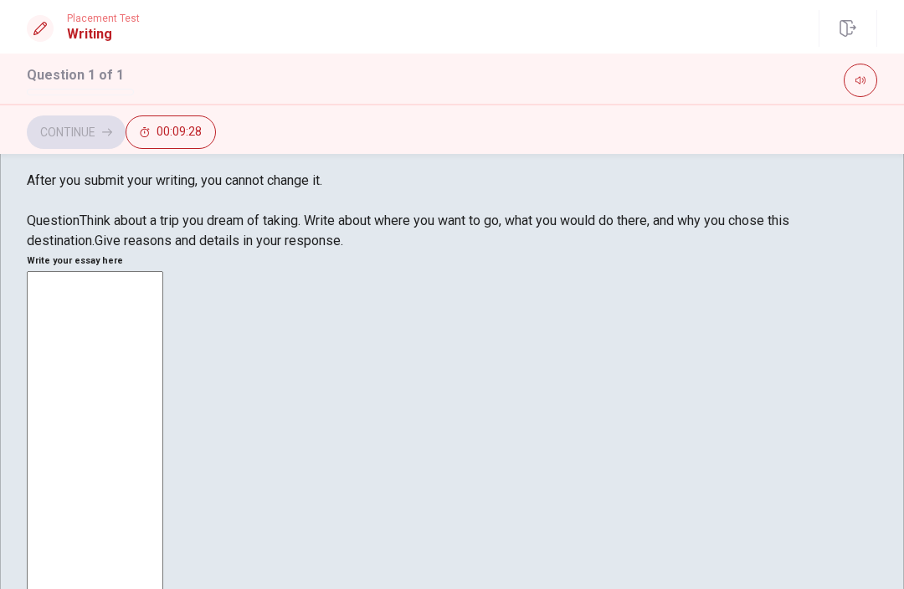
scroll to position [337, 0]
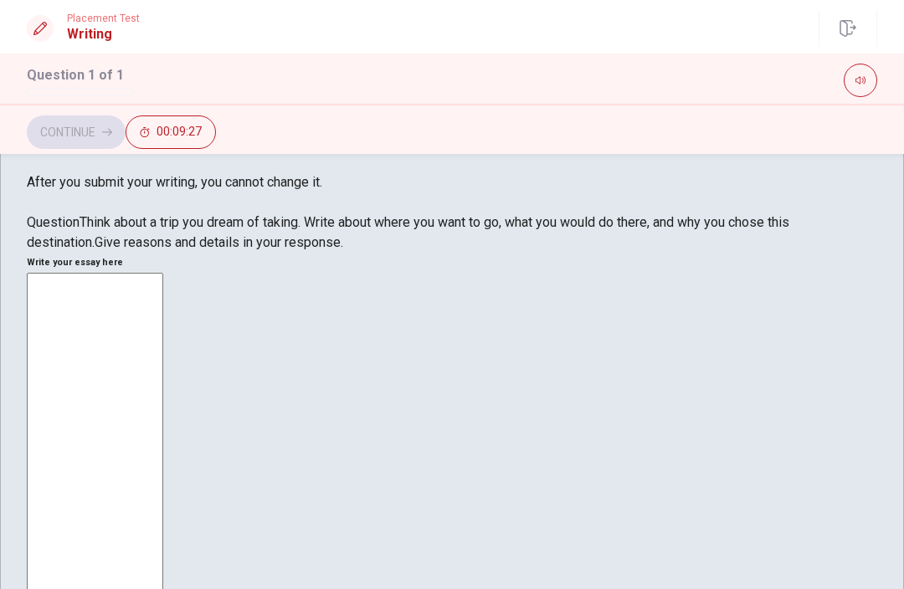
type textarea "0"
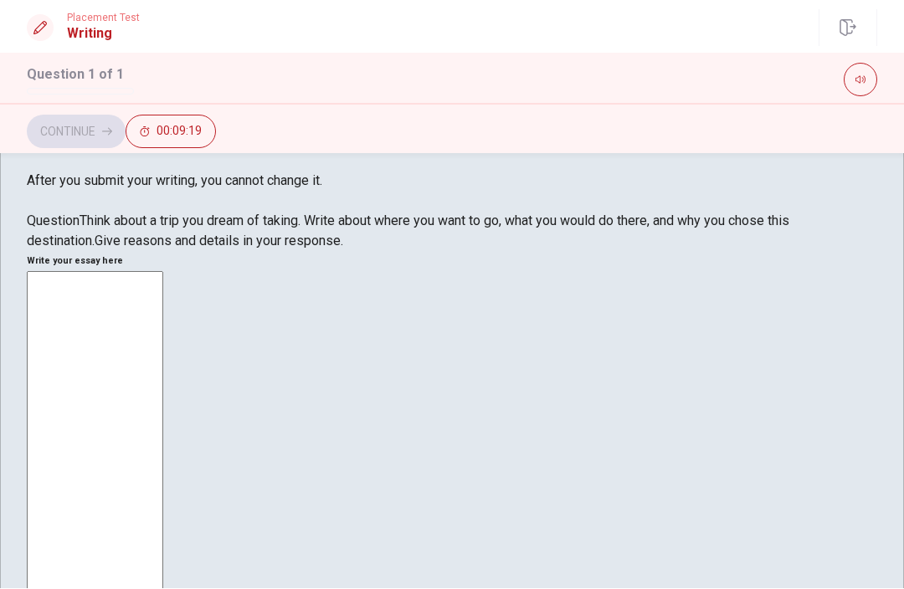
scroll to position [337, 0]
click at [108, 250] on span "Think about a trip you dream of taking. Write about where you want to go, what …" at bounding box center [408, 232] width 763 height 36
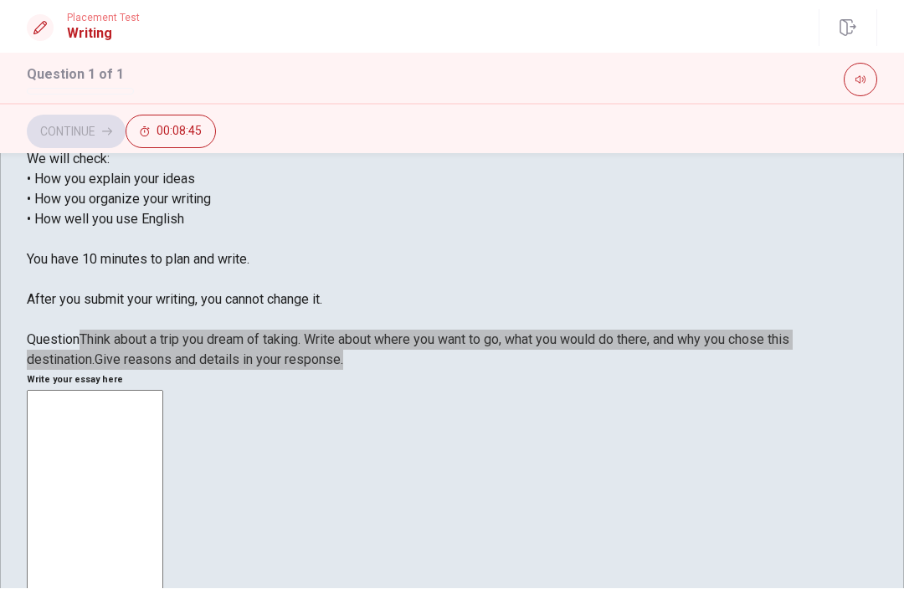
scroll to position [215, 0]
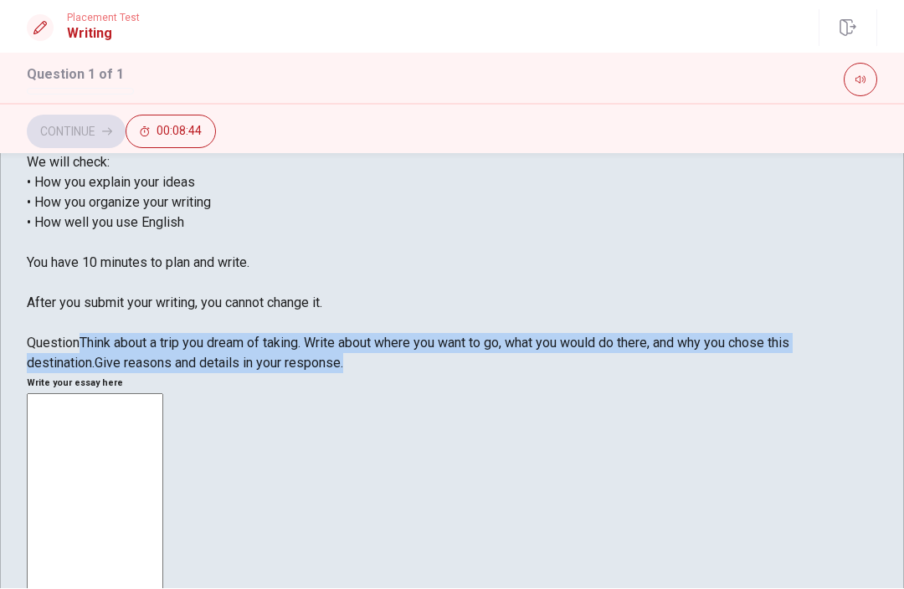
click at [343, 372] on span "Give reasons and details in your response." at bounding box center [219, 364] width 249 height 16
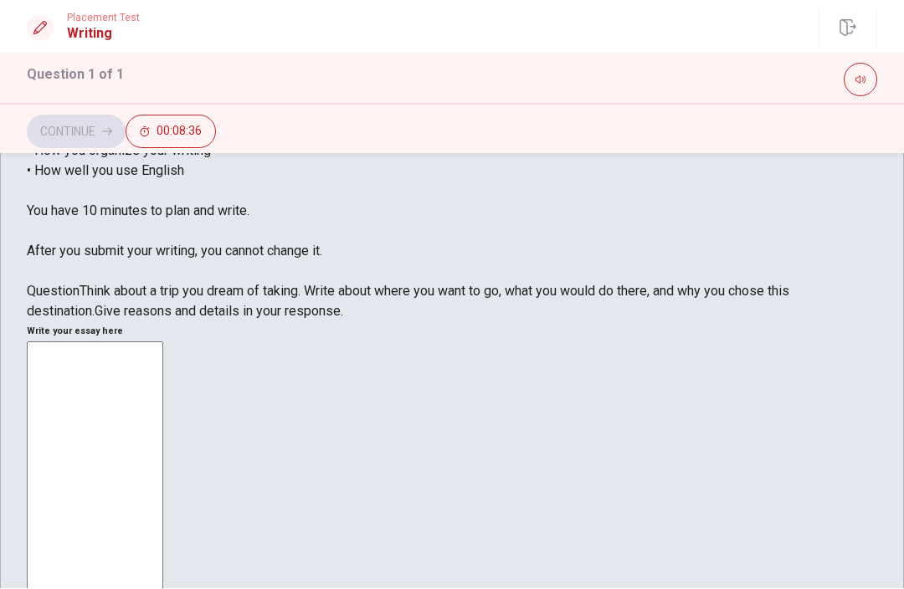
scroll to position [266, 0]
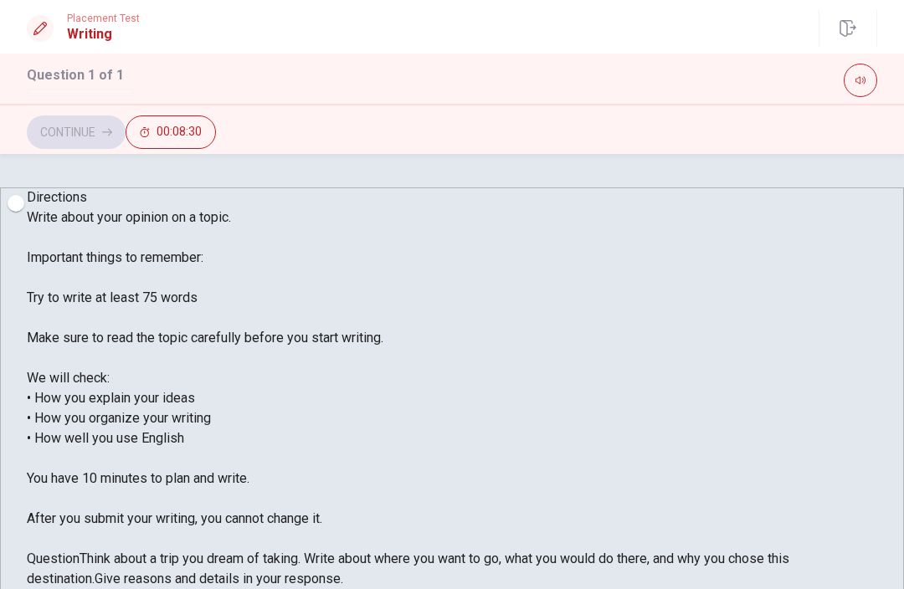
scroll to position [0, 0]
type textarea "One of my dream to make a trip is visit [GEOGRAPHIC_DATA] ,especially the citty…"
